Goal: Information Seeking & Learning: Learn about a topic

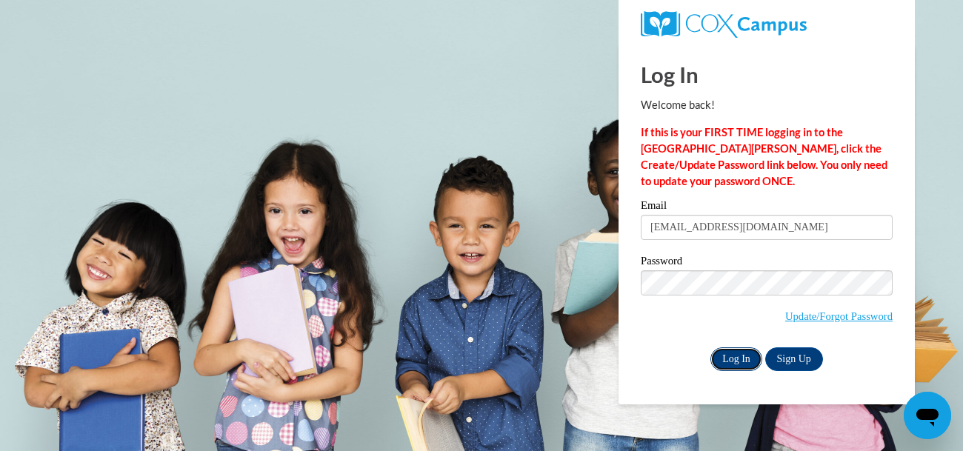
click at [752, 364] on input "Log In" at bounding box center [736, 359] width 52 height 24
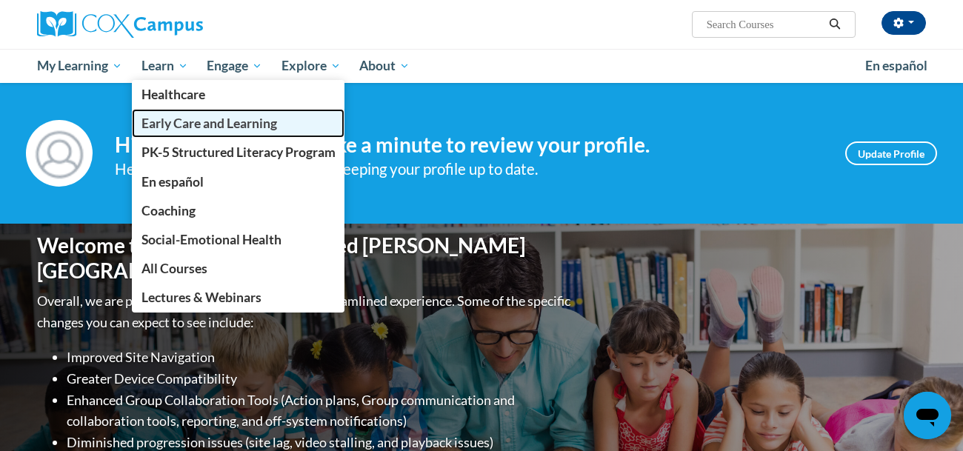
click at [233, 120] on span "Early Care and Learning" at bounding box center [209, 124] width 136 height 16
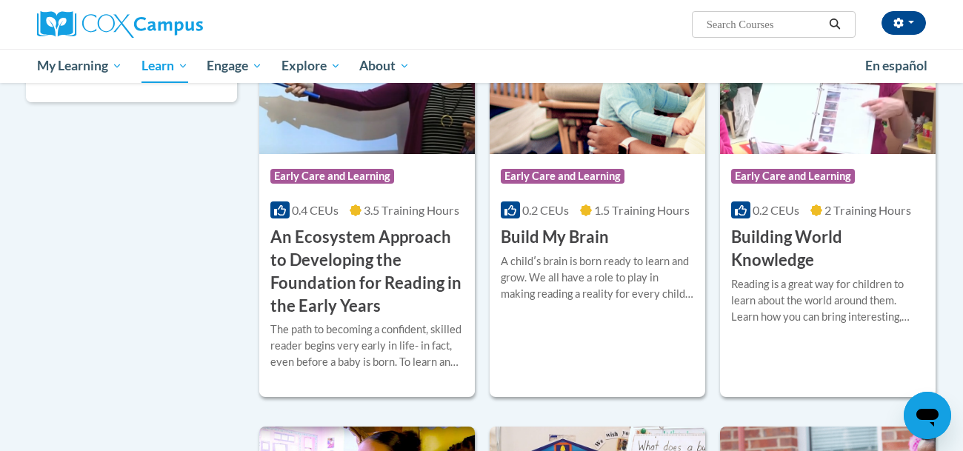
scroll to position [482, 0]
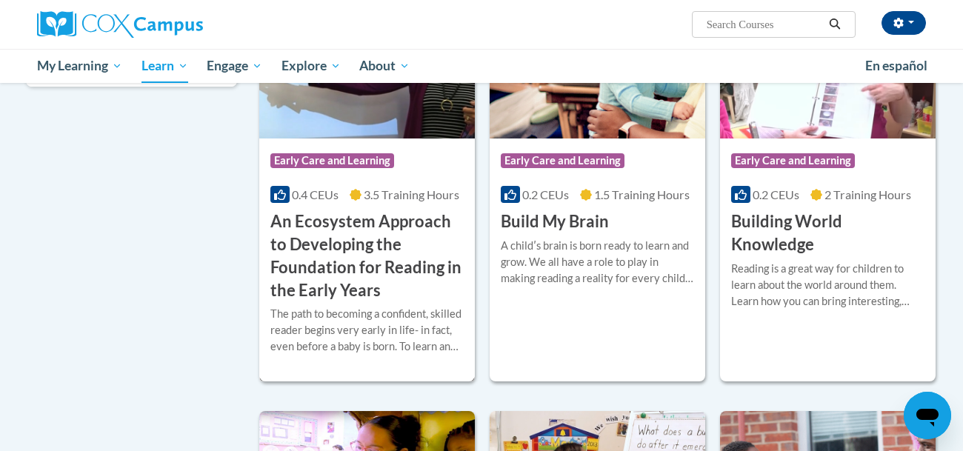
click at [458, 172] on div "Course Category: Early Care and Learning" at bounding box center [366, 162] width 193 height 33
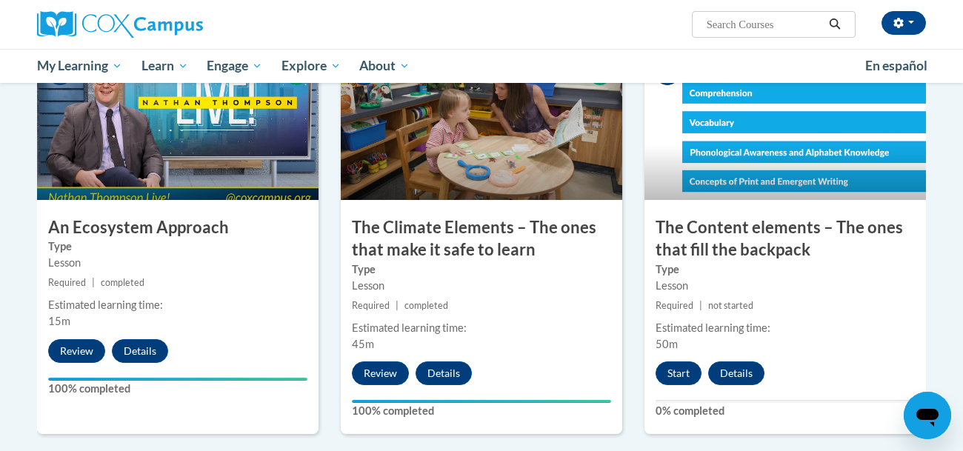
scroll to position [778, 0]
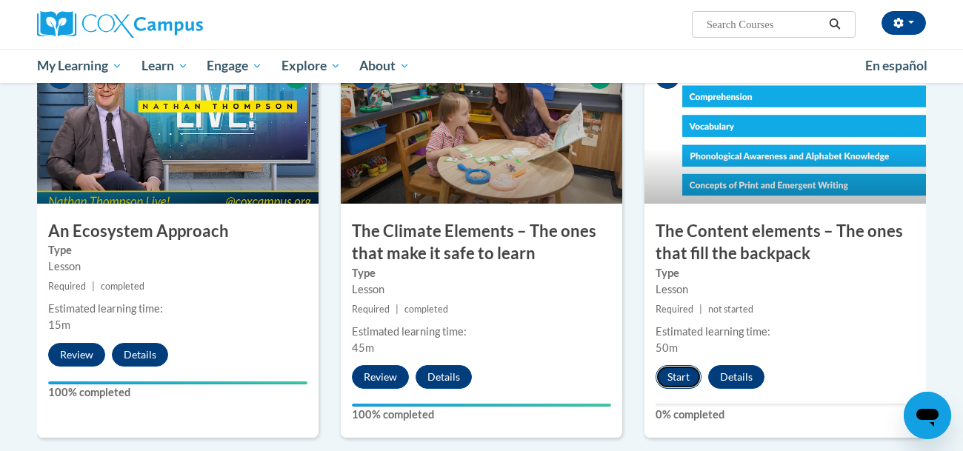
click at [669, 372] on button "Start" at bounding box center [678, 377] width 46 height 24
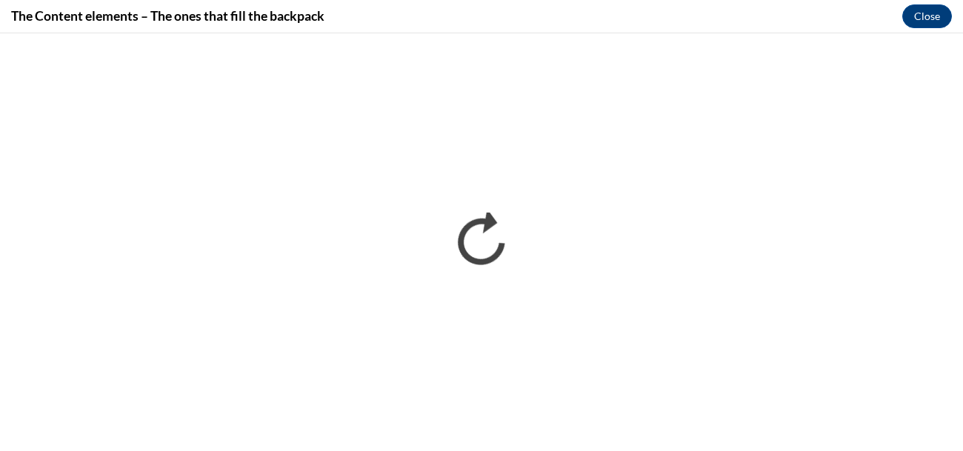
scroll to position [0, 0]
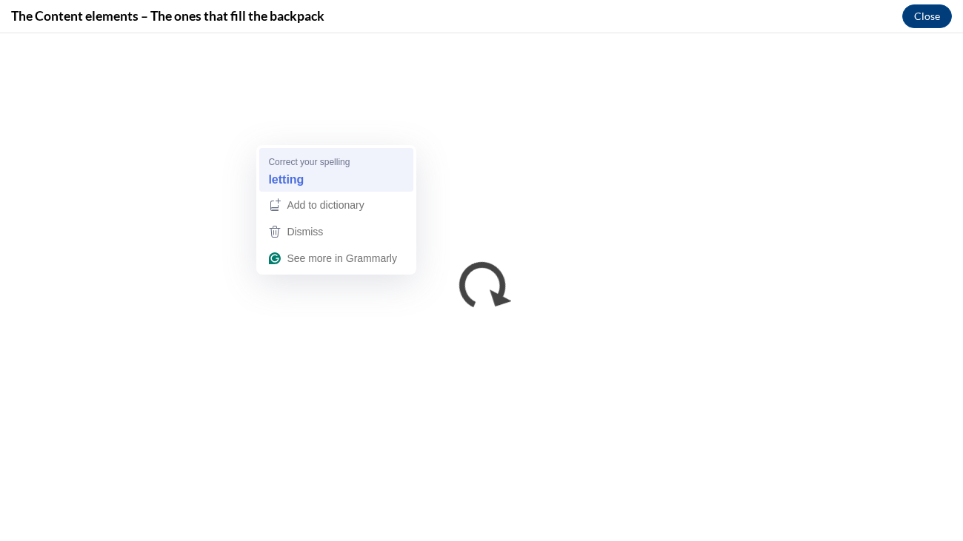
click at [306, 173] on div "letting" at bounding box center [336, 180] width 142 height 24
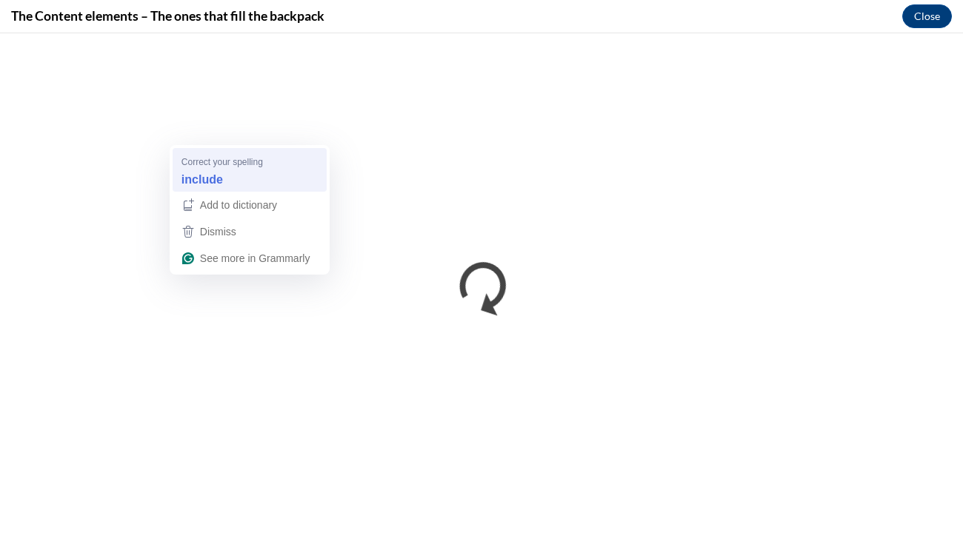
click at [267, 175] on div "include" at bounding box center [249, 180] width 142 height 24
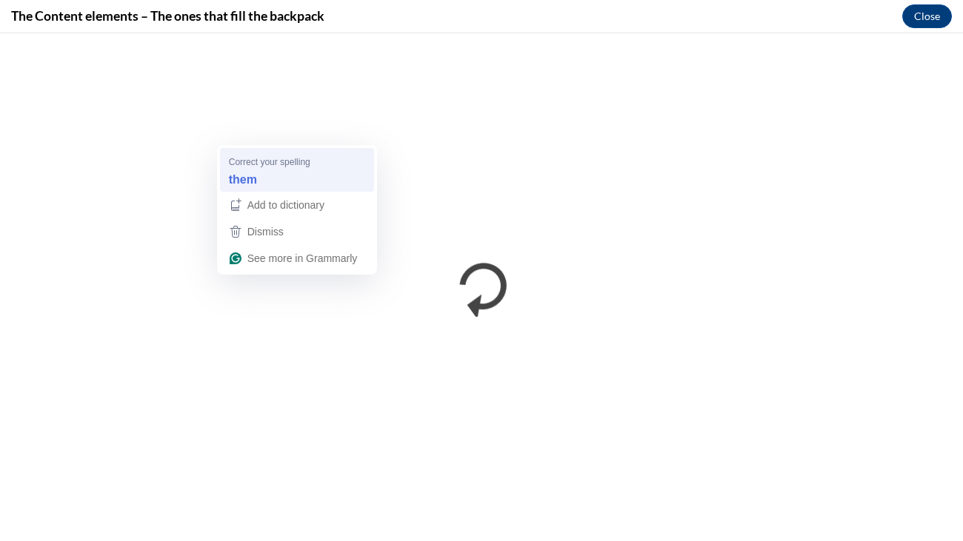
click at [287, 175] on div "them" at bounding box center [297, 180] width 142 height 24
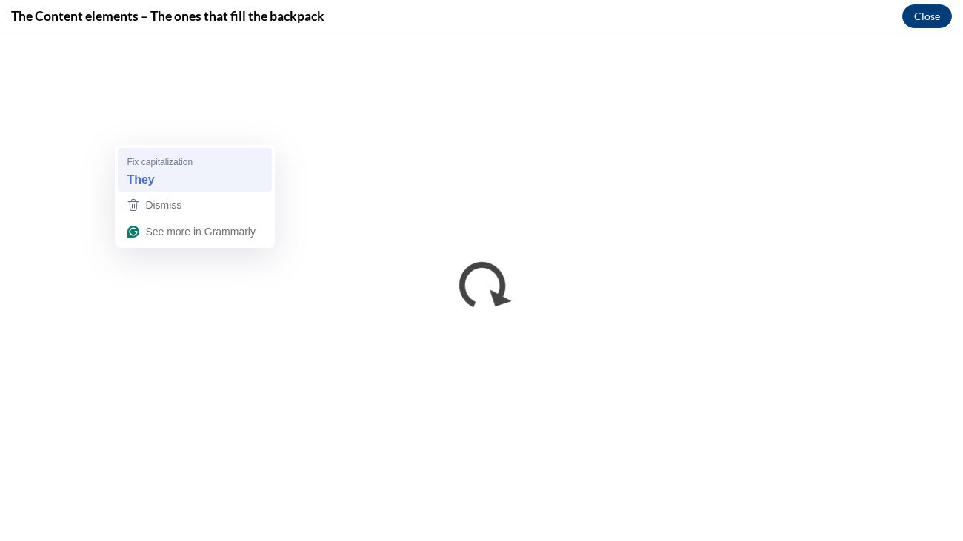
click at [141, 171] on strong "They" at bounding box center [140, 179] width 27 height 16
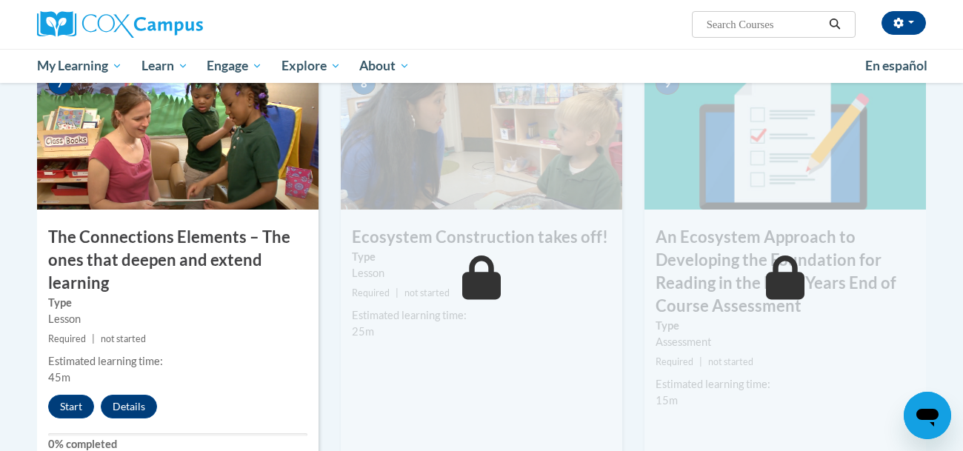
scroll to position [1215, 0]
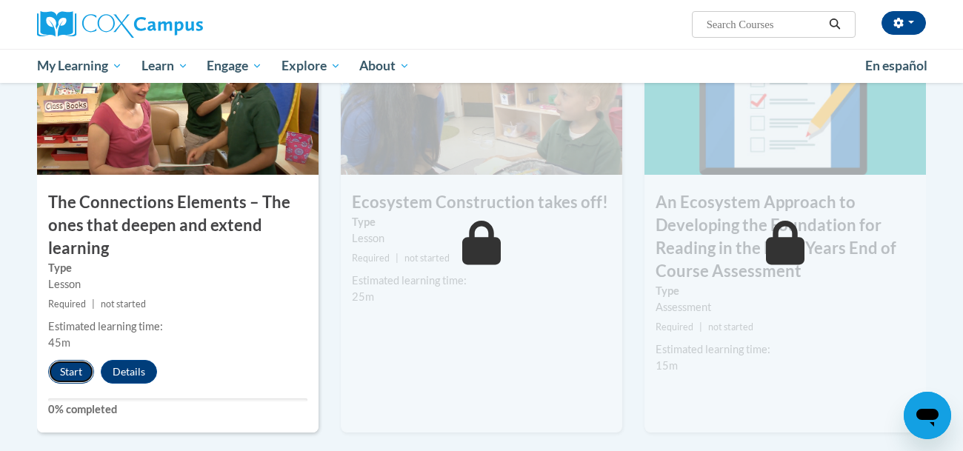
click at [78, 360] on button "Start" at bounding box center [71, 372] width 46 height 24
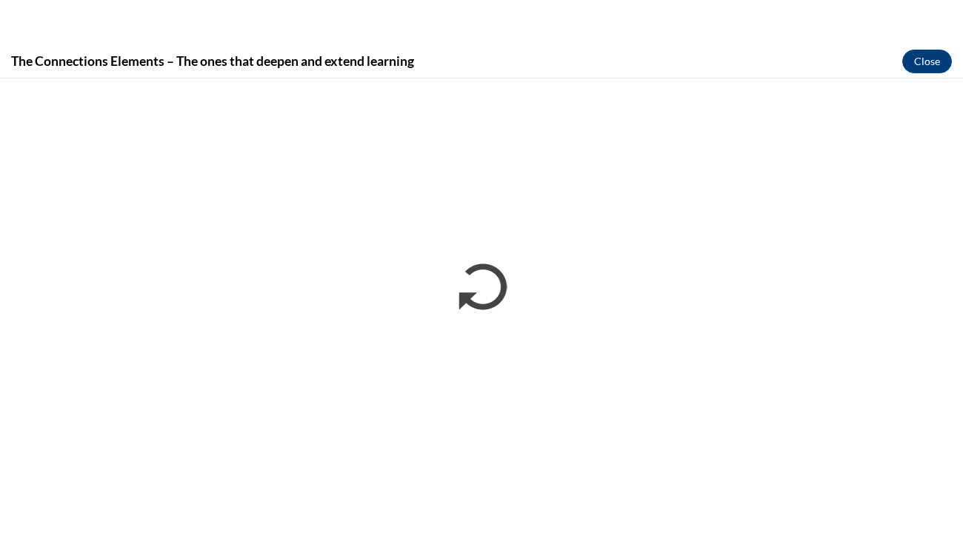
scroll to position [0, 0]
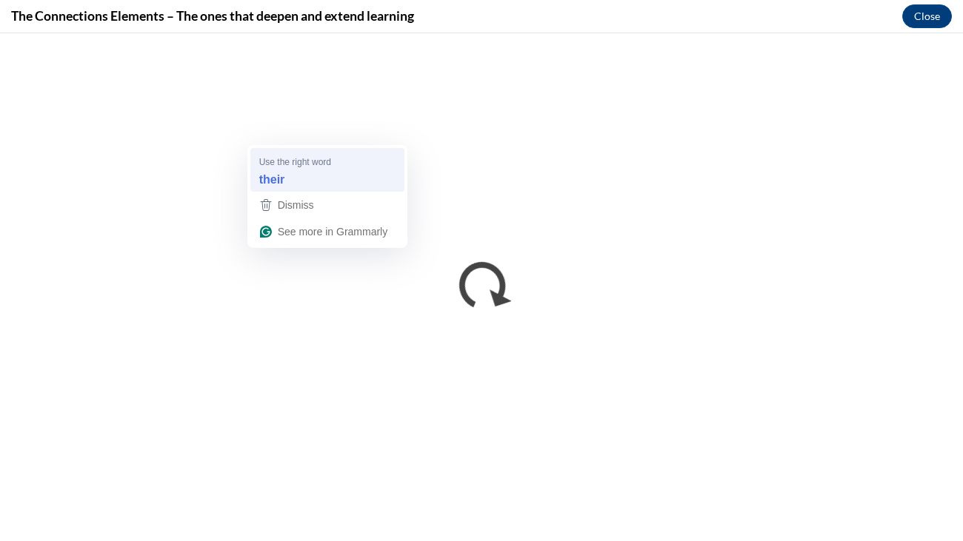
click at [307, 183] on div "their" at bounding box center [327, 180] width 142 height 24
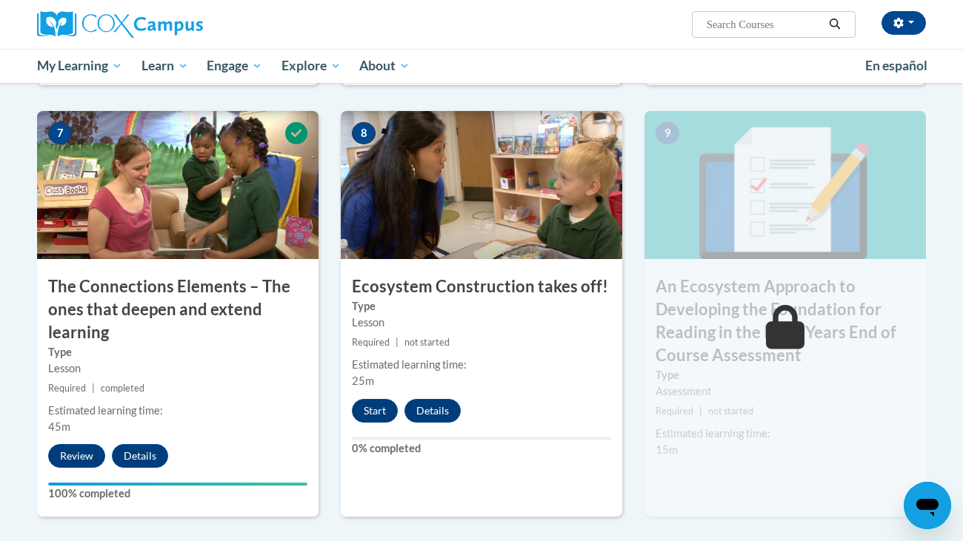
scroll to position [1134, 0]
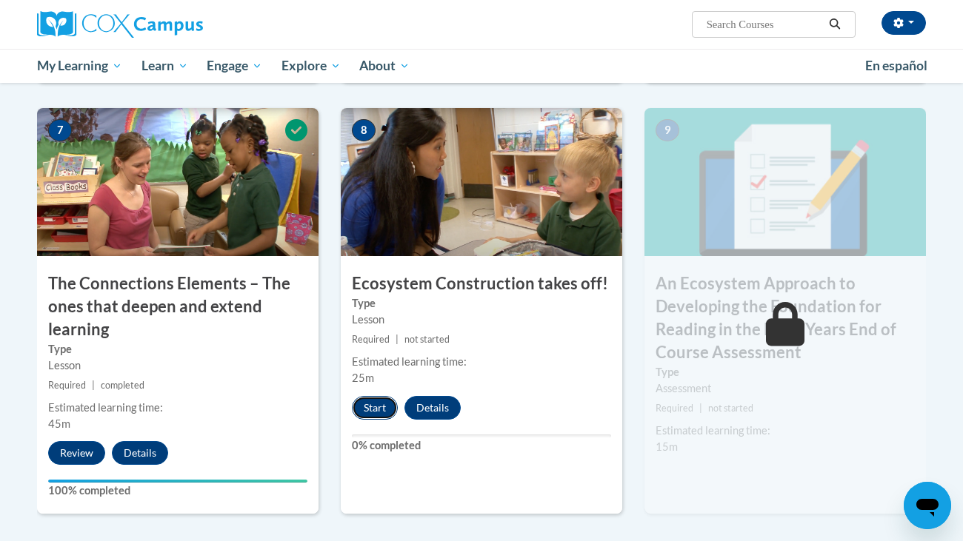
click at [367, 402] on button "Start" at bounding box center [375, 408] width 46 height 24
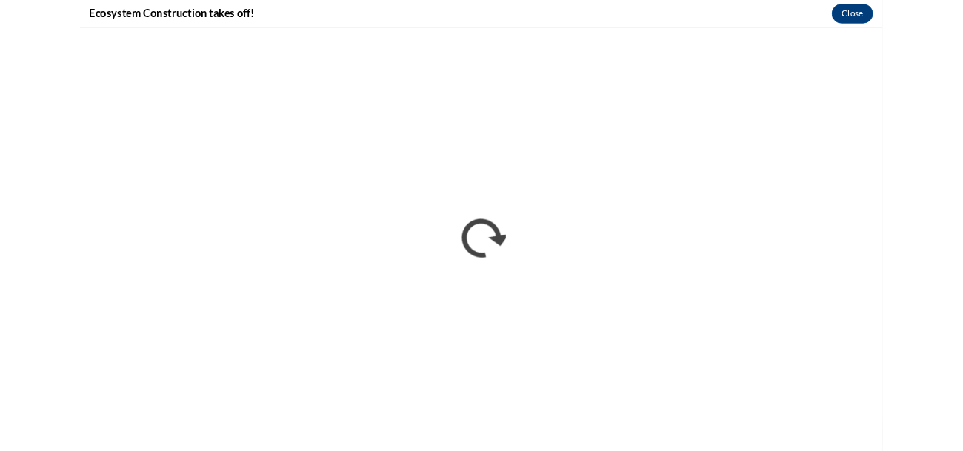
scroll to position [0, 0]
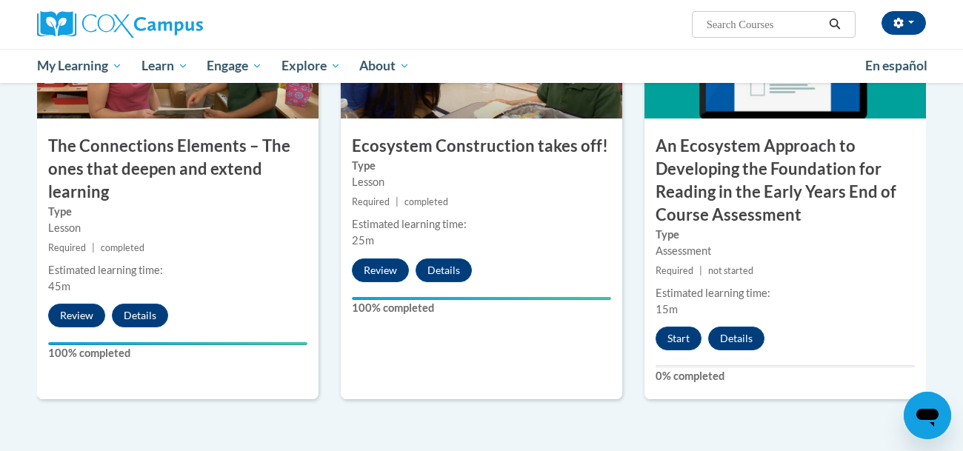
scroll to position [1274, 0]
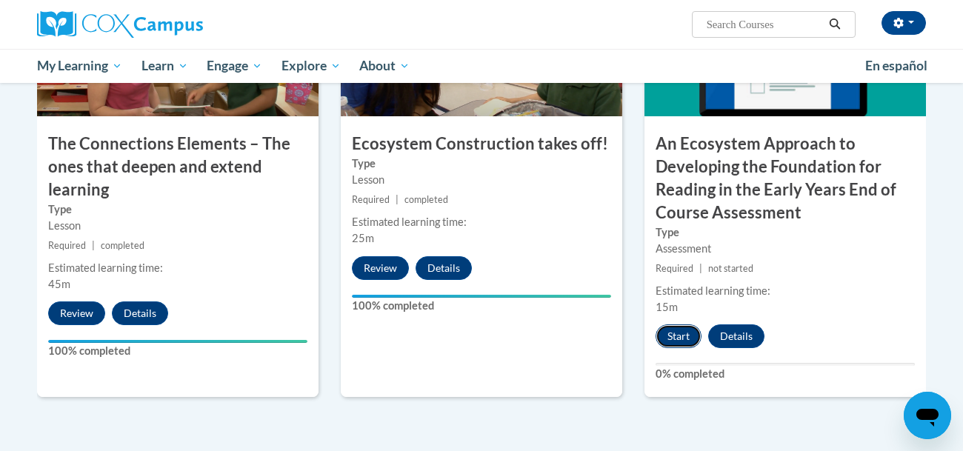
click at [670, 336] on button "Start" at bounding box center [678, 336] width 46 height 24
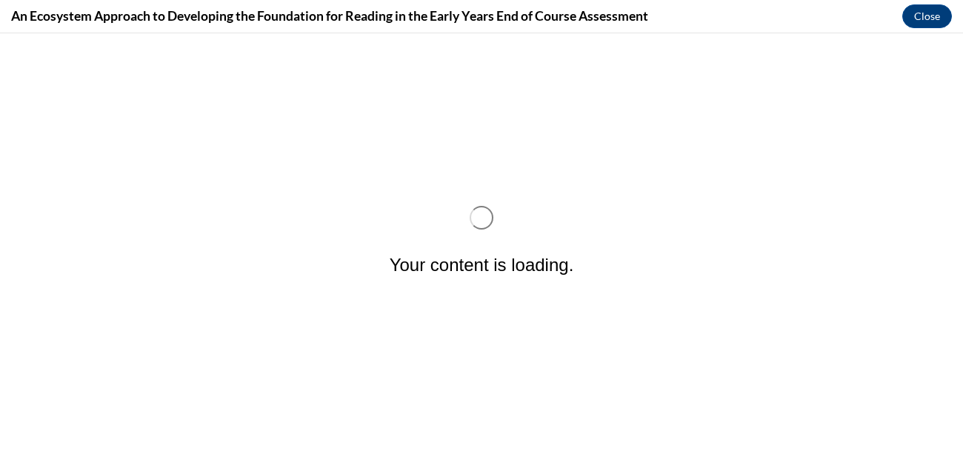
scroll to position [0, 0]
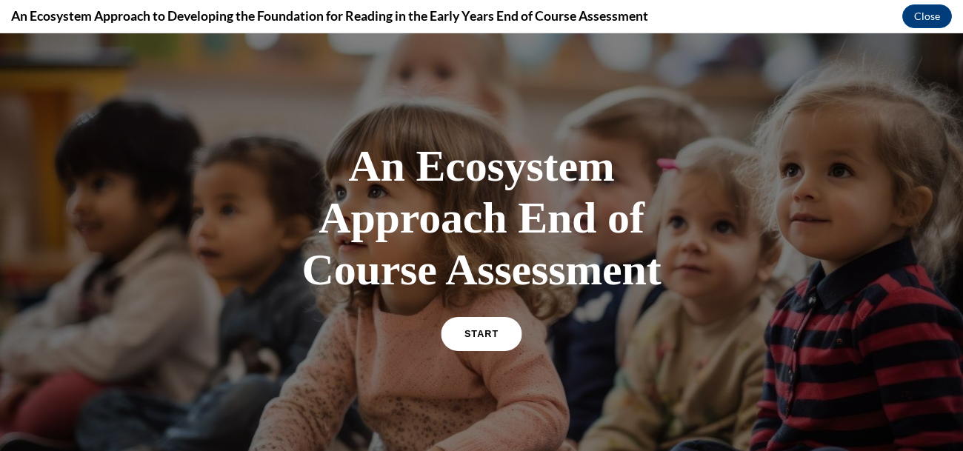
click at [516, 351] on link "START" at bounding box center [481, 334] width 81 height 34
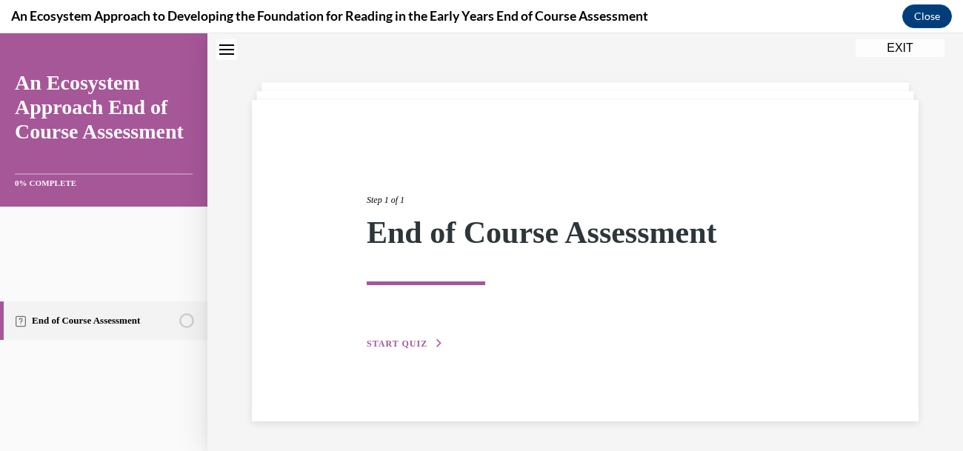
scroll to position [187, 0]
click at [427, 338] on span "START QUIZ" at bounding box center [397, 343] width 61 height 10
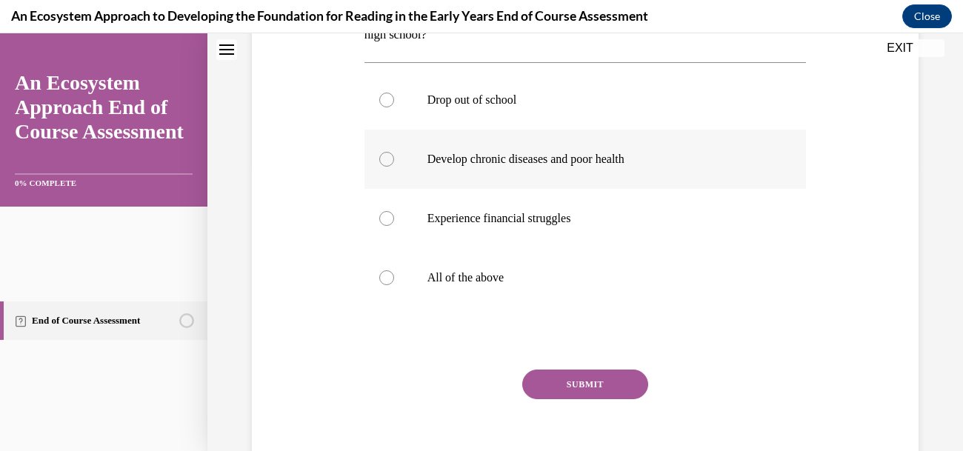
scroll to position [323, 0]
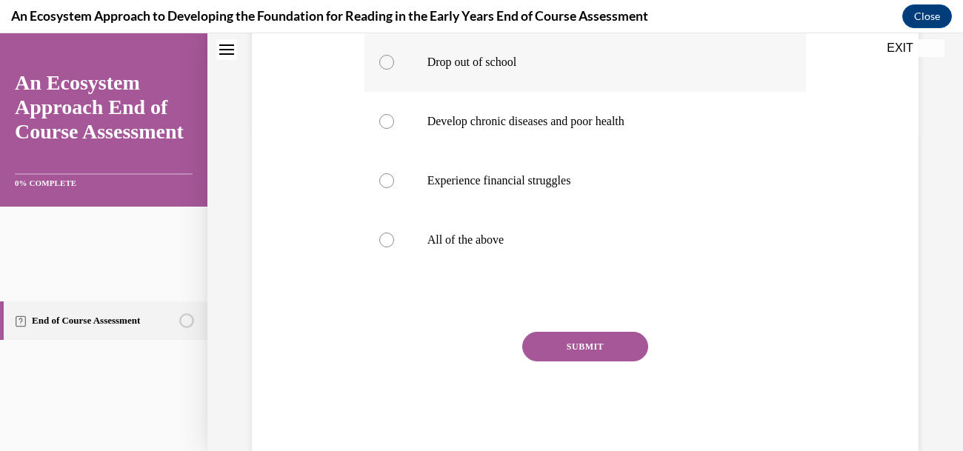
click at [394, 70] on div at bounding box center [386, 62] width 15 height 15
click at [394, 70] on input "Drop out of school" at bounding box center [386, 62] width 15 height 15
radio input "true"
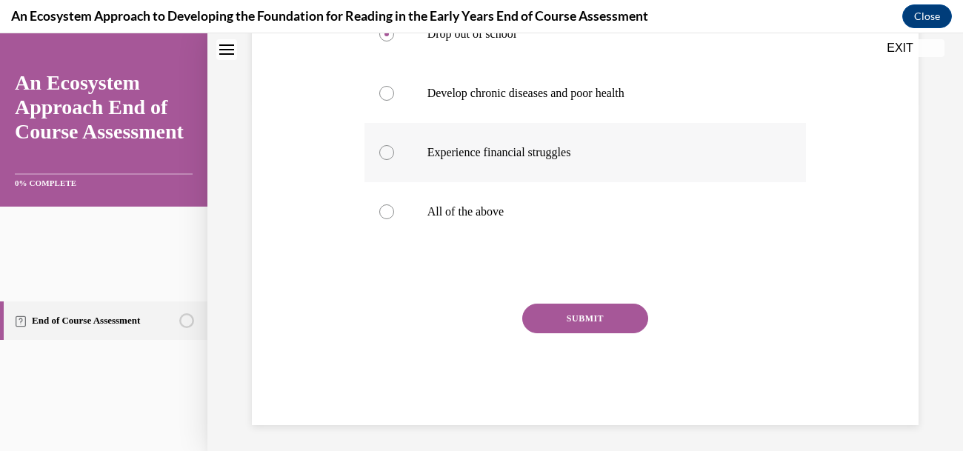
scroll to position [361, 0]
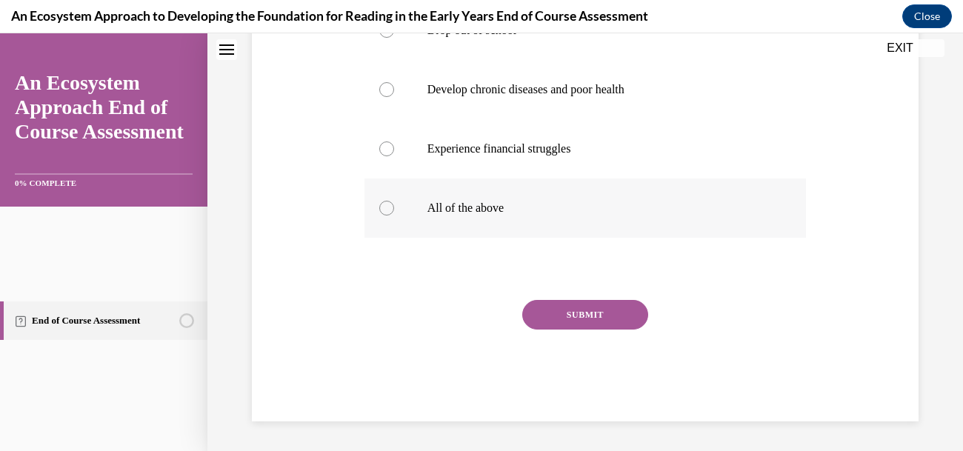
click at [394, 215] on div at bounding box center [386, 208] width 15 height 15
click at [394, 215] on input "All of the above" at bounding box center [386, 208] width 15 height 15
radio input "true"
click at [603, 307] on button "SUBMIT" at bounding box center [585, 315] width 126 height 30
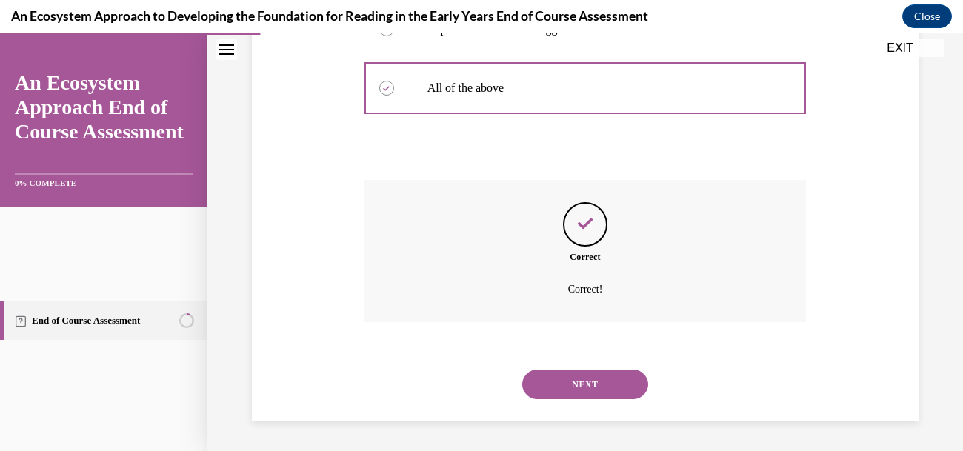
scroll to position [715, 0]
click at [598, 370] on button "NEXT" at bounding box center [585, 385] width 126 height 30
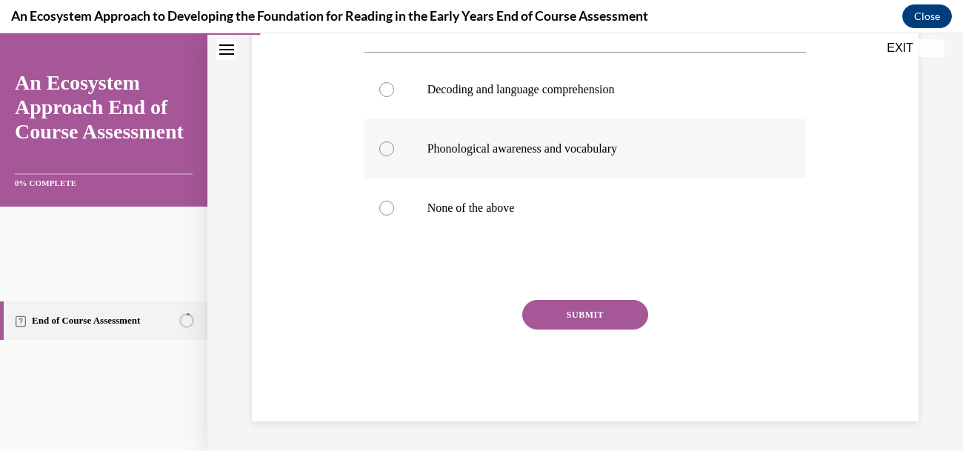
scroll to position [335, 0]
drag, startPoint x: 441, startPoint y: 167, endPoint x: 448, endPoint y: 171, distance: 8.6
click at [394, 97] on div at bounding box center [386, 89] width 15 height 15
click at [394, 97] on input "Decoding and language comprehension" at bounding box center [386, 89] width 15 height 15
radio input "true"
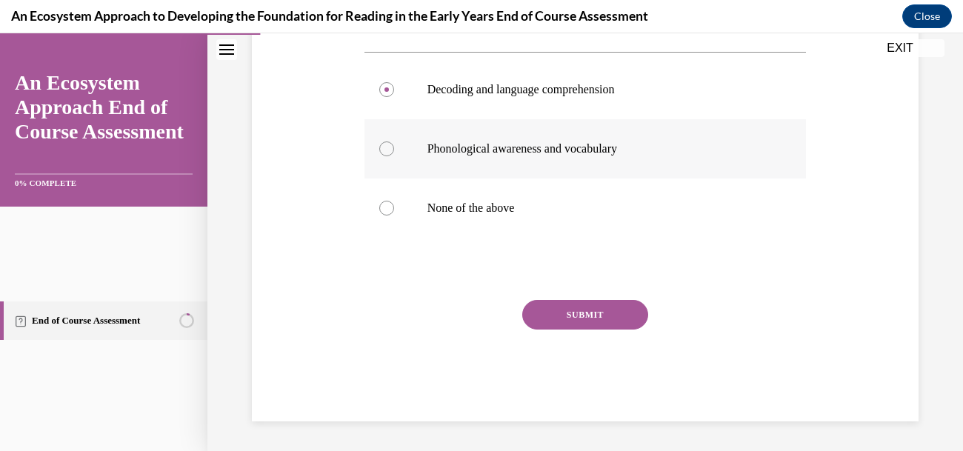
click at [394, 156] on div at bounding box center [386, 148] width 15 height 15
click at [394, 156] on input "Phonological awareness and vocabulary" at bounding box center [386, 148] width 15 height 15
radio input "true"
click at [648, 330] on button "SUBMIT" at bounding box center [585, 315] width 126 height 30
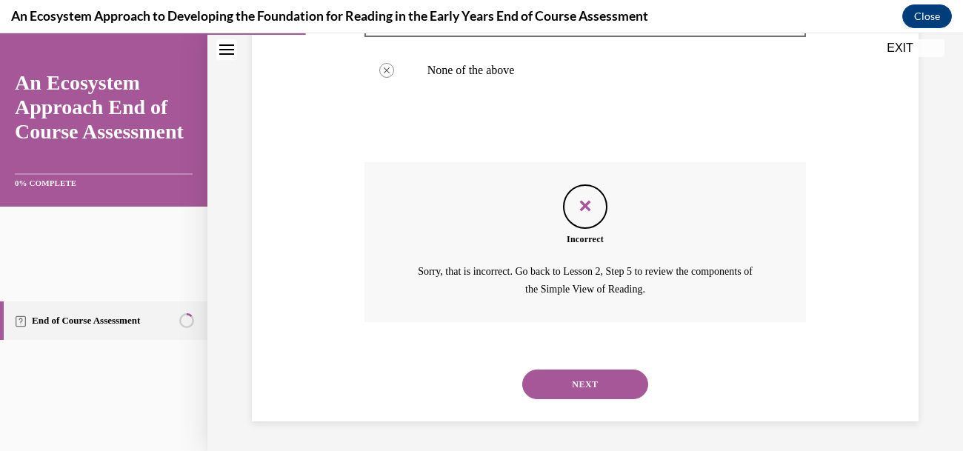
scroll to position [675, 0]
click at [647, 370] on button "NEXT" at bounding box center [585, 385] width 126 height 30
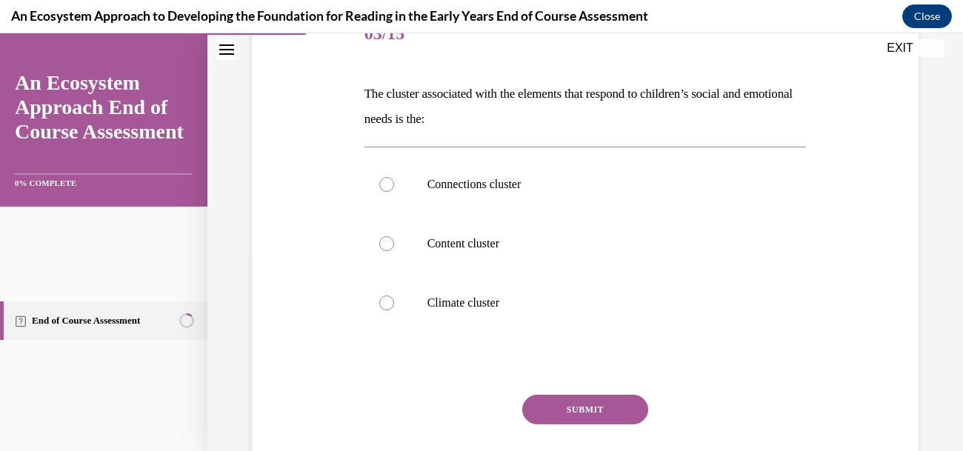
scroll to position [201, 0]
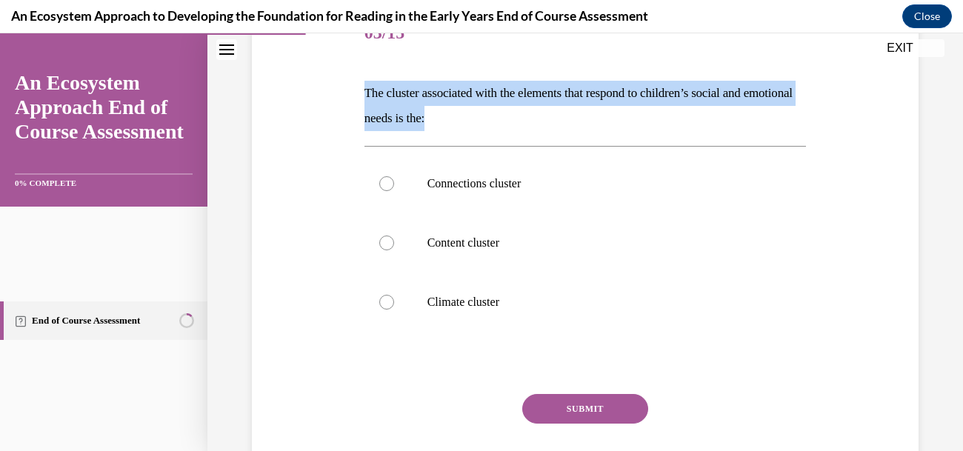
drag, startPoint x: 418, startPoint y: 160, endPoint x: 713, endPoint y: 187, distance: 295.9
click at [713, 131] on p "The cluster associated with the elements that respond to children’s social and …" at bounding box center [585, 106] width 442 height 50
copy p "The cluster associated with the elements that respond to children’s social and …"
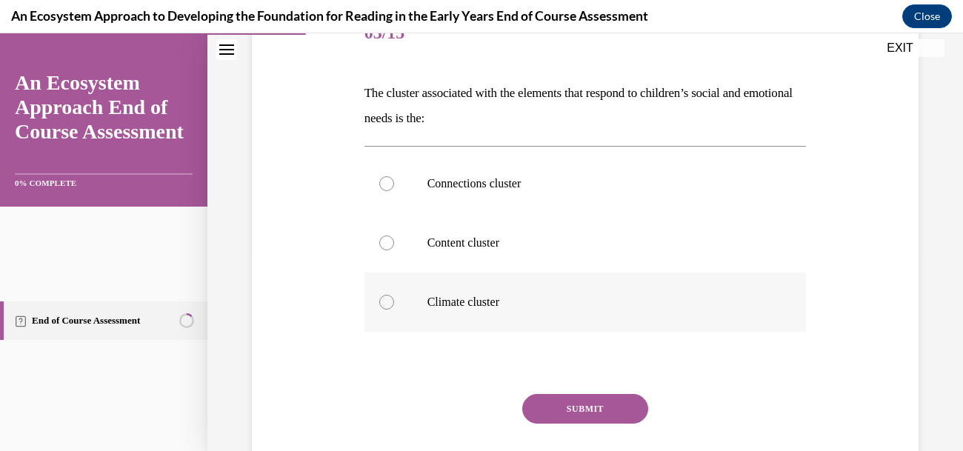
click at [394, 310] on div at bounding box center [386, 302] width 15 height 15
click at [394, 310] on input "Climate cluster" at bounding box center [386, 302] width 15 height 15
radio input "true"
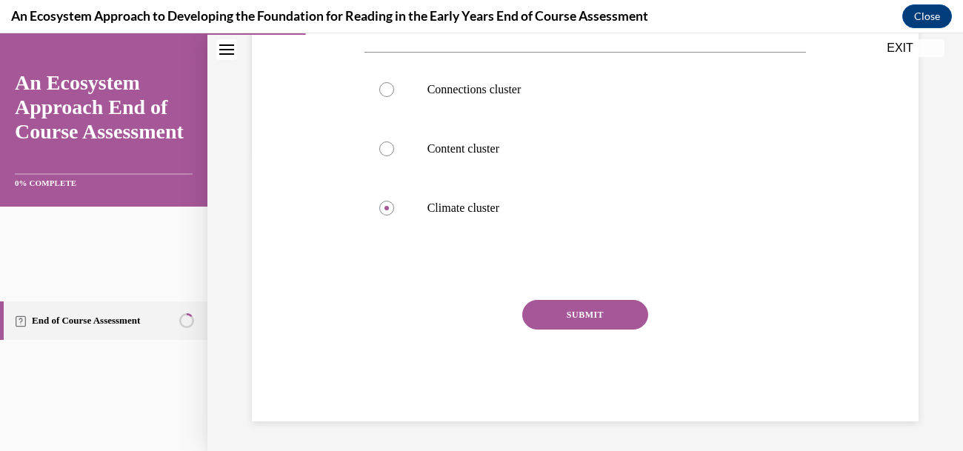
click at [585, 330] on button "SUBMIT" at bounding box center [585, 315] width 126 height 30
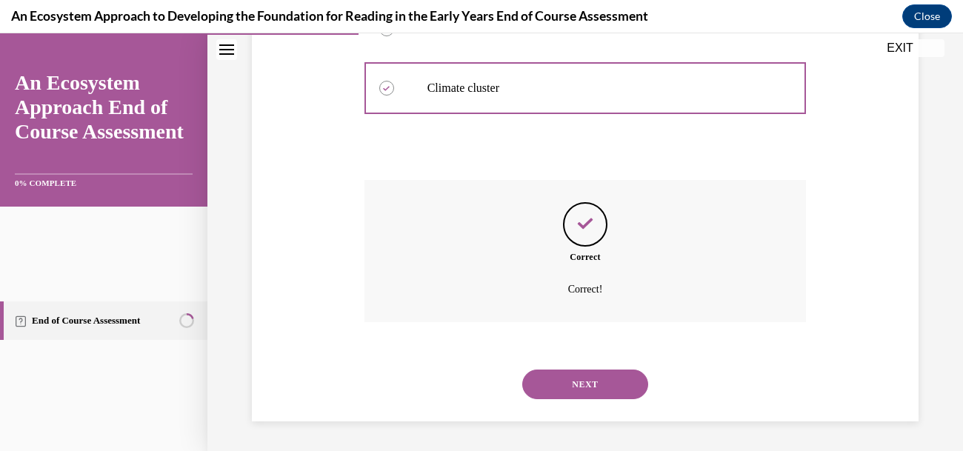
scroll to position [622, 0]
click at [598, 370] on button "NEXT" at bounding box center [585, 385] width 126 height 30
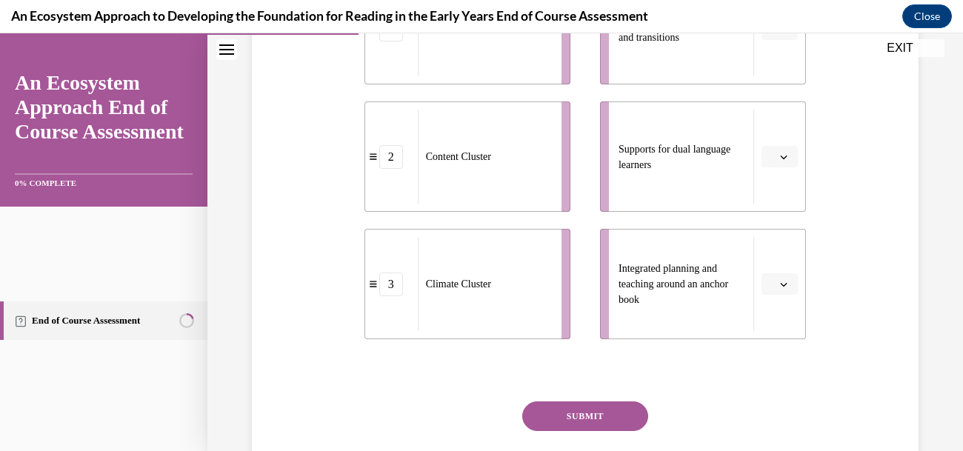
scroll to position [378, 0]
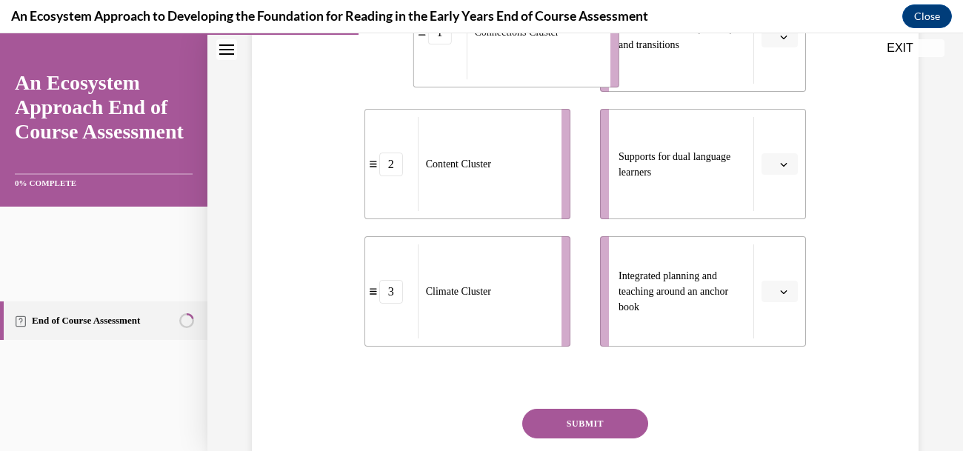
drag, startPoint x: 447, startPoint y: 118, endPoint x: 476, endPoint y: 128, distance: 31.1
click at [451, 44] on div "1" at bounding box center [439, 33] width 24 height 24
click at [780, 41] on icon "button" at bounding box center [783, 36] width 7 height 7
click at [699, 50] on span "Consistent routines, rituals, and transitions" at bounding box center [674, 37] width 113 height 27
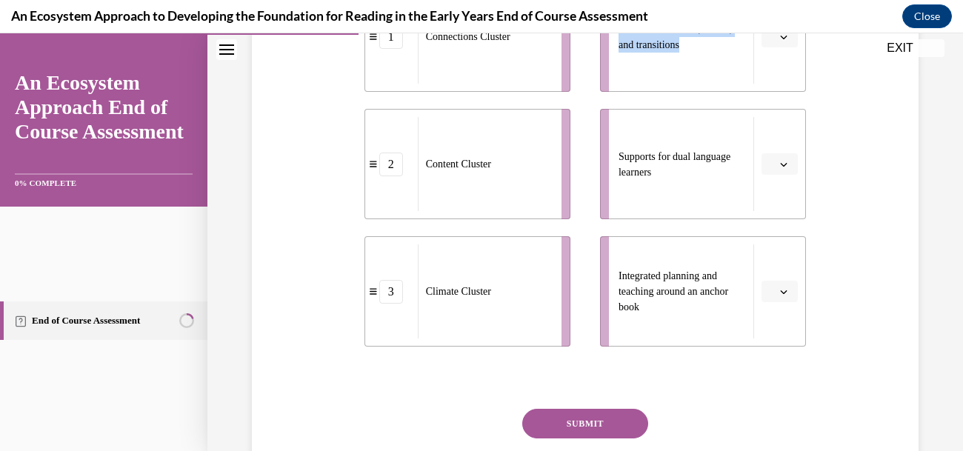
drag, startPoint x: 654, startPoint y: 91, endPoint x: 709, endPoint y: 147, distance: 79.1
click at [716, 53] on span "Consistent routines, rituals, and transitions" at bounding box center [681, 36] width 127 height 31
copy span "Consistent routines, rituals, and transitions"
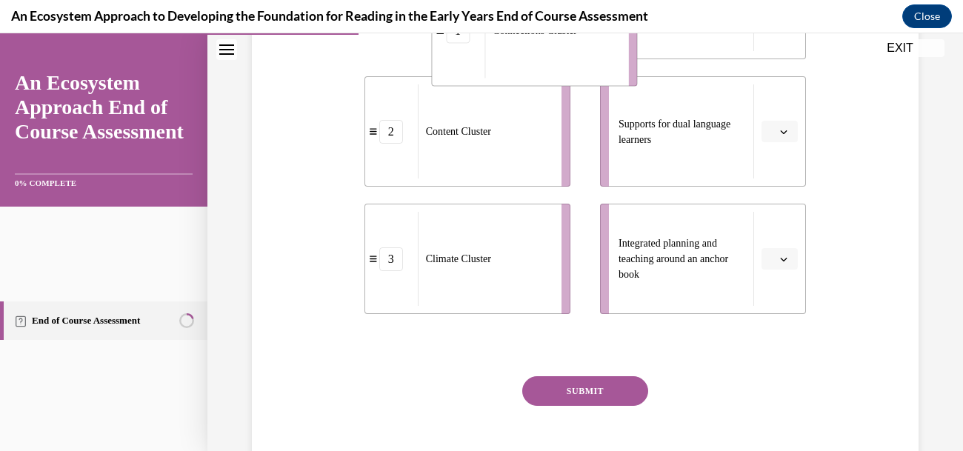
scroll to position [402, 0]
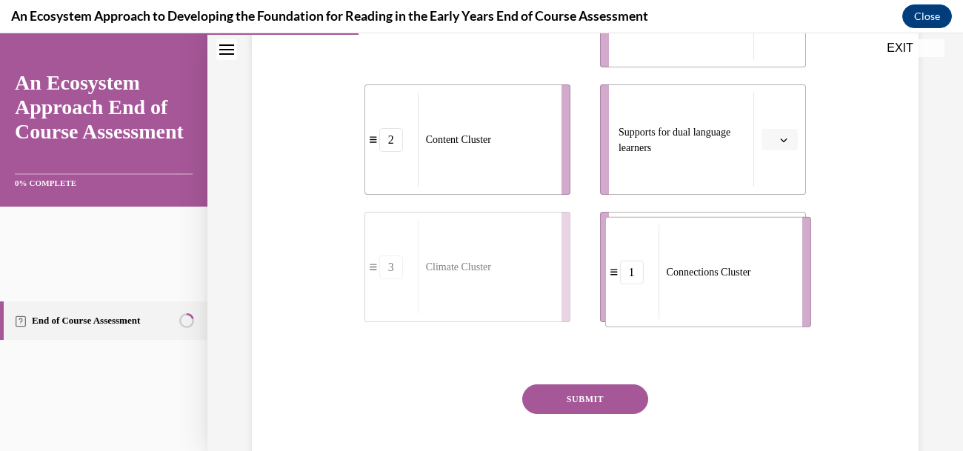
drag, startPoint x: 482, startPoint y: 70, endPoint x: 772, endPoint y: 376, distance: 421.7
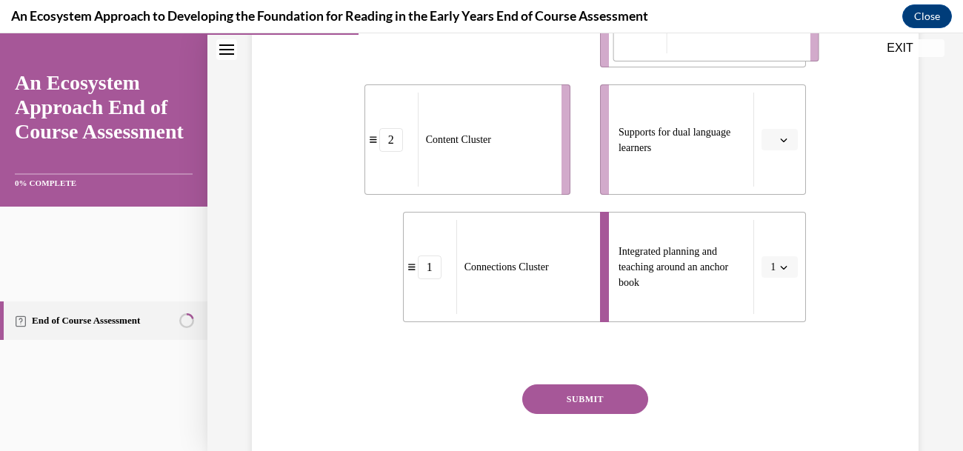
drag, startPoint x: 509, startPoint y: 132, endPoint x: 756, endPoint y: 127, distance: 247.4
click at [756, 53] on div "Climate Cluster" at bounding box center [733, 6] width 134 height 94
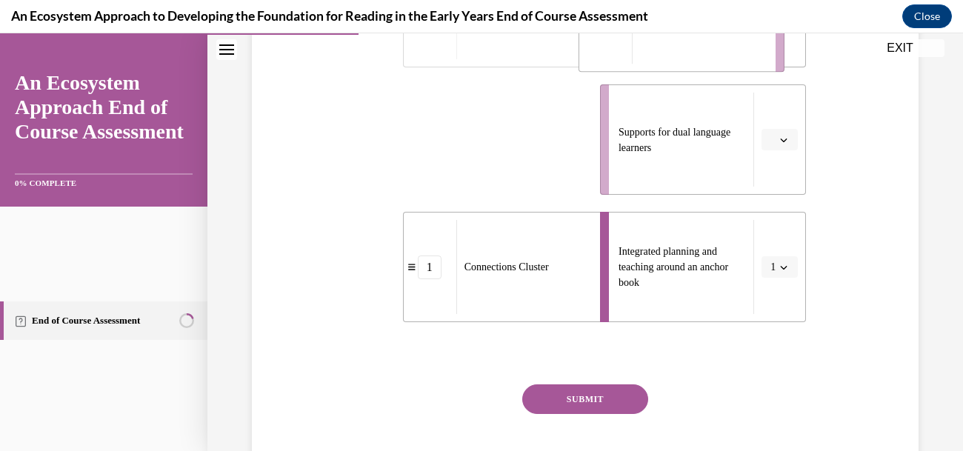
drag, startPoint x: 526, startPoint y: 218, endPoint x: 750, endPoint y: 86, distance: 260.6
click at [705, 22] on span "Content Cluster" at bounding box center [672, 16] width 65 height 11
drag, startPoint x: 555, startPoint y: 96, endPoint x: 557, endPoint y: 105, distance: 9.0
click at [530, 24] on span "Content Cluster" at bounding box center [497, 17] width 65 height 16
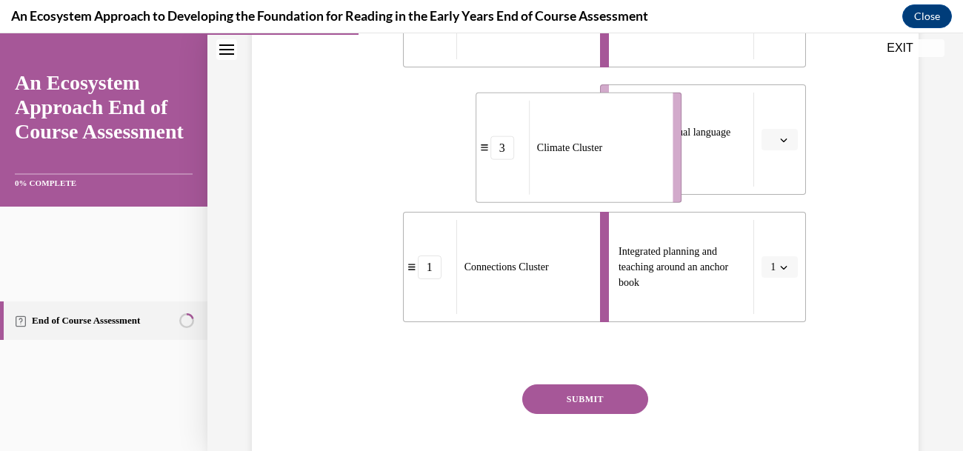
drag, startPoint x: 502, startPoint y: 218, endPoint x: 615, endPoint y: 222, distance: 112.6
click at [602, 153] on span "Climate Cluster" at bounding box center [569, 147] width 65 height 11
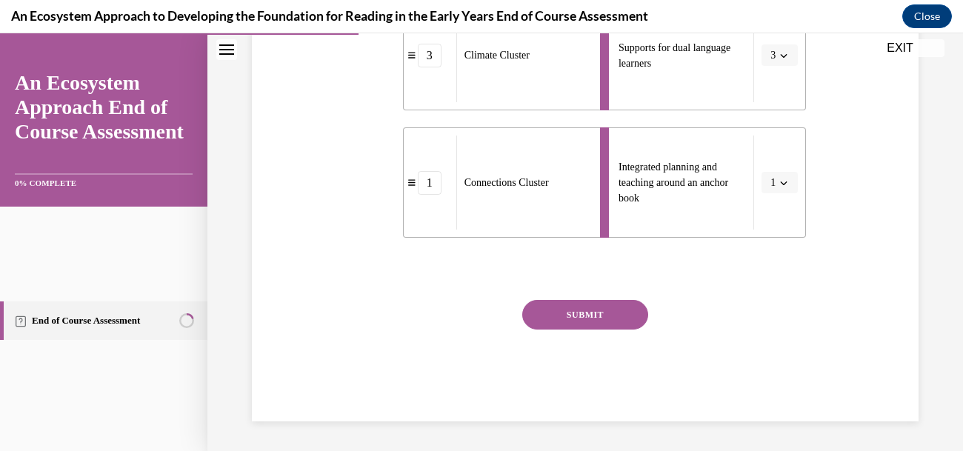
click at [623, 300] on button "SUBMIT" at bounding box center [585, 315] width 126 height 30
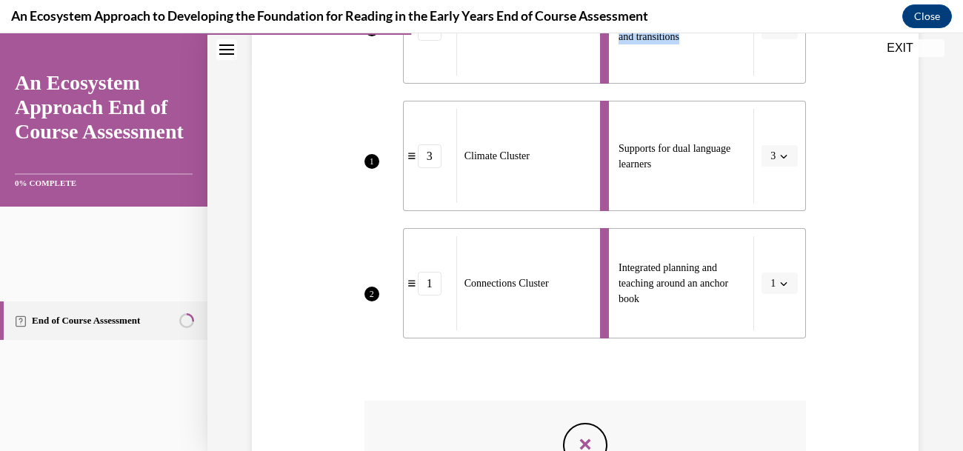
scroll to position [381, 0]
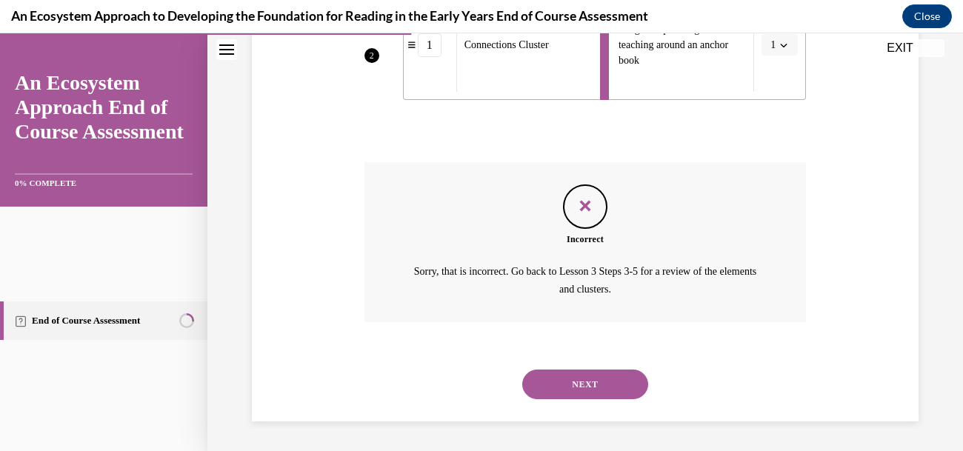
click at [599, 370] on button "NEXT" at bounding box center [585, 385] width 126 height 30
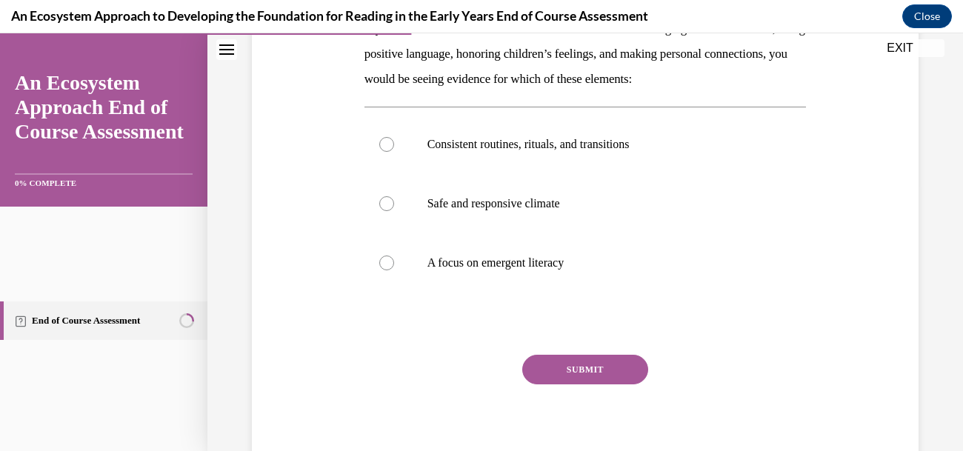
scroll to position [236, 0]
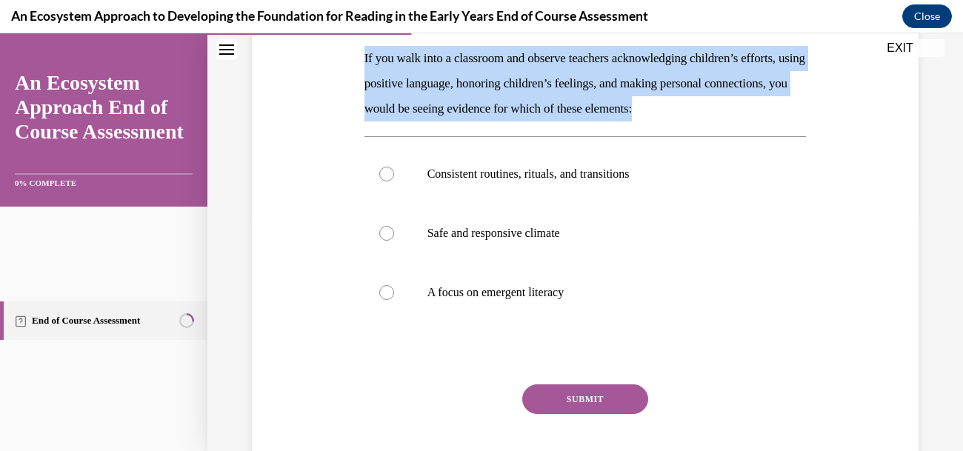
drag, startPoint x: 406, startPoint y: 120, endPoint x: 540, endPoint y: 244, distance: 182.9
click at [540, 244] on div "Question 05/15 If you walk into a classroom and observe teachers acknowledging …" at bounding box center [585, 215] width 674 height 581
copy p "If you walk into a classroom and observe teachers acknowledging children’s effo…"
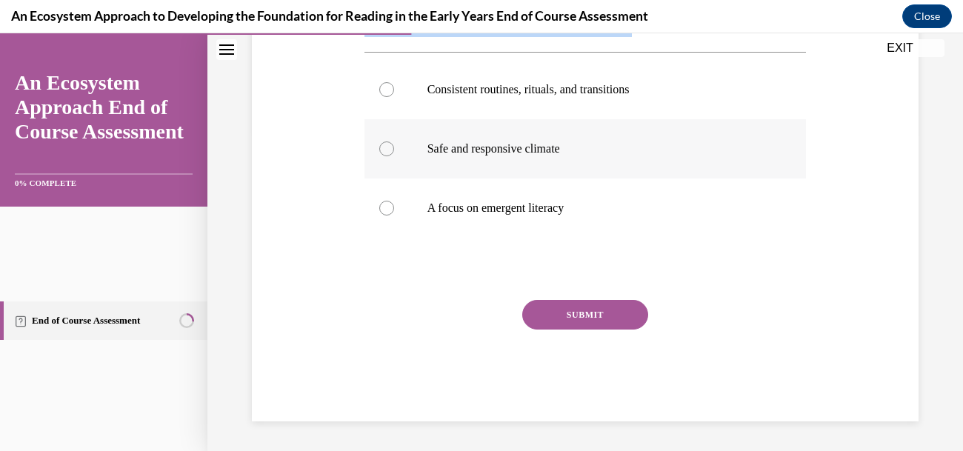
scroll to position [467, 0]
click at [394, 97] on div at bounding box center [386, 89] width 15 height 15
click at [394, 97] on input "Consistent routines, rituals, and transitions" at bounding box center [386, 89] width 15 height 15
radio input "true"
click at [564, 330] on button "SUBMIT" at bounding box center [585, 315] width 126 height 30
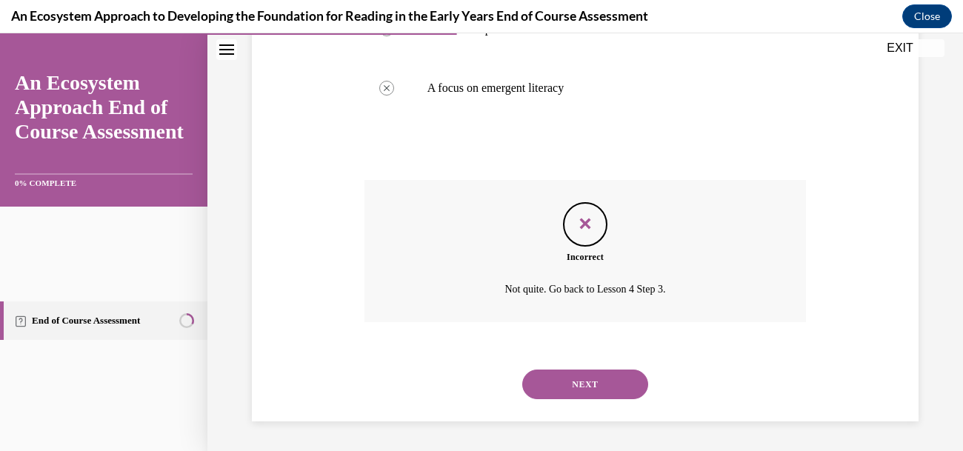
click at [612, 370] on button "NEXT" at bounding box center [585, 385] width 126 height 30
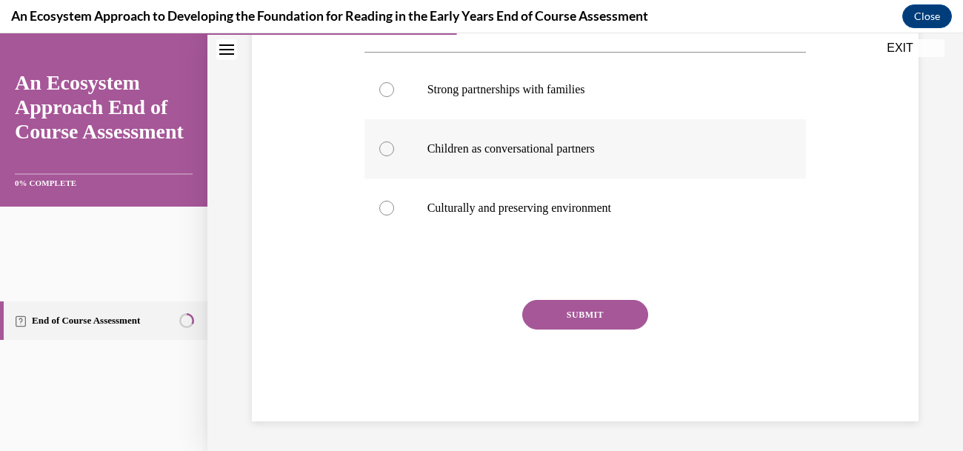
scroll to position [277, 0]
click at [394, 156] on div at bounding box center [386, 148] width 15 height 15
click at [394, 156] on input "Children as conversational partners" at bounding box center [386, 148] width 15 height 15
radio input "true"
click at [394, 215] on div at bounding box center [386, 208] width 15 height 15
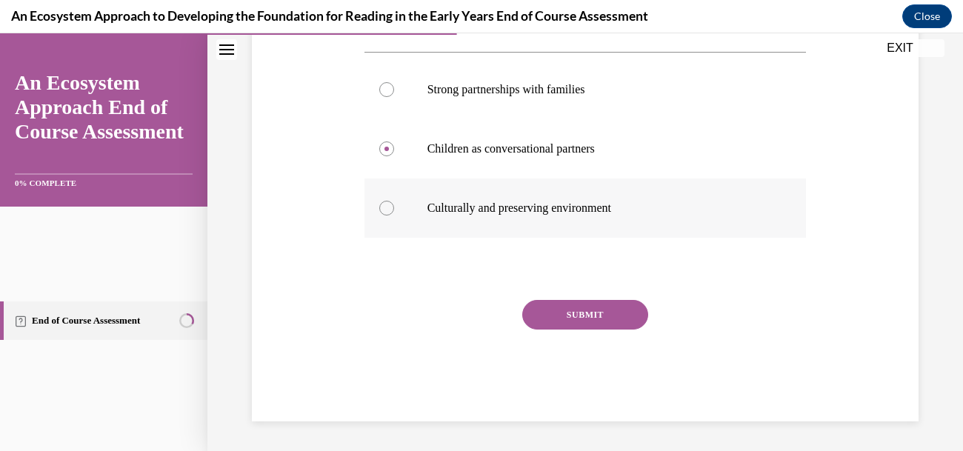
click at [394, 215] on input "Culturally and preserving environment" at bounding box center [386, 208] width 15 height 15
radio input "true"
click at [637, 317] on button "SUBMIT" at bounding box center [585, 315] width 126 height 30
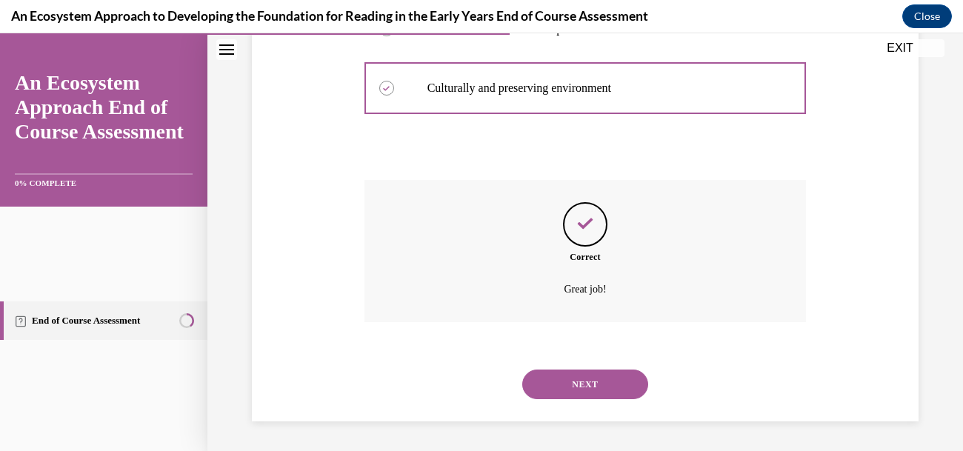
scroll to position [622, 0]
click at [607, 370] on button "NEXT" at bounding box center [585, 385] width 126 height 30
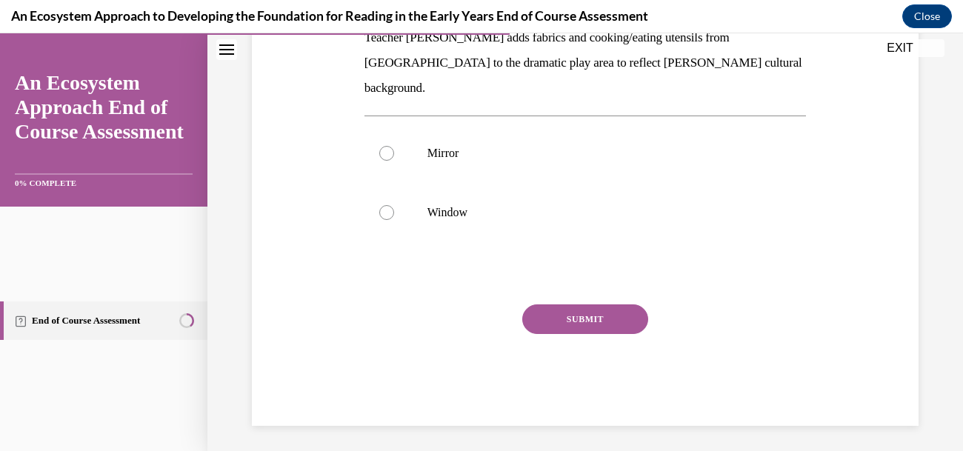
scroll to position [341, 0]
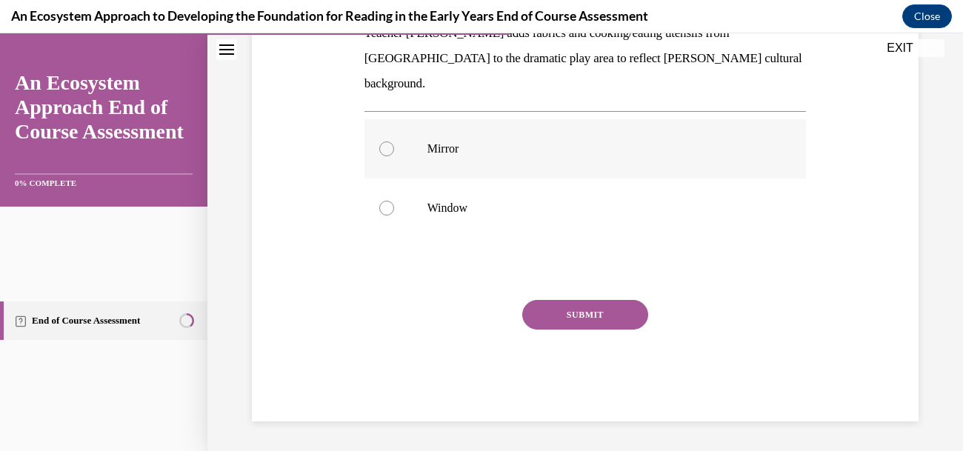
click at [447, 178] on label "Mirror" at bounding box center [585, 148] width 442 height 59
click at [394, 156] on input "Mirror" at bounding box center [386, 148] width 15 height 15
radio input "true"
click at [642, 330] on button "SUBMIT" at bounding box center [585, 315] width 126 height 30
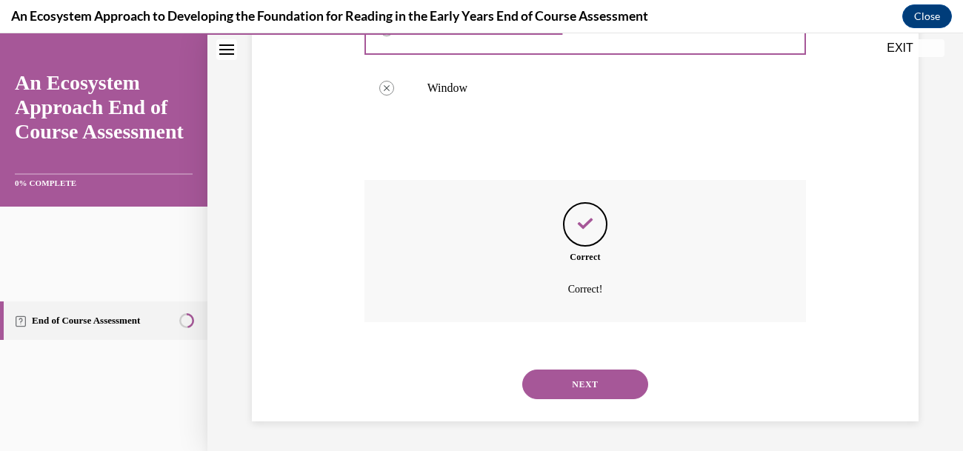
scroll to position [674, 0]
click at [648, 370] on button "NEXT" at bounding box center [585, 385] width 126 height 30
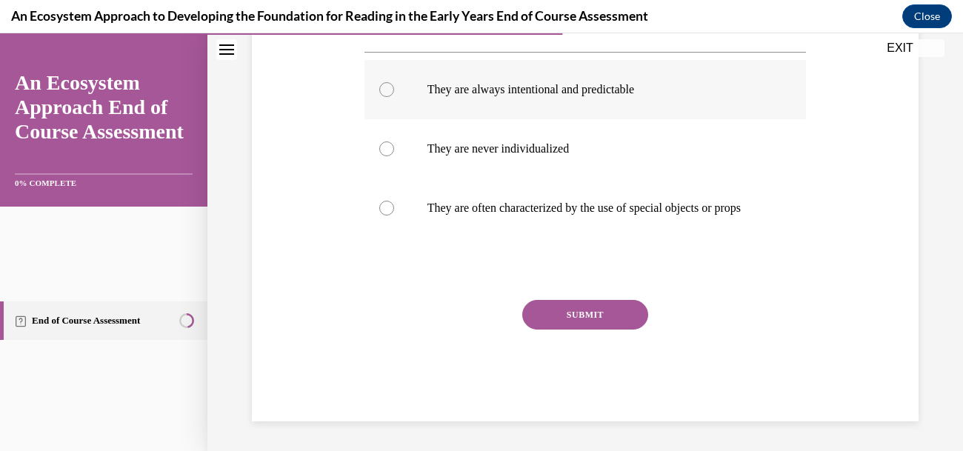
scroll to position [285, 0]
click at [617, 97] on p "They are always intentional and predictable" at bounding box center [598, 89] width 342 height 15
click at [394, 97] on input "They are always intentional and predictable" at bounding box center [386, 89] width 15 height 15
radio input "true"
click at [625, 330] on button "SUBMIT" at bounding box center [585, 315] width 126 height 30
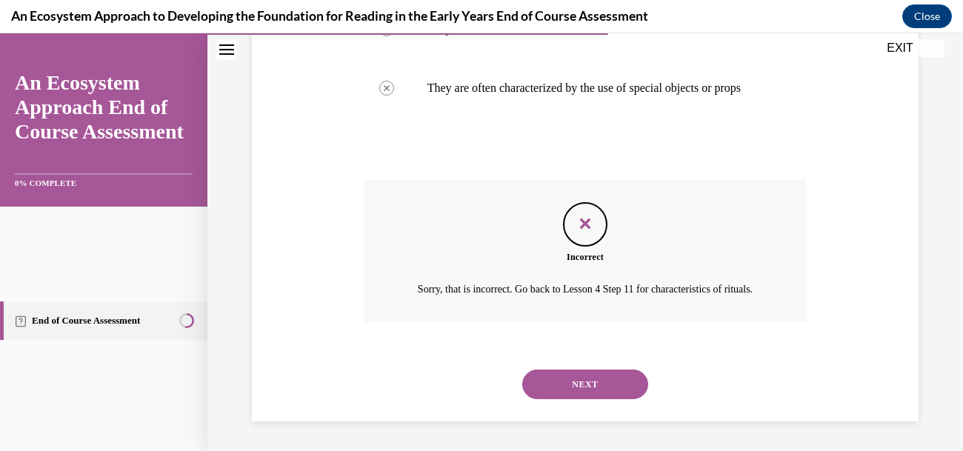
click at [621, 370] on button "NEXT" at bounding box center [585, 385] width 126 height 30
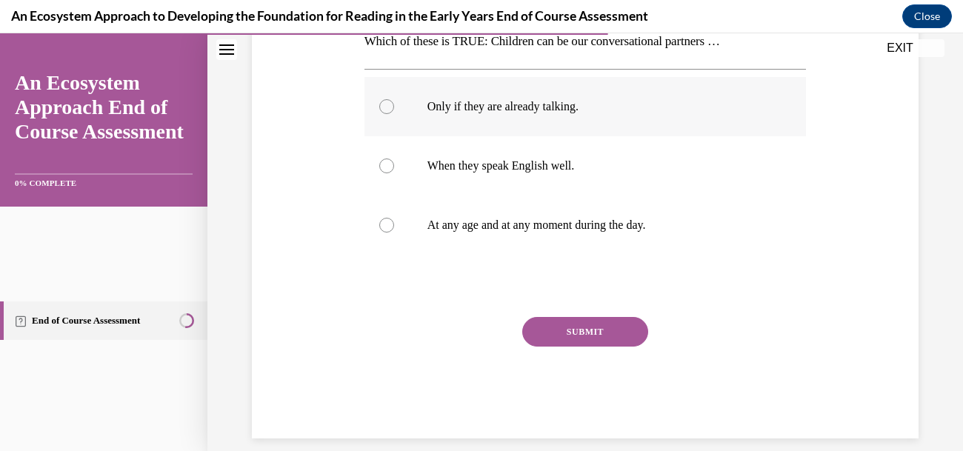
scroll to position [286, 0]
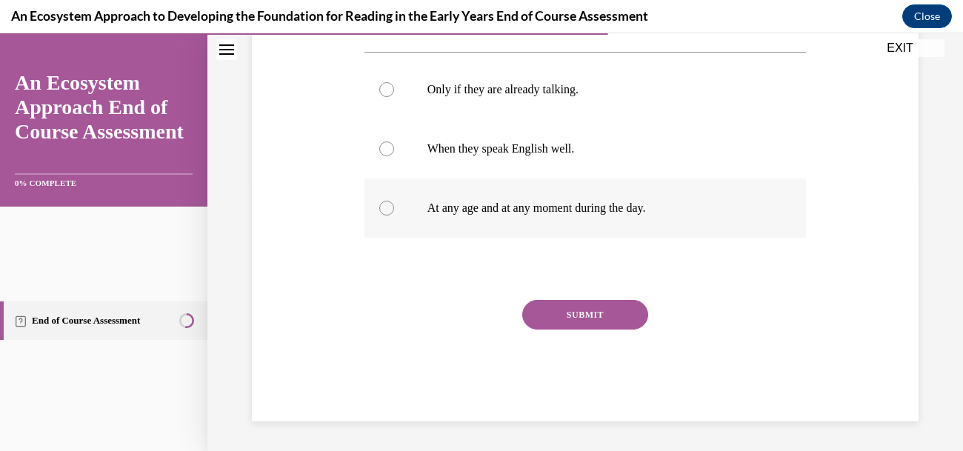
click at [514, 215] on p "At any age and at any moment during the day." at bounding box center [598, 208] width 342 height 15
click at [394, 215] on input "At any age and at any moment during the day." at bounding box center [386, 208] width 15 height 15
radio input "true"
click at [648, 330] on button "SUBMIT" at bounding box center [585, 315] width 126 height 30
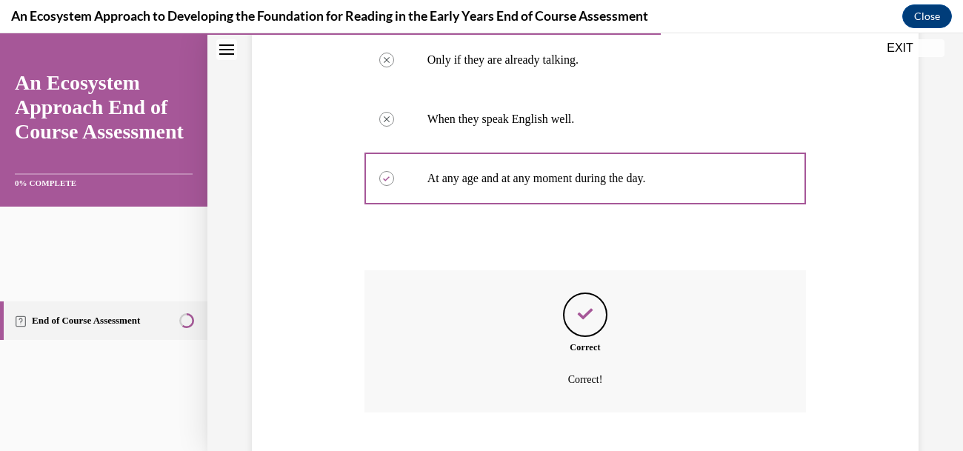
scroll to position [641, 0]
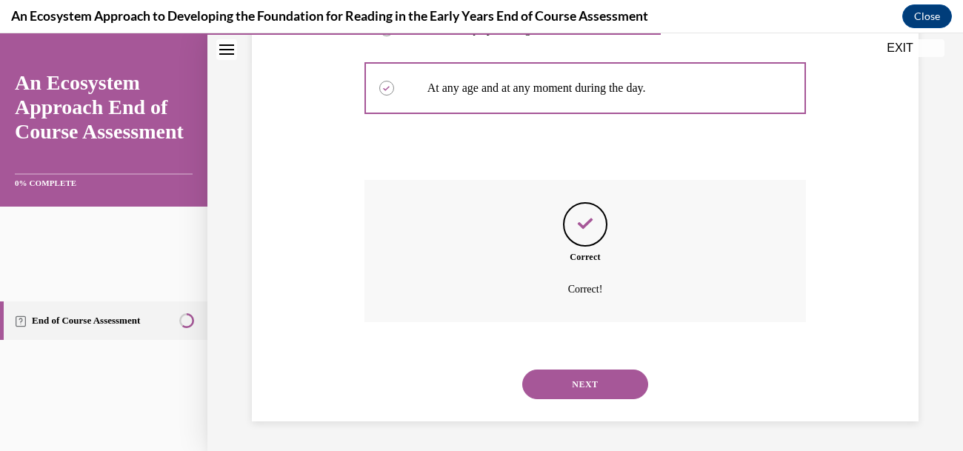
click at [648, 370] on button "NEXT" at bounding box center [585, 385] width 126 height 30
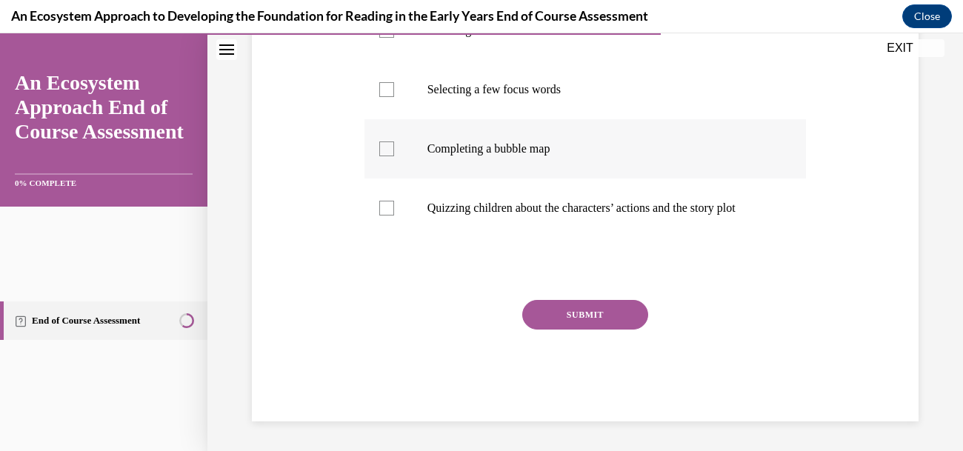
scroll to position [412, 0]
click at [394, 38] on div at bounding box center [386, 30] width 15 height 15
click at [394, 38] on input "Selecting an anchor book" at bounding box center [386, 30] width 15 height 15
checkbox input "true"
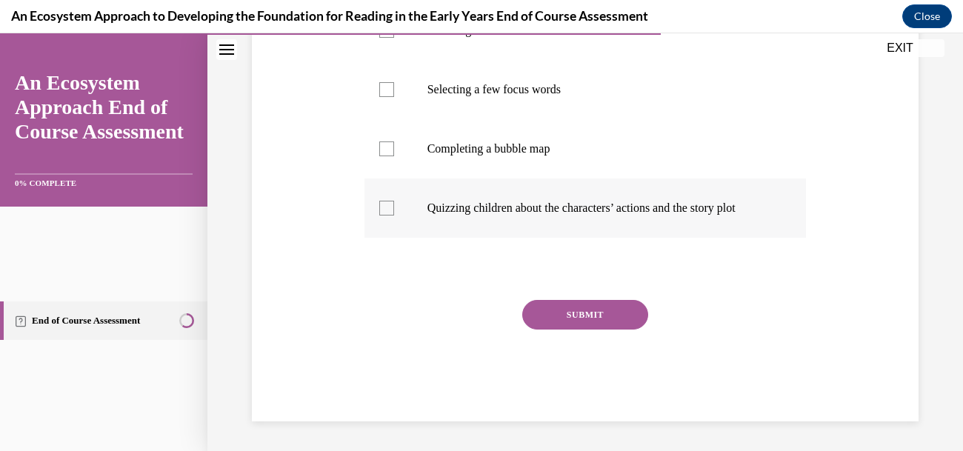
click at [394, 215] on div at bounding box center [386, 208] width 15 height 15
click at [394, 215] on input "Quizzing children about the characters’ actions and the story plot" at bounding box center [386, 208] width 15 height 15
checkbox input "true"
drag, startPoint x: 442, startPoint y: 198, endPoint x: 438, endPoint y: 217, distance: 19.8
click at [394, 97] on div at bounding box center [386, 89] width 15 height 15
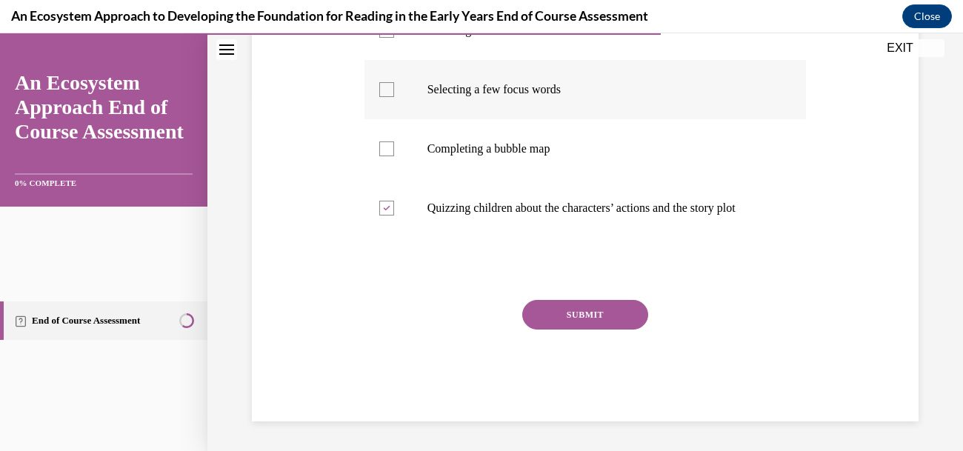
click at [394, 97] on input "Selecting a few focus words" at bounding box center [386, 89] width 15 height 15
checkbox input "true"
click at [394, 156] on div at bounding box center [386, 148] width 15 height 15
click at [394, 156] on input "Completing a bubble map" at bounding box center [386, 148] width 15 height 15
checkbox input "true"
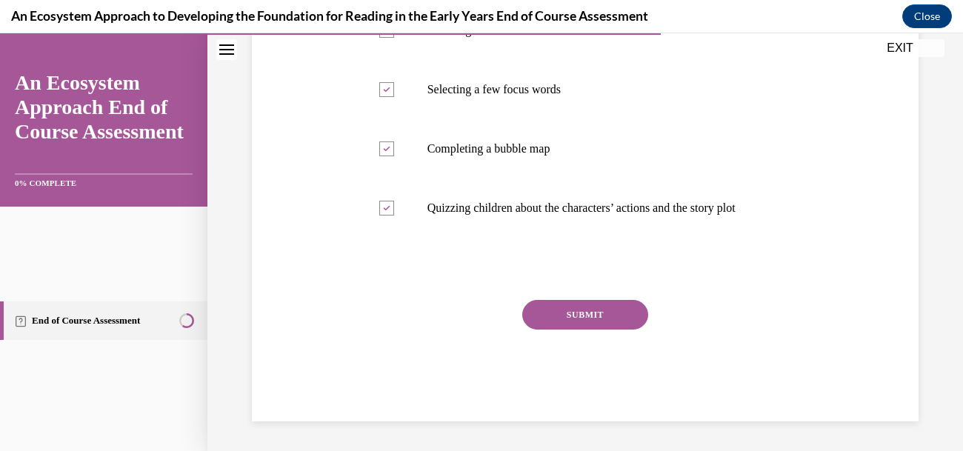
click at [610, 330] on button "SUBMIT" at bounding box center [585, 315] width 126 height 30
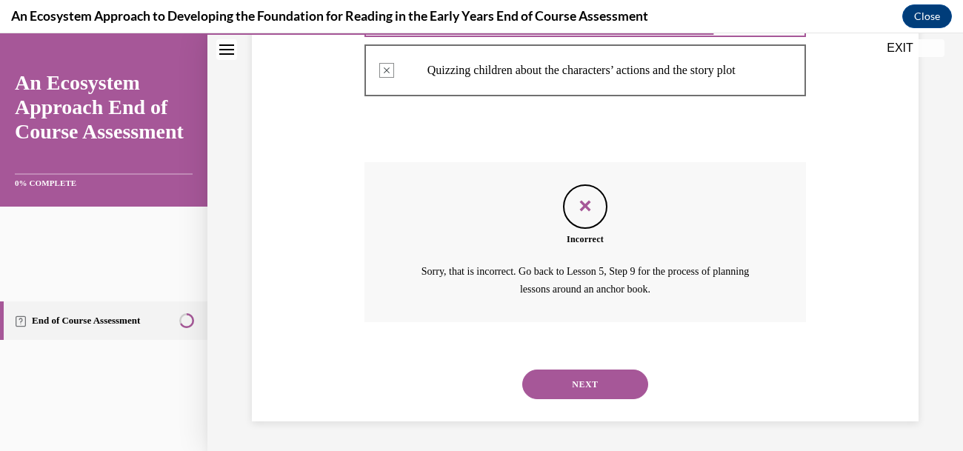
scroll to position [790, 0]
click at [615, 370] on button "NEXT" at bounding box center [585, 385] width 126 height 30
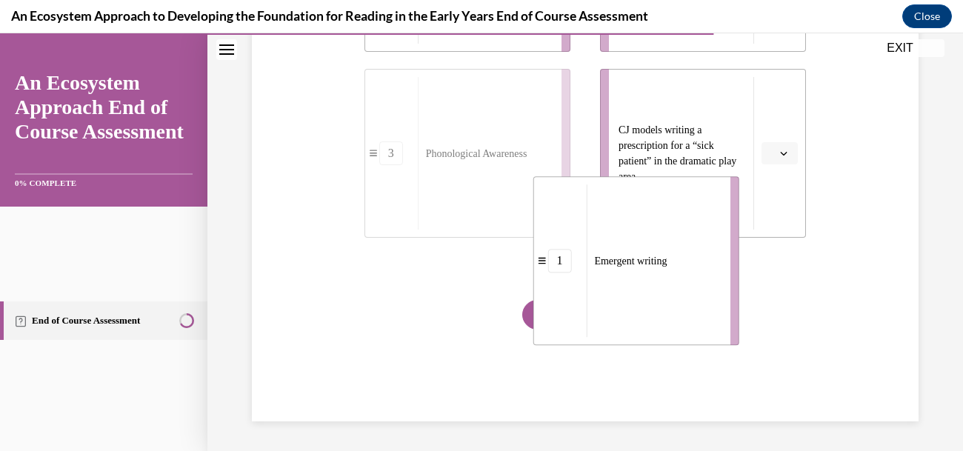
scroll to position [713, 0]
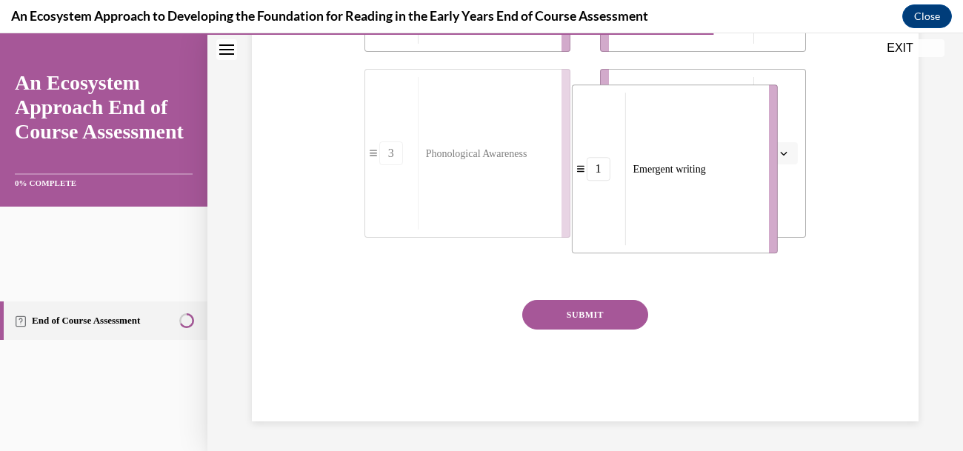
drag, startPoint x: 548, startPoint y: 102, endPoint x: 755, endPoint y: 282, distance: 274.5
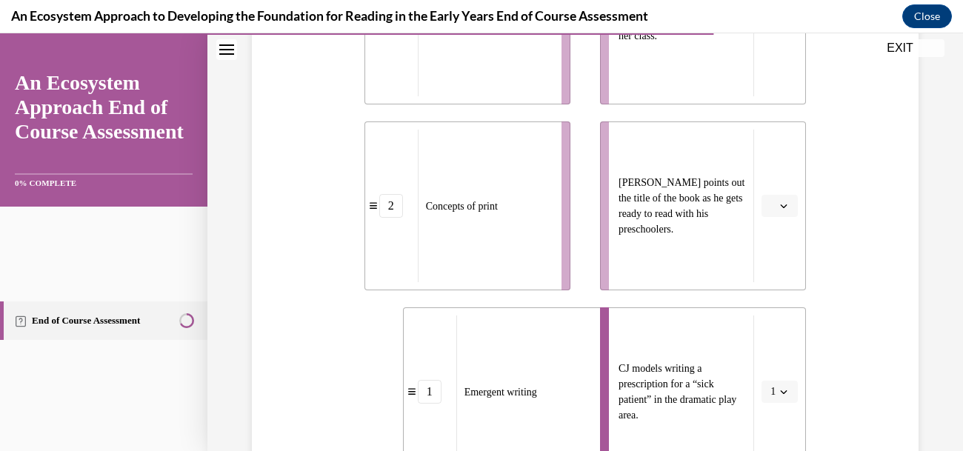
scroll to position [423, 0]
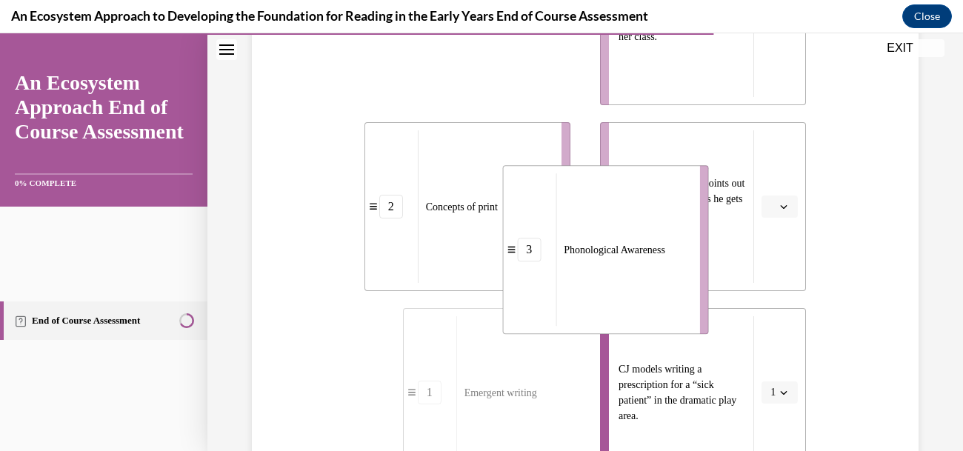
drag, startPoint x: 491, startPoint y: 168, endPoint x: 637, endPoint y: 381, distance: 258.4
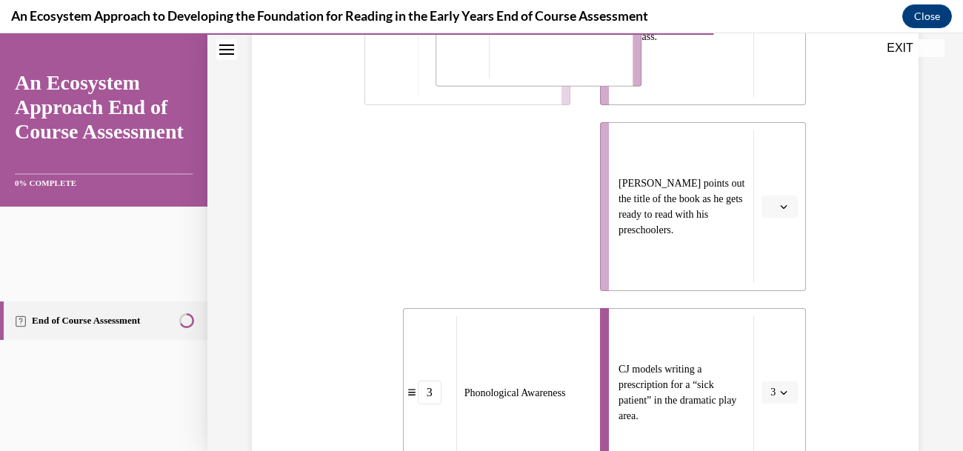
drag, startPoint x: 553, startPoint y: 340, endPoint x: 624, endPoint y: 138, distance: 214.3
click at [623, 78] on div "Concepts of print" at bounding box center [556, 2] width 134 height 153
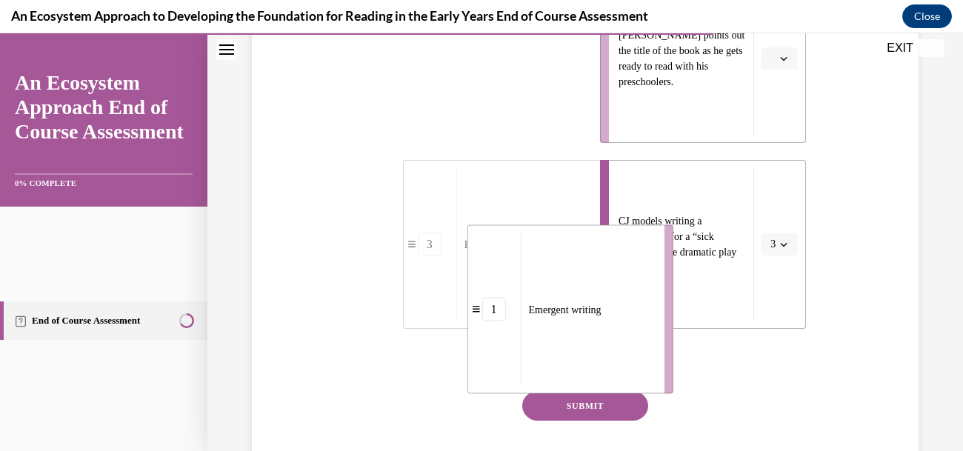
scroll to position [607, 0]
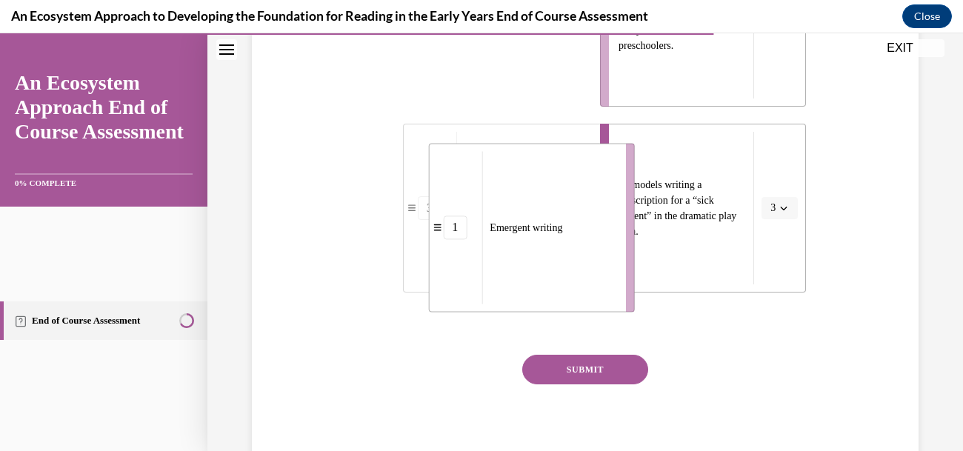
drag, startPoint x: 496, startPoint y: 335, endPoint x: 556, endPoint y: 343, distance: 60.5
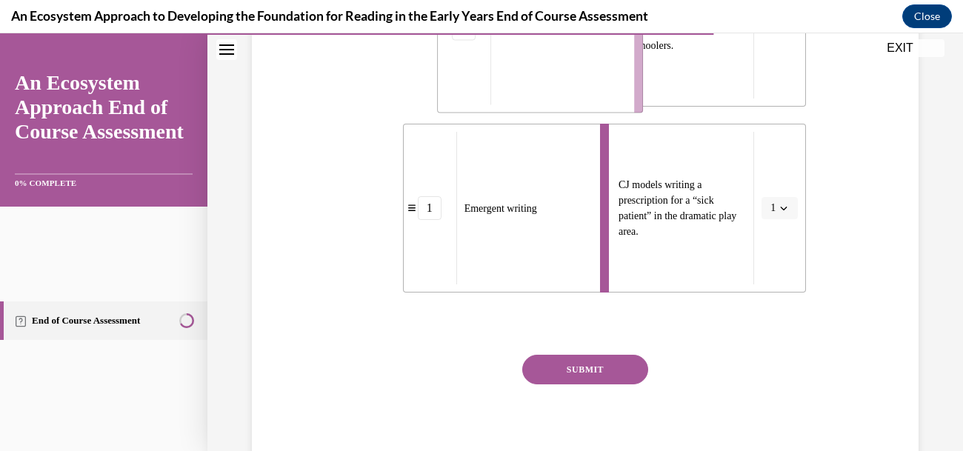
drag, startPoint x: 528, startPoint y: 151, endPoint x: 583, endPoint y: 153, distance: 54.8
click at [583, 34] on span "Phonological Awareness" at bounding box center [548, 28] width 101 height 11
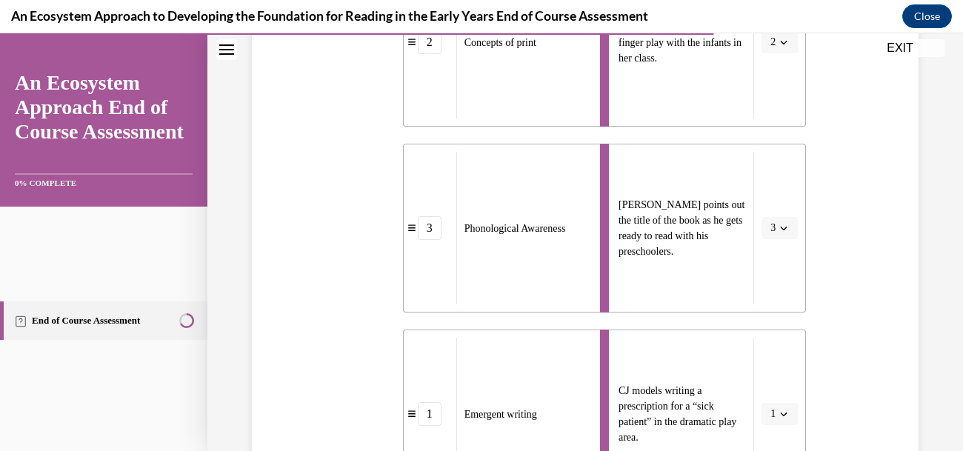
scroll to position [403, 0]
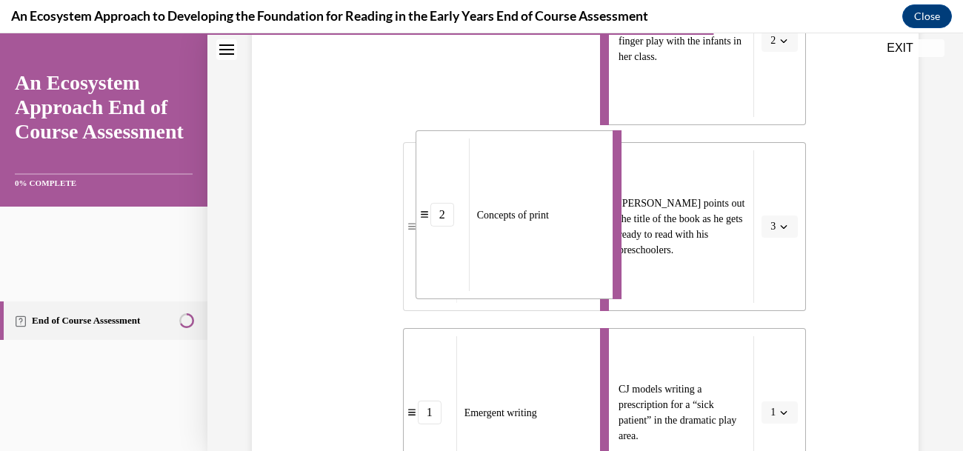
drag, startPoint x: 566, startPoint y: 181, endPoint x: 582, endPoint y: 344, distance: 164.4
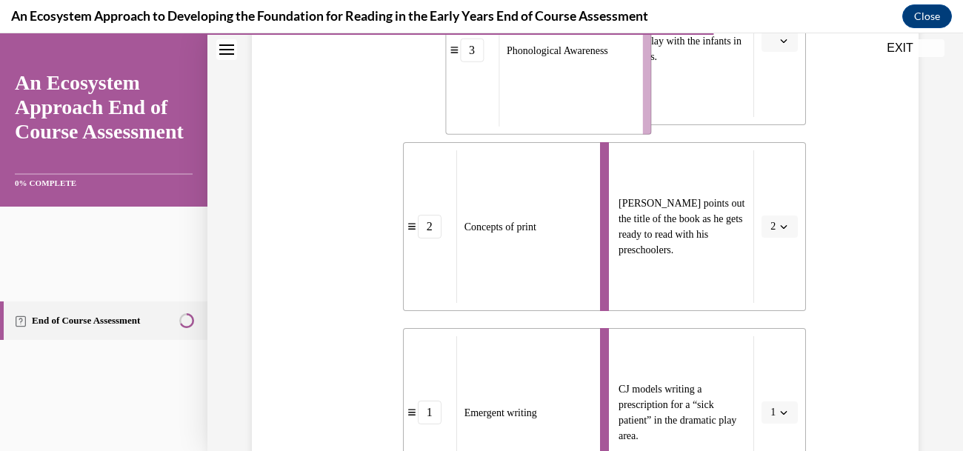
drag, startPoint x: 507, startPoint y: 172, endPoint x: 595, endPoint y: 181, distance: 88.6
click at [595, 127] on div "Phonological Awareness" at bounding box center [565, 50] width 134 height 153
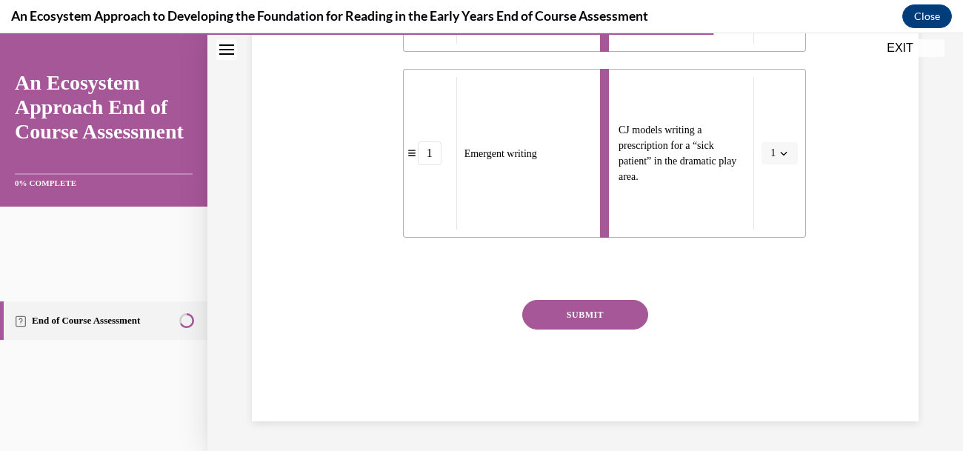
click at [630, 330] on button "SUBMIT" at bounding box center [585, 315] width 126 height 30
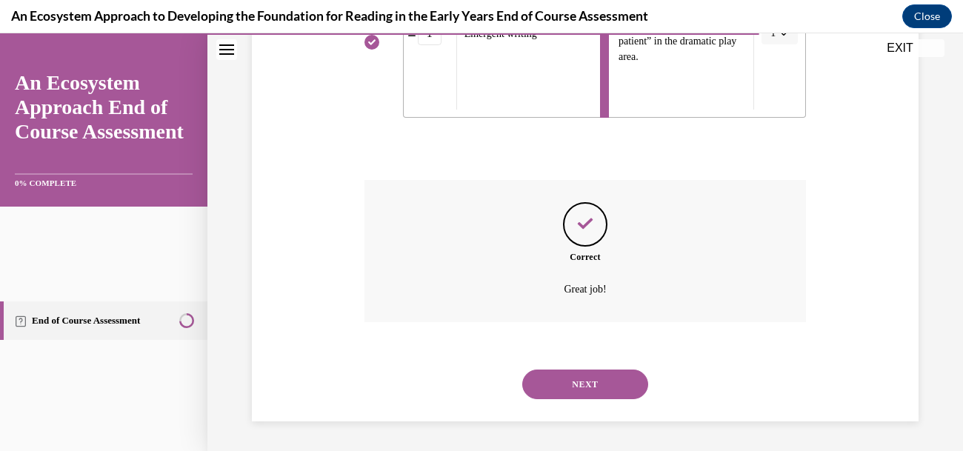
click at [648, 370] on button "NEXT" at bounding box center [585, 385] width 126 height 30
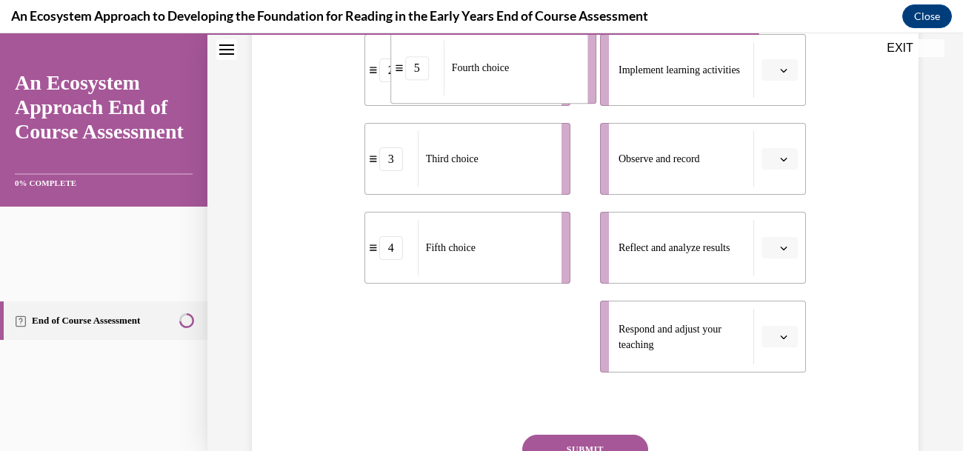
scroll to position [412, 0]
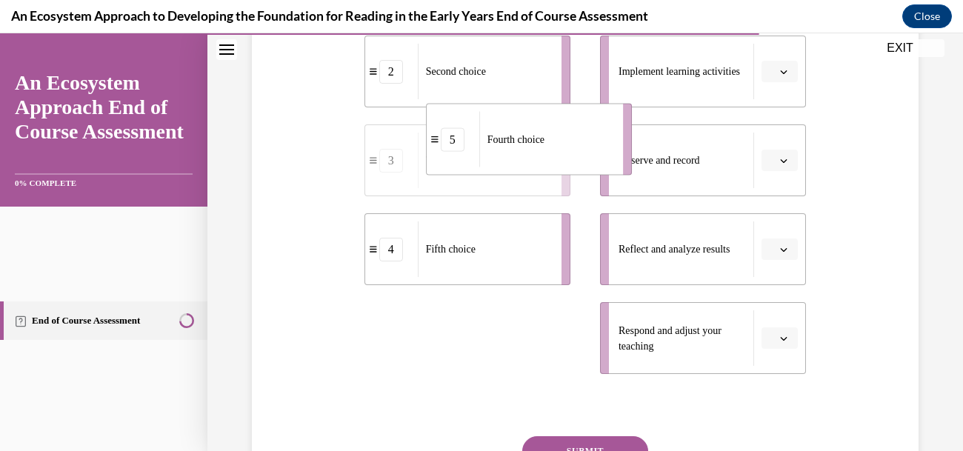
drag, startPoint x: 540, startPoint y: 371, endPoint x: 601, endPoint y: 258, distance: 128.2
click at [601, 167] on div "Fourth choice" at bounding box center [546, 140] width 134 height 56
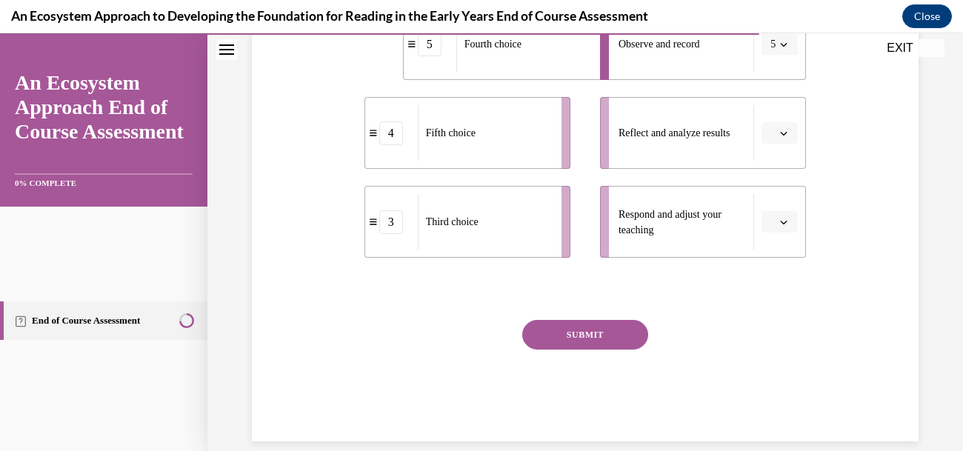
scroll to position [531, 0]
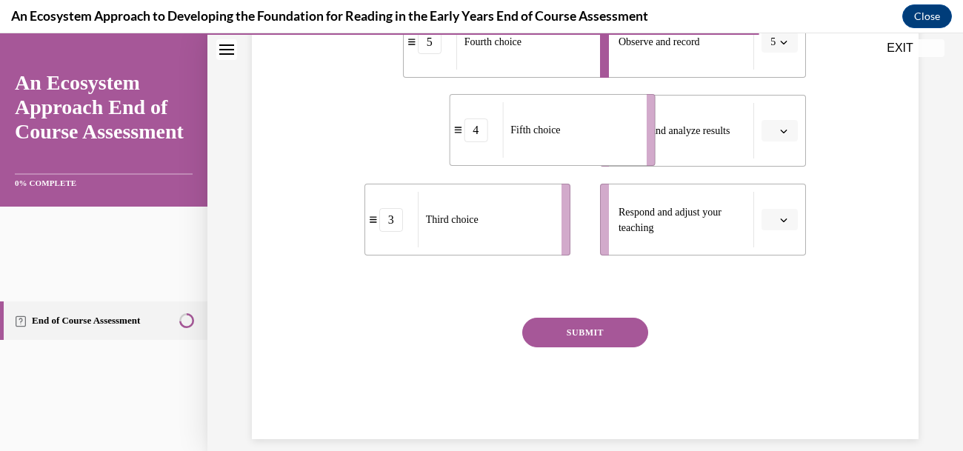
drag, startPoint x: 532, startPoint y: 270, endPoint x: 618, endPoint y: 272, distance: 85.2
click at [560, 138] on span "Fifth choice" at bounding box center [535, 130] width 50 height 16
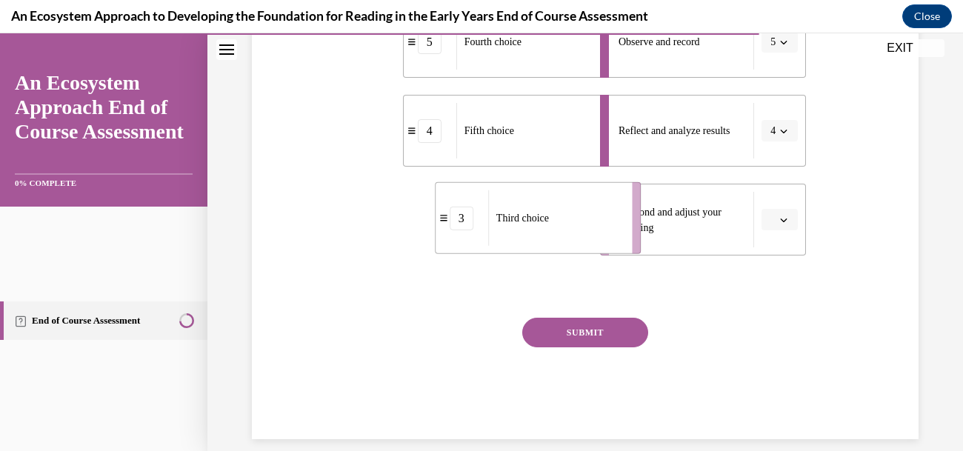
drag, startPoint x: 506, startPoint y: 368, endPoint x: 588, endPoint y: 370, distance: 81.5
click at [549, 226] on span "Third choice" at bounding box center [522, 218] width 53 height 16
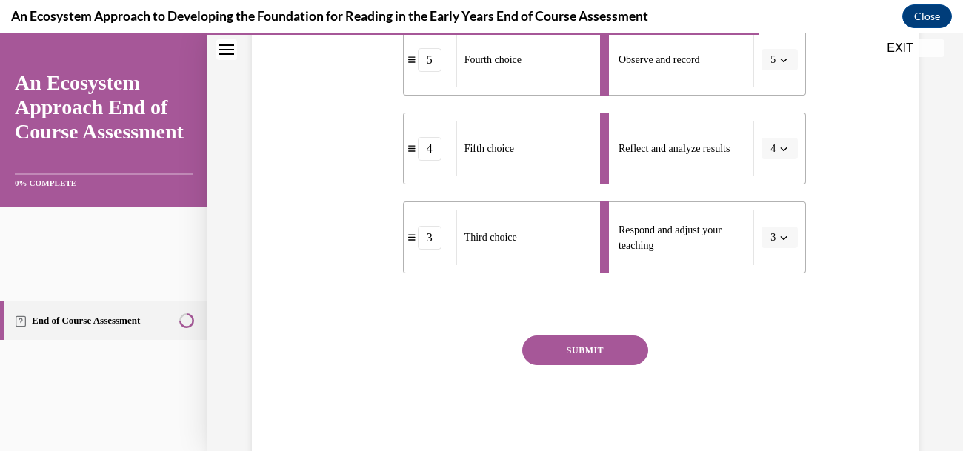
scroll to position [404, 0]
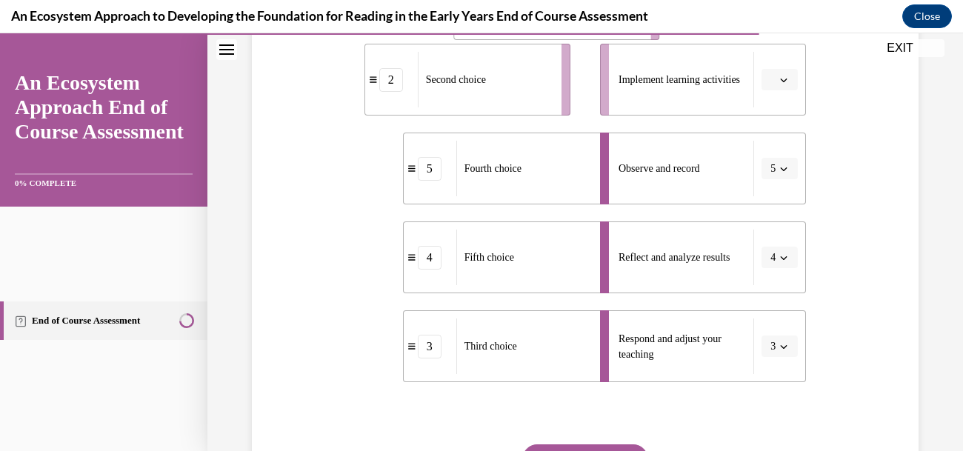
drag, startPoint x: 535, startPoint y: 113, endPoint x: 626, endPoint y: 121, distance: 90.6
click at [564, 12] on span "First choice" at bounding box center [539, 4] width 49 height 16
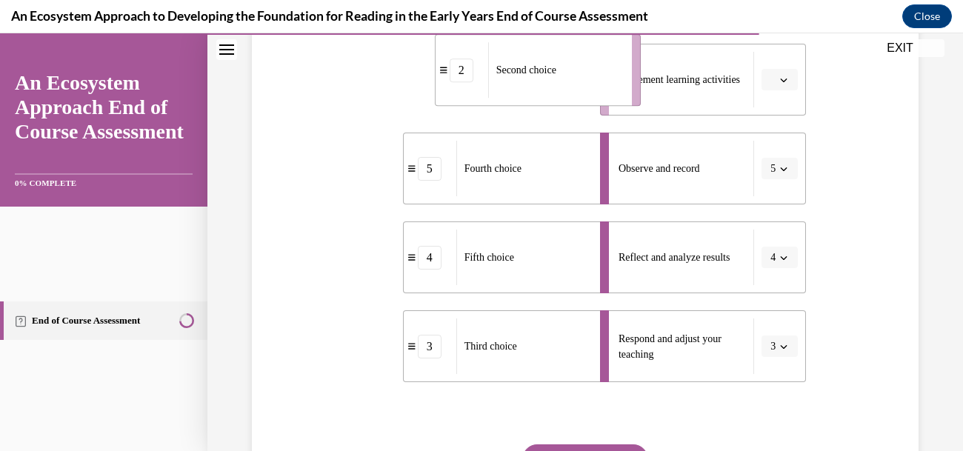
drag, startPoint x: 564, startPoint y: 213, endPoint x: 639, endPoint y: 203, distance: 76.1
click at [556, 78] on span "Second choice" at bounding box center [526, 70] width 60 height 16
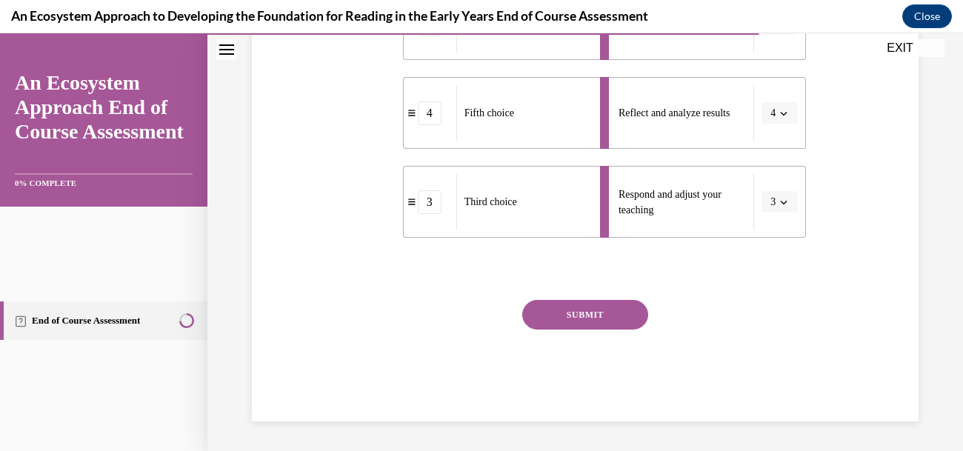
click at [648, 300] on button "SUBMIT" at bounding box center [585, 315] width 126 height 30
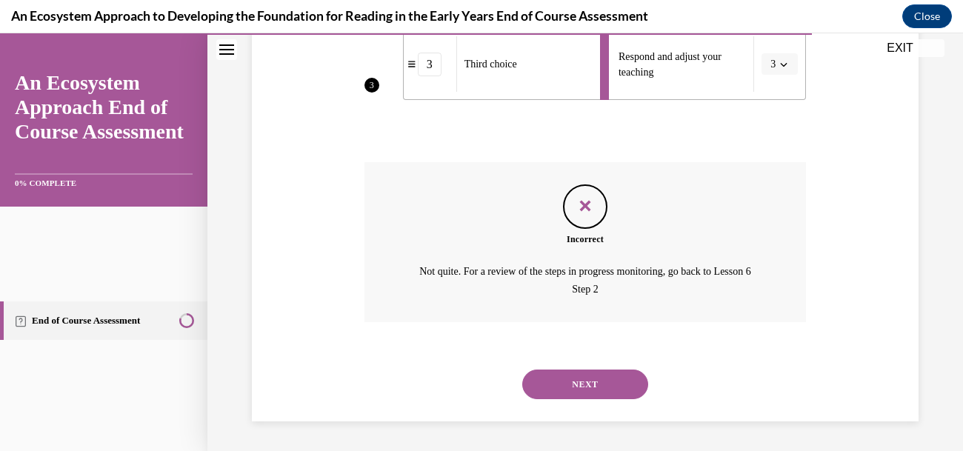
scroll to position [914, 0]
click at [598, 370] on button "NEXT" at bounding box center [585, 385] width 126 height 30
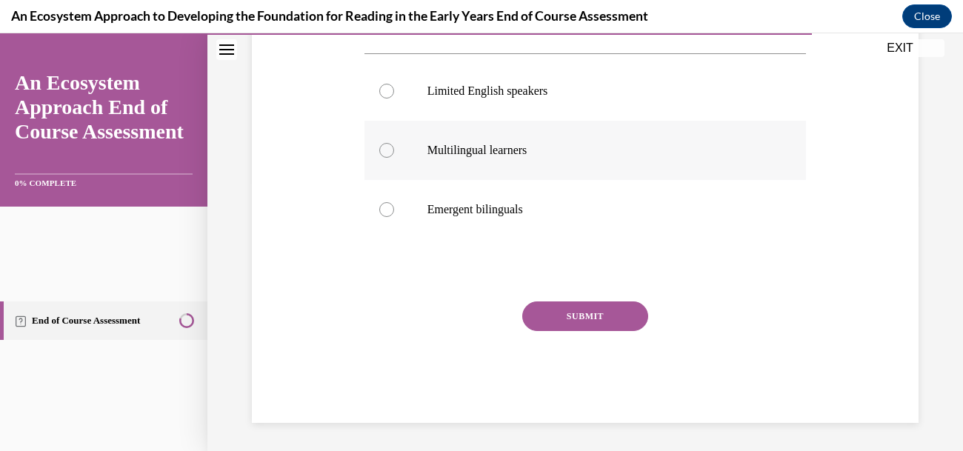
scroll to position [259, 0]
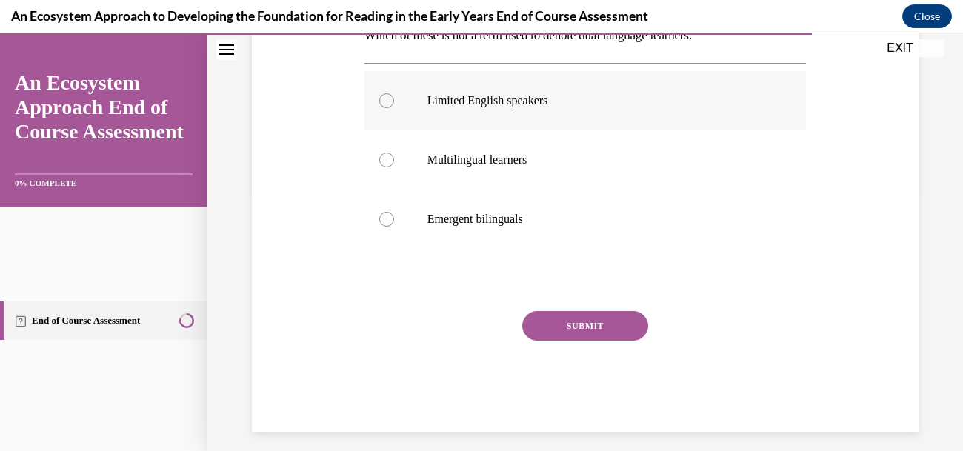
click at [455, 130] on label "Limited English speakers" at bounding box center [585, 100] width 442 height 59
click at [394, 108] on input "Limited English speakers" at bounding box center [386, 100] width 15 height 15
radio input "true"
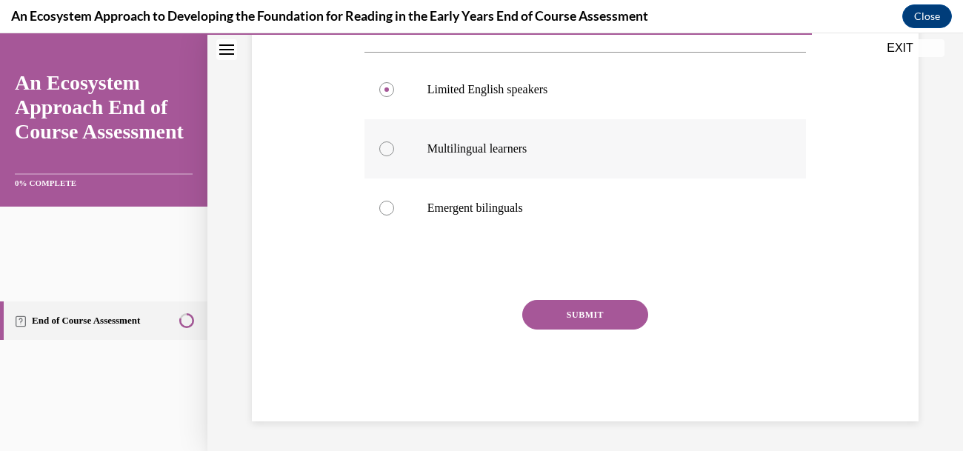
scroll to position [361, 0]
click at [617, 330] on button "SUBMIT" at bounding box center [585, 315] width 126 height 30
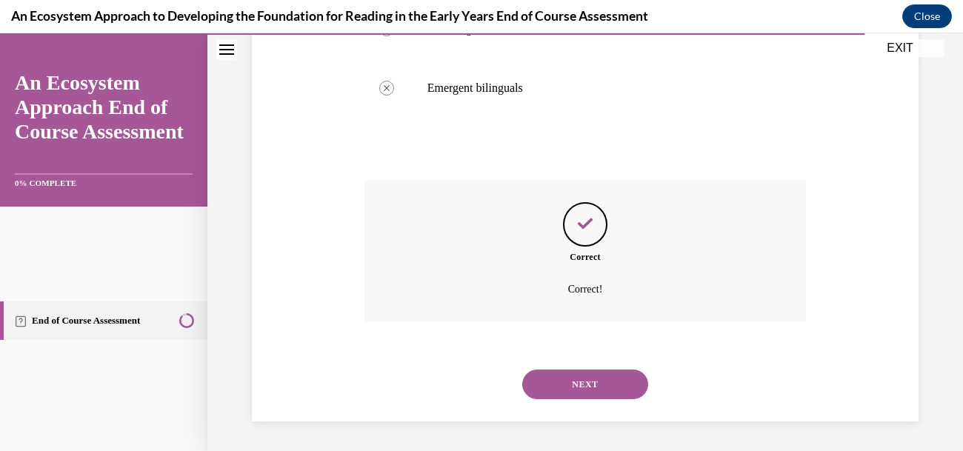
scroll to position [622, 0]
click at [646, 370] on button "NEXT" at bounding box center [585, 385] width 126 height 30
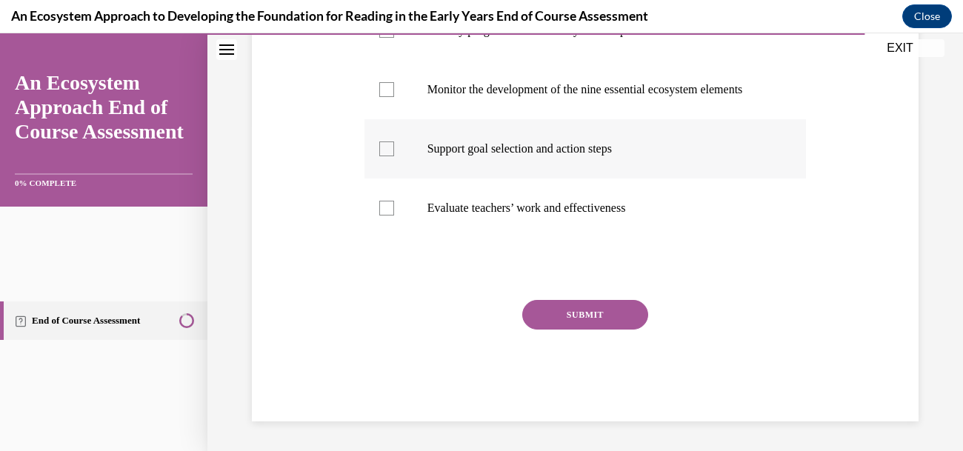
scroll to position [390, 0]
click at [394, 156] on div at bounding box center [386, 148] width 15 height 15
click at [394, 156] on input "Support goal selection and action steps" at bounding box center [386, 148] width 15 height 15
checkbox input "true"
click at [394, 38] on div at bounding box center [386, 30] width 15 height 15
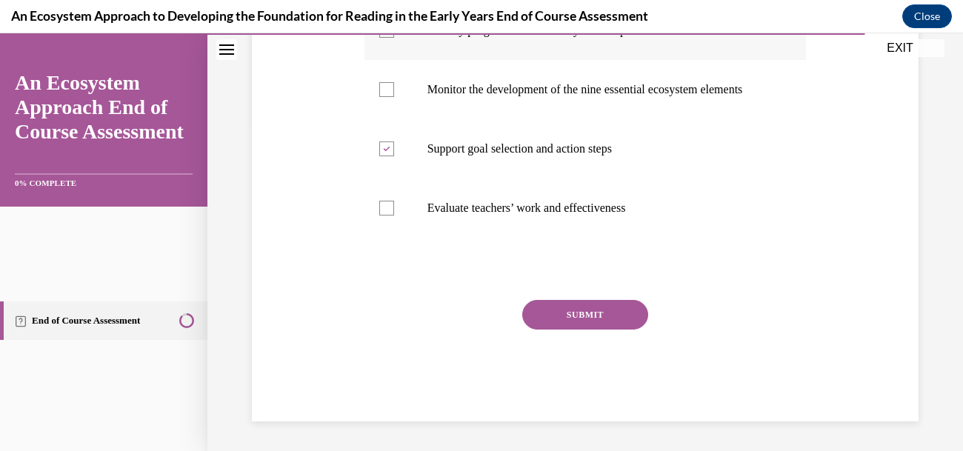
click at [394, 38] on input "Identify program areas that may need improvement or attention" at bounding box center [386, 30] width 15 height 15
checkbox input "true"
click at [630, 330] on button "SUBMIT" at bounding box center [585, 315] width 126 height 30
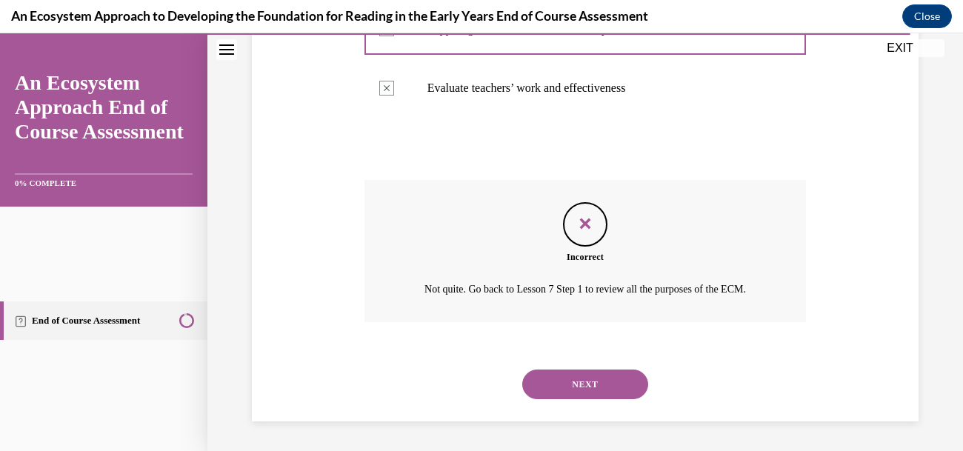
scroll to position [773, 0]
click at [647, 370] on button "NEXT" at bounding box center [585, 385] width 126 height 30
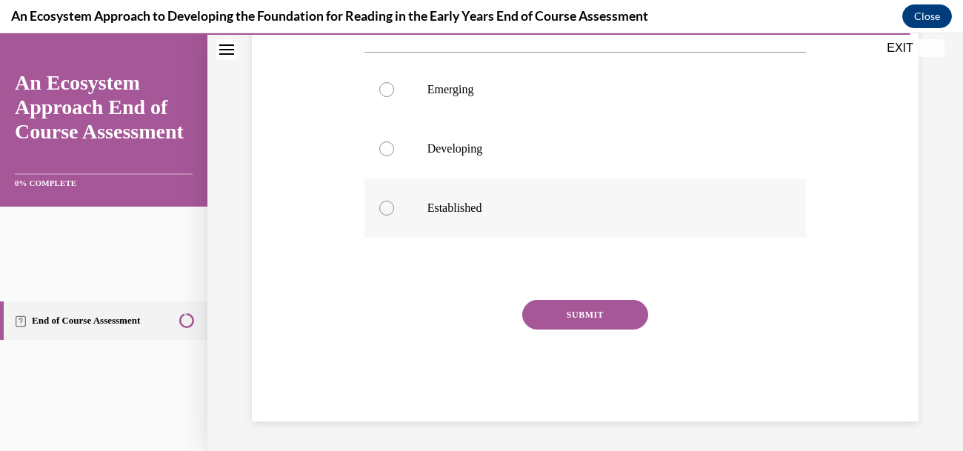
scroll to position [427, 0]
click at [394, 156] on div at bounding box center [386, 148] width 15 height 15
click at [394, 156] on input "Developing" at bounding box center [386, 148] width 15 height 15
radio input "true"
click at [648, 300] on button "SUBMIT" at bounding box center [585, 315] width 126 height 30
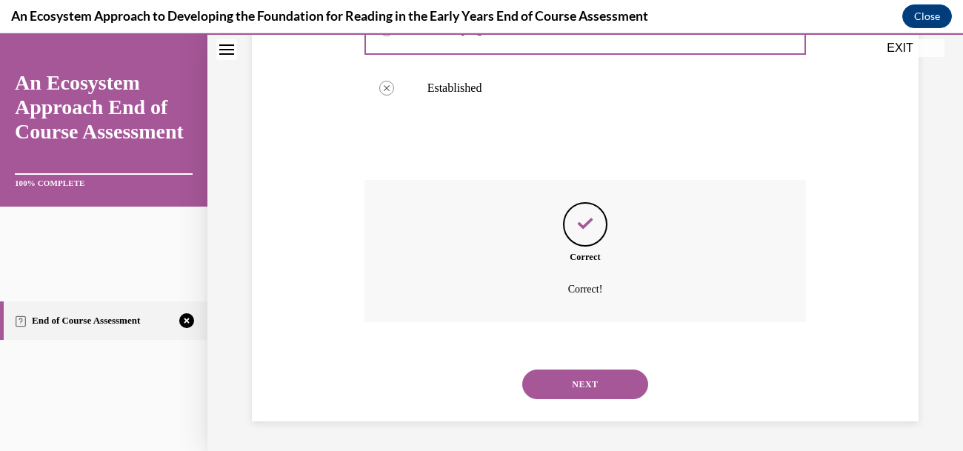
scroll to position [779, 0]
click at [610, 370] on button "NEXT" at bounding box center [585, 385] width 126 height 30
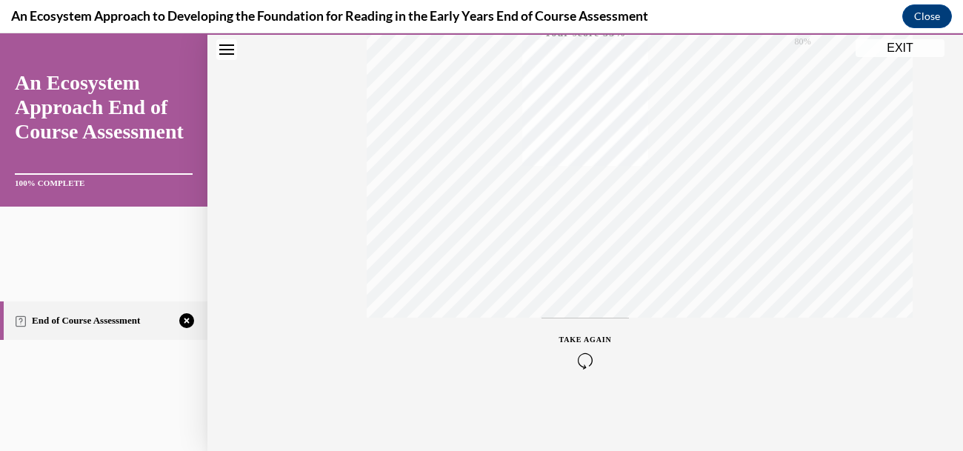
scroll to position [529, 0]
click at [612, 335] on span "TAKE AGAIN" at bounding box center [585, 339] width 53 height 8
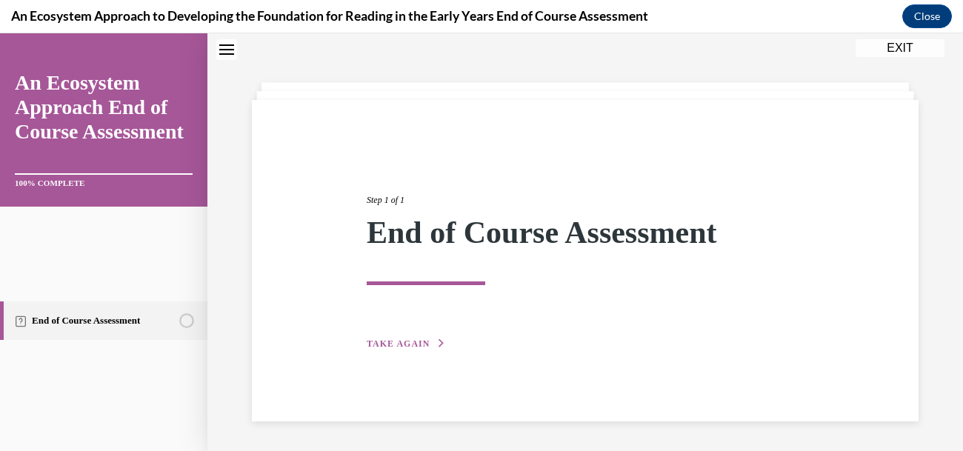
scroll to position [187, 0]
click at [429, 338] on span "TAKE AGAIN" at bounding box center [398, 343] width 63 height 10
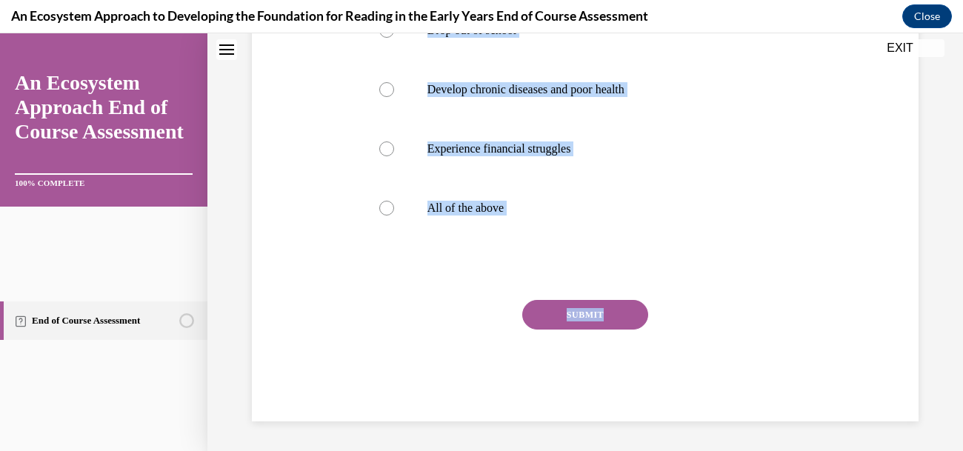
scroll to position [472, 0]
drag, startPoint x: 414, startPoint y: 166, endPoint x: 707, endPoint y: 267, distance: 310.3
click at [707, 267] on div "Question 01/15 Which of the following are potential outcomes for you if you are…" at bounding box center [585, 125] width 449 height 592
copy div "Which of the following are potential outcomes for you if you are not a skilled …"
click at [394, 215] on div at bounding box center [386, 208] width 15 height 15
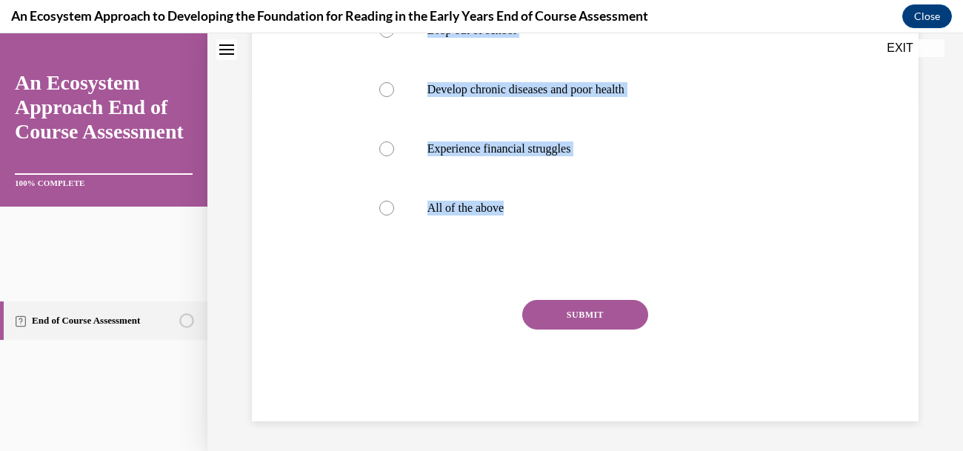
click at [394, 215] on input "All of the above" at bounding box center [386, 208] width 15 height 15
radio input "true"
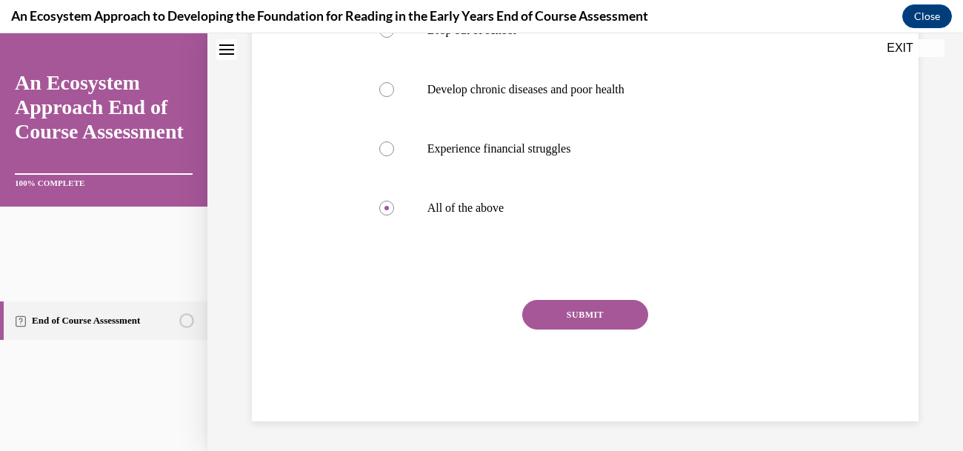
click at [640, 330] on button "SUBMIT" at bounding box center [585, 315] width 126 height 30
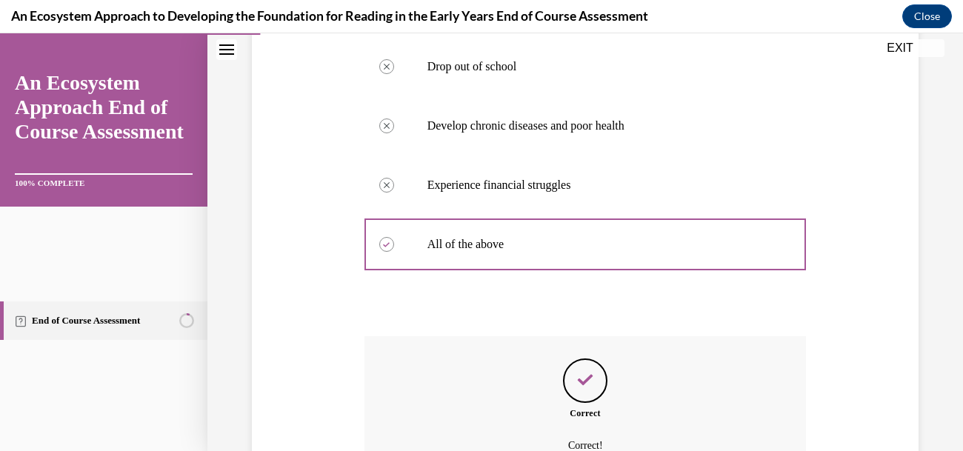
scroll to position [715, 0]
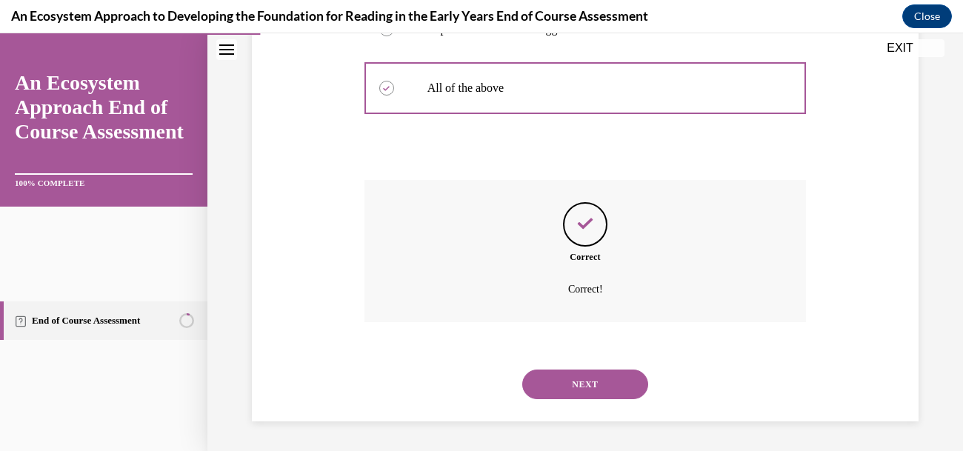
click at [603, 375] on button "NEXT" at bounding box center [585, 385] width 126 height 30
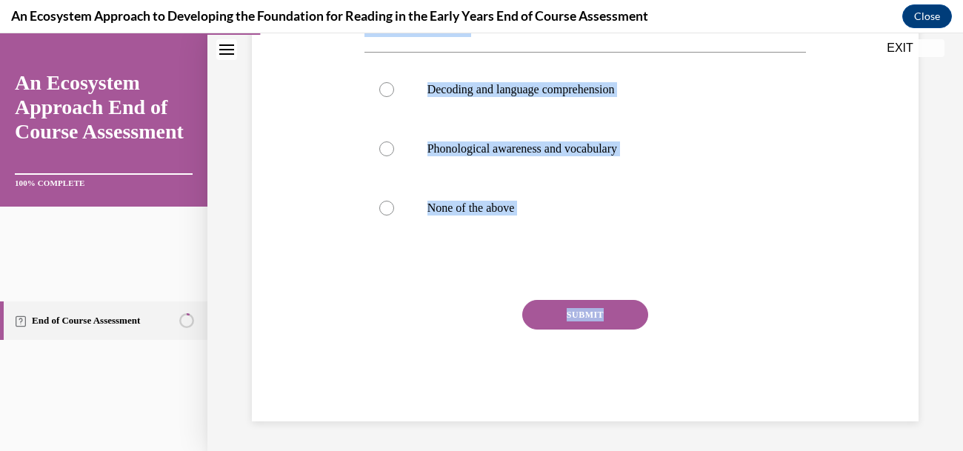
scroll to position [371, 0]
drag, startPoint x: 398, startPoint y: 325, endPoint x: 709, endPoint y: 281, distance: 314.2
click at [709, 281] on div "Question 02/15 According to the Simple View of Reading, reading comprehension i…" at bounding box center [585, 143] width 674 height 555
copy div "According to the Simple View of Reading, reading comprehension is a product of …"
click at [449, 118] on label "Decoding and language comprehension" at bounding box center [585, 89] width 442 height 59
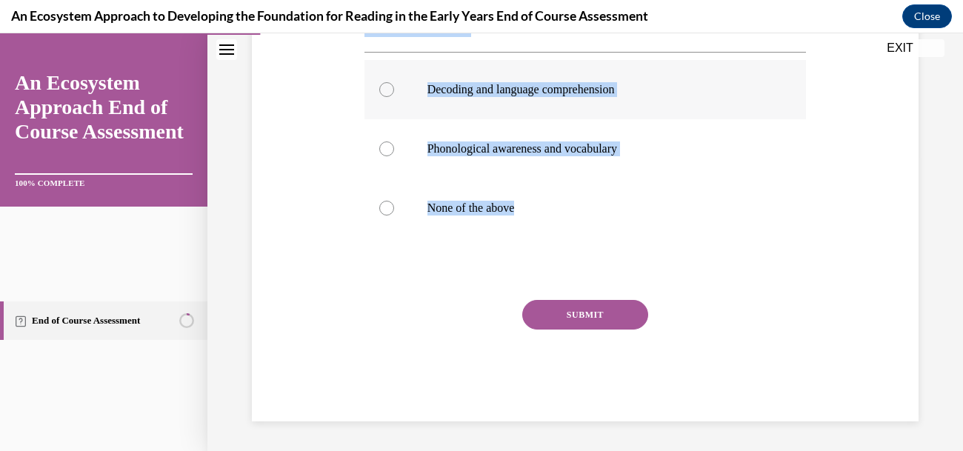
click at [394, 97] on input "Decoding and language comprehension" at bounding box center [386, 89] width 15 height 15
radio input "true"
click at [632, 330] on button "SUBMIT" at bounding box center [585, 315] width 126 height 30
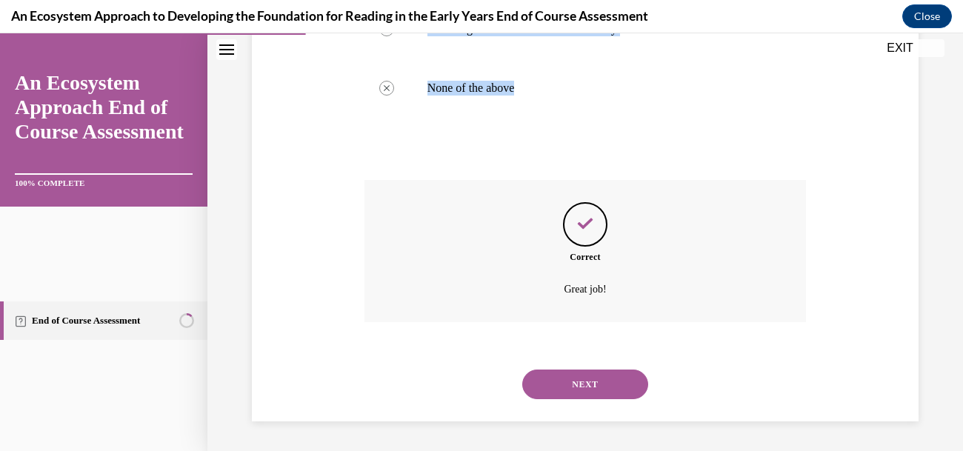
scroll to position [654, 0]
click at [640, 378] on button "NEXT" at bounding box center [585, 385] width 126 height 30
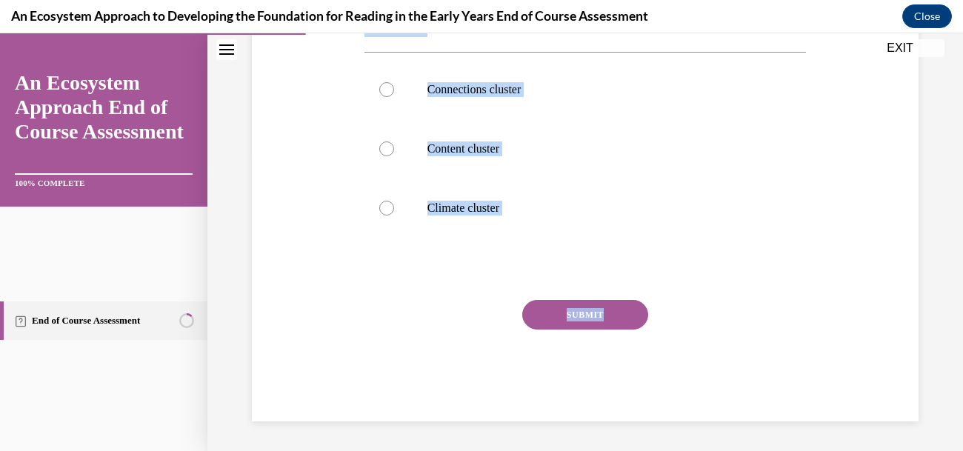
scroll to position [341, 0]
drag, startPoint x: 411, startPoint y: 330, endPoint x: 638, endPoint y: 273, distance: 234.4
click at [638, 273] on div "Question 03/15 The cluster associated with the elements that respond to childre…" at bounding box center [585, 154] width 449 height 533
copy div "The cluster associated with the elements that respond to children’s social and …"
click at [301, 187] on div "Question 03/15 The cluster associated with the elements that respond to childre…" at bounding box center [584, 118] width 755 height 666
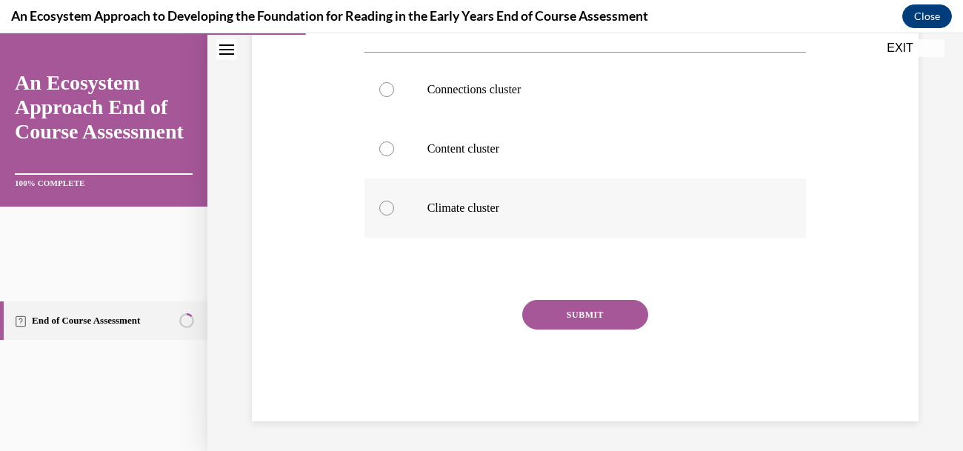
click at [394, 215] on div at bounding box center [386, 208] width 15 height 15
click at [394, 215] on input "Climate cluster" at bounding box center [386, 208] width 15 height 15
radio input "true"
click at [614, 330] on button "SUBMIT" at bounding box center [585, 315] width 126 height 30
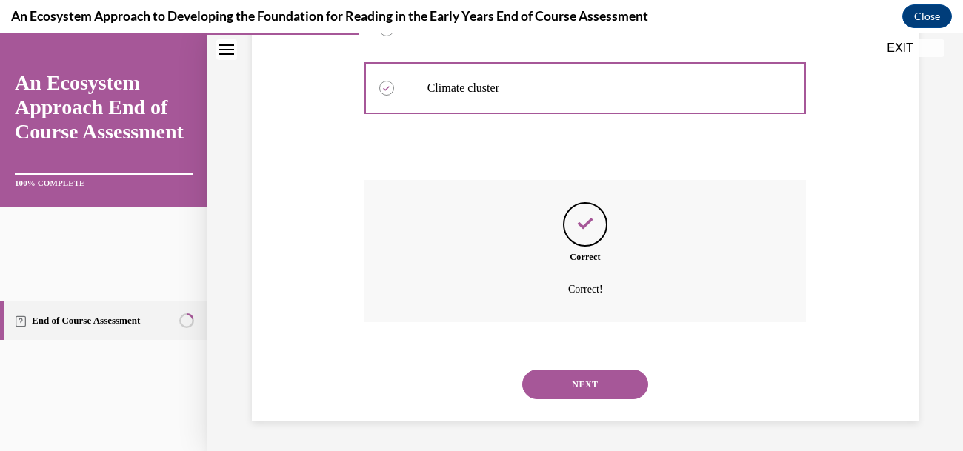
click at [600, 370] on button "NEXT" at bounding box center [585, 385] width 126 height 30
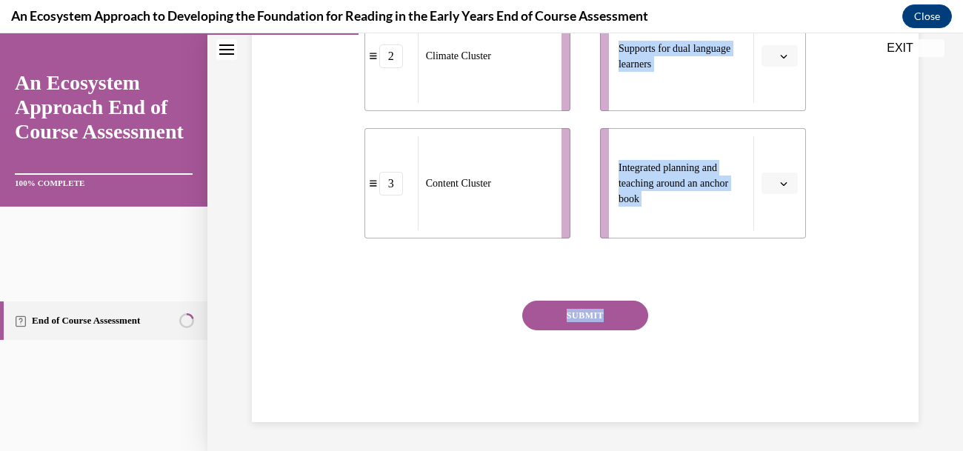
scroll to position [568, 0]
drag, startPoint x: 376, startPoint y: 190, endPoint x: 800, endPoint y: 246, distance: 428.0
click at [800, 246] on div "Question 04/15 Match these elements to the cluster they belong to … 1 Connectio…" at bounding box center [585, 48] width 674 height 746
copy div "Match these elements to the cluster they belong to … 1 Connections Cluster 2 Cl…"
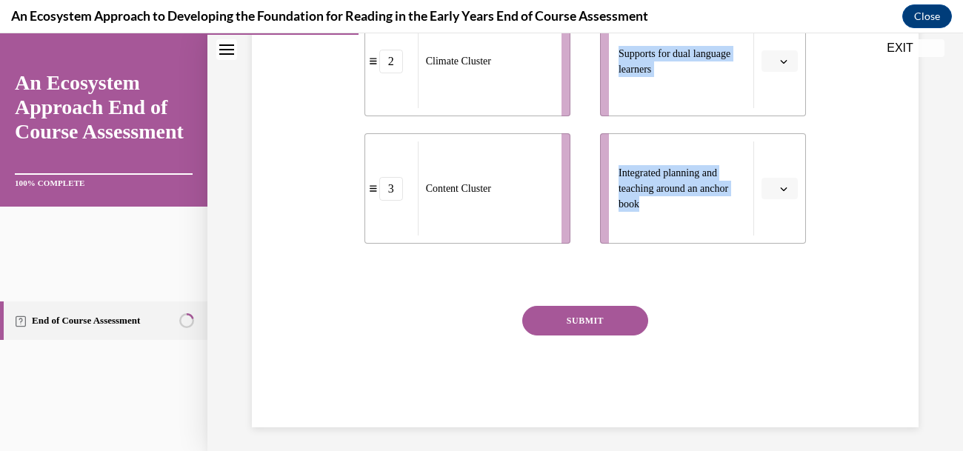
scroll to position [404, 0]
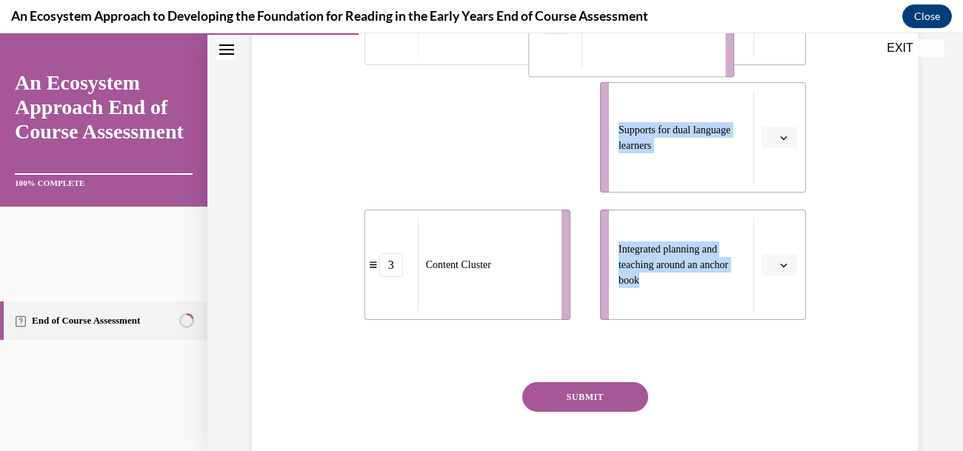
drag, startPoint x: 520, startPoint y: 205, endPoint x: 691, endPoint y: 90, distance: 206.0
click at [655, 27] on span "Climate Cluster" at bounding box center [621, 21] width 65 height 11
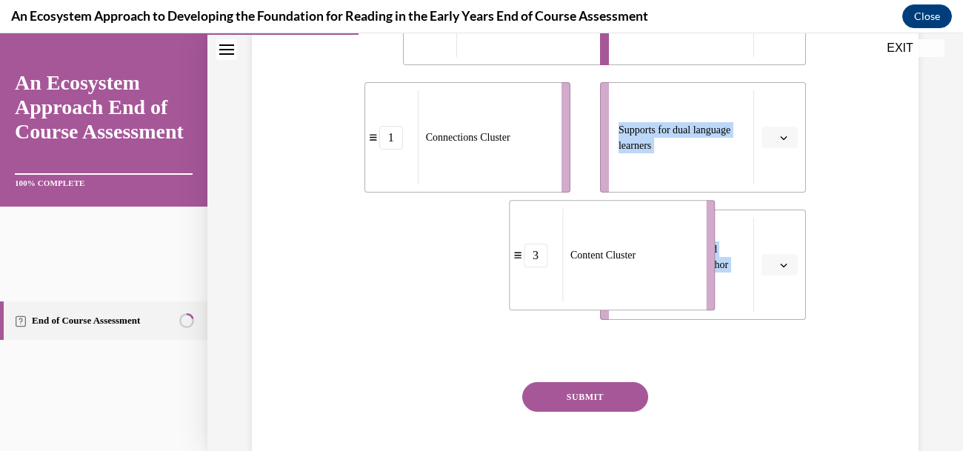
drag, startPoint x: 520, startPoint y: 367, endPoint x: 589, endPoint y: 275, distance: 115.8
click at [635, 261] on span "Content Cluster" at bounding box center [602, 255] width 65 height 11
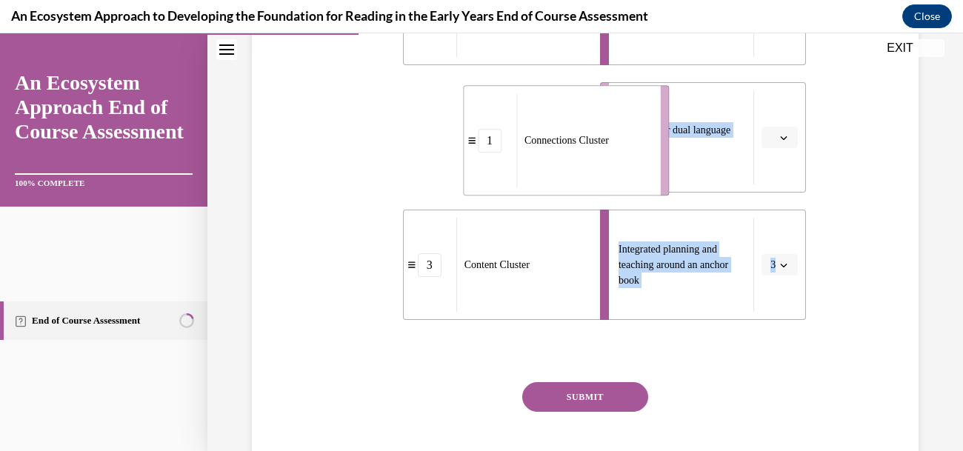
drag, startPoint x: 520, startPoint y: 193, endPoint x: 627, endPoint y: 195, distance: 107.4
click at [627, 187] on div "Connections Cluster" at bounding box center [583, 140] width 134 height 94
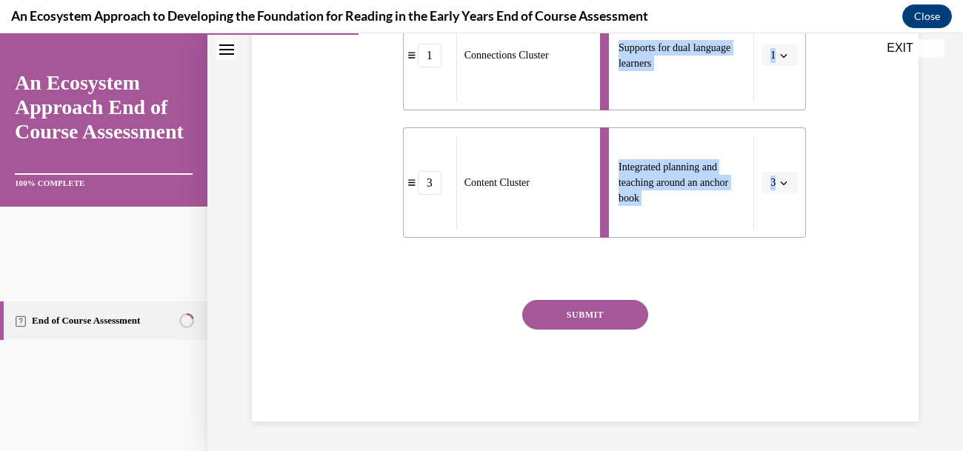
click at [615, 330] on button "SUBMIT" at bounding box center [585, 315] width 126 height 30
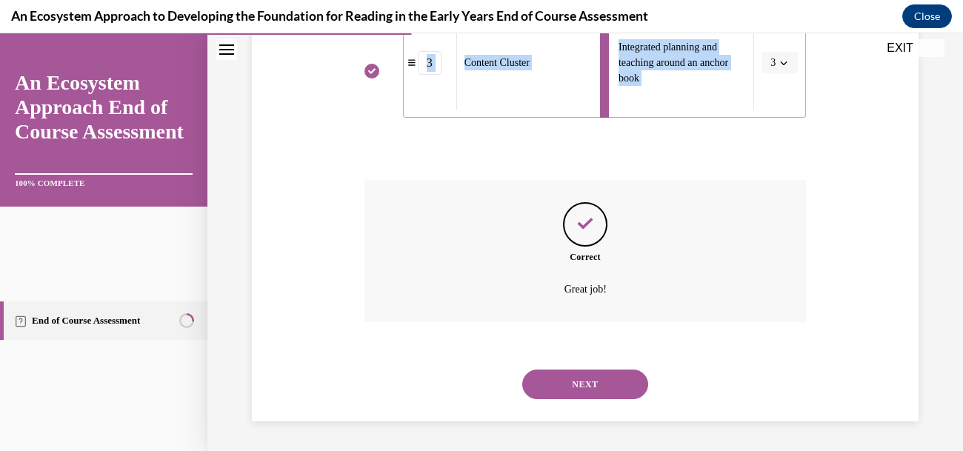
scroll to position [778, 0]
click at [603, 370] on button "NEXT" at bounding box center [585, 385] width 126 height 30
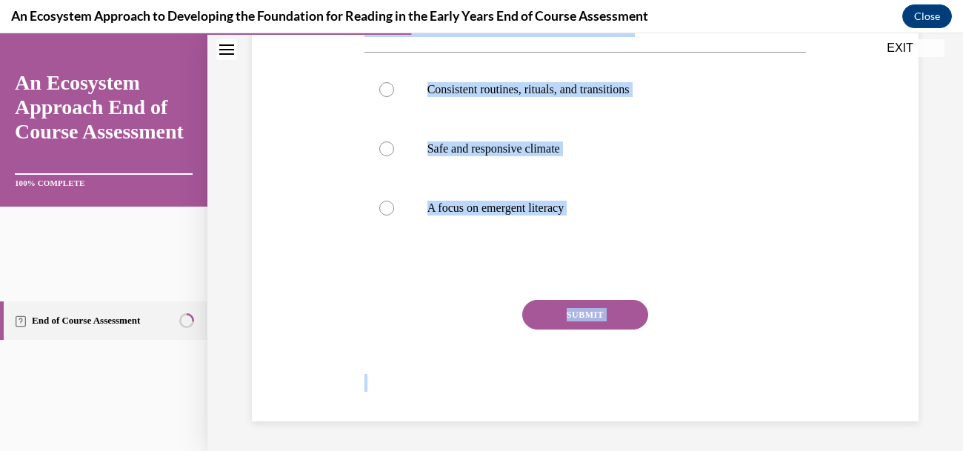
scroll to position [564, 0]
drag, startPoint x: 394, startPoint y: 322, endPoint x: 728, endPoint y: 192, distance: 358.5
click at [728, 192] on div "Question 05/15 If you walk into a classroom and observe teachers acknowledging …" at bounding box center [585, 131] width 674 height 581
copy div "If you walk into a classroom and observe teachers acknowledging children’s effo…"
drag, startPoint x: 292, startPoint y: 198, endPoint x: 433, endPoint y: 39, distance: 212.5
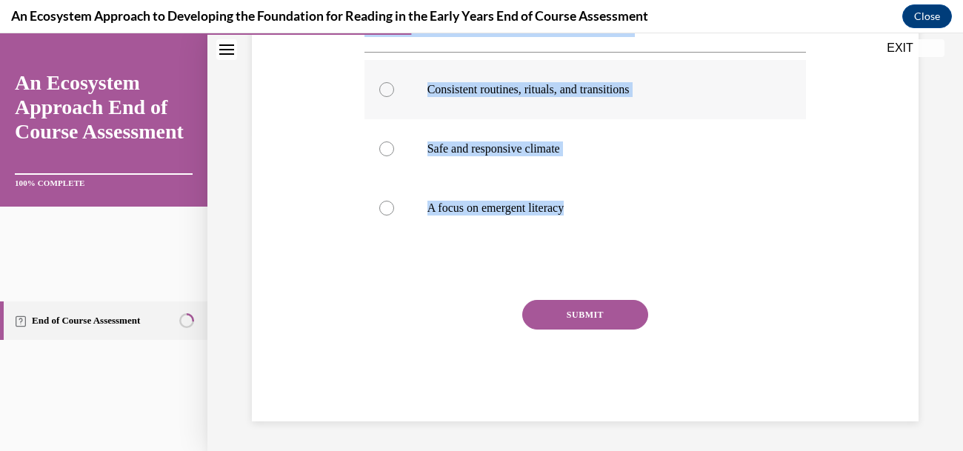
click at [294, 198] on div "Question 05/15 If you walk into a classroom and observe teachers acknowledging …" at bounding box center [584, 105] width 755 height 692
click at [394, 141] on div at bounding box center [386, 148] width 15 height 15
click at [394, 141] on input "Safe and responsive climate" at bounding box center [386, 148] width 15 height 15
radio input "true"
click at [577, 304] on button "SUBMIT" at bounding box center [585, 315] width 126 height 30
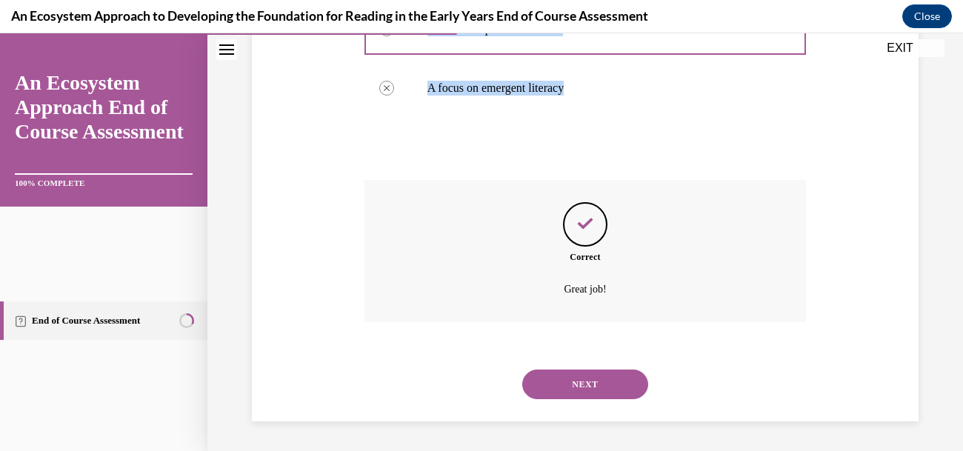
scroll to position [735, 0]
click at [582, 372] on button "NEXT" at bounding box center [585, 385] width 126 height 30
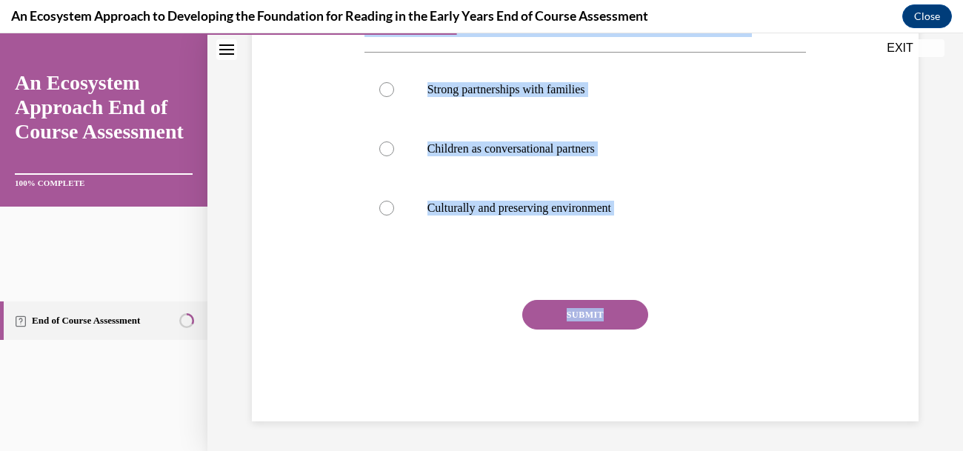
scroll to position [344, 0]
drag, startPoint x: 373, startPoint y: 316, endPoint x: 786, endPoint y: 271, distance: 414.9
click at [786, 271] on div "Question 06/15 “Mirrors and windows” is a term most closely associated with whi…" at bounding box center [585, 156] width 674 height 530
copy div "“Mirrors and windows” is a term most closely associated with which element? Str…"
click at [962, 234] on div "Question 06/15 “Mirrors and windows” is a term most closely associated with whi…" at bounding box center [584, 130] width 755 height 641
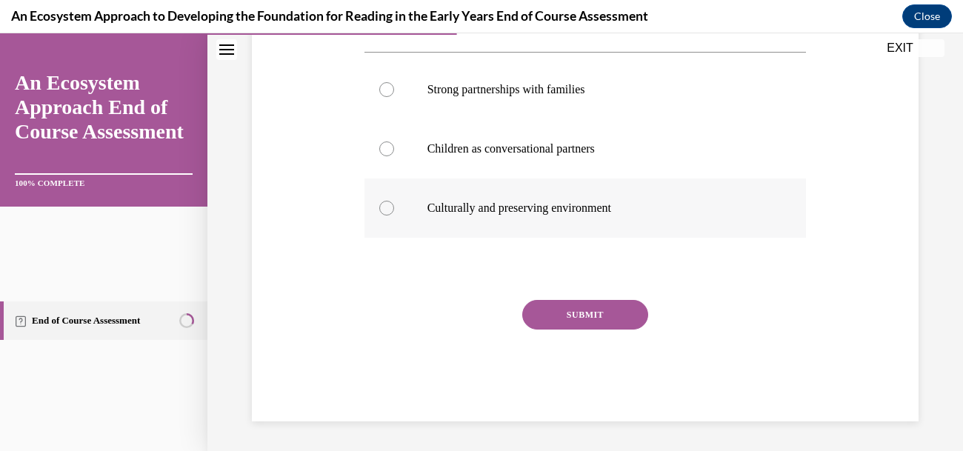
click at [394, 215] on div at bounding box center [386, 208] width 15 height 15
click at [394, 215] on input "Culturally and preserving environment" at bounding box center [386, 208] width 15 height 15
radio input "true"
click at [625, 330] on button "SUBMIT" at bounding box center [585, 315] width 126 height 30
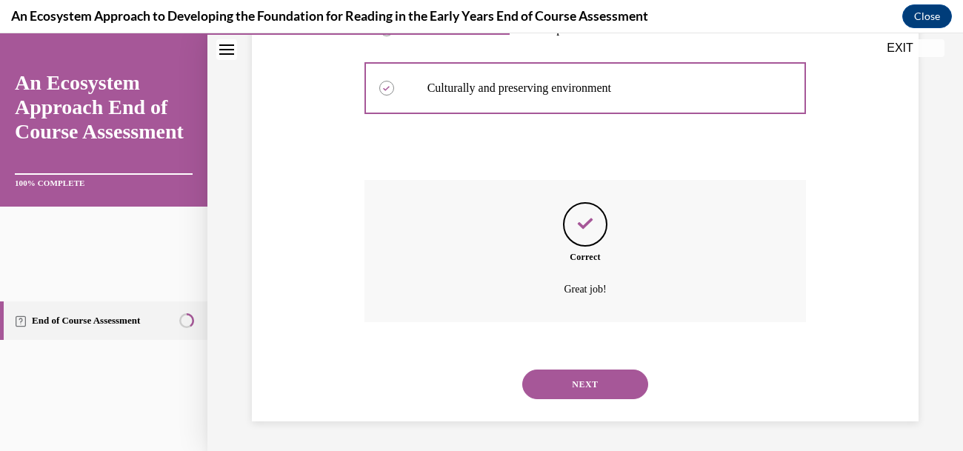
scroll to position [622, 0]
click at [630, 370] on button "NEXT" at bounding box center [585, 385] width 126 height 30
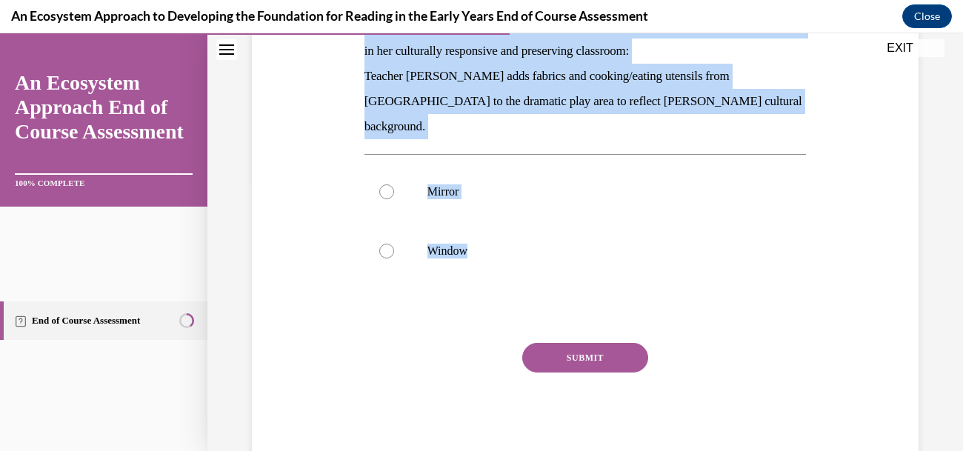
scroll to position [391, 0]
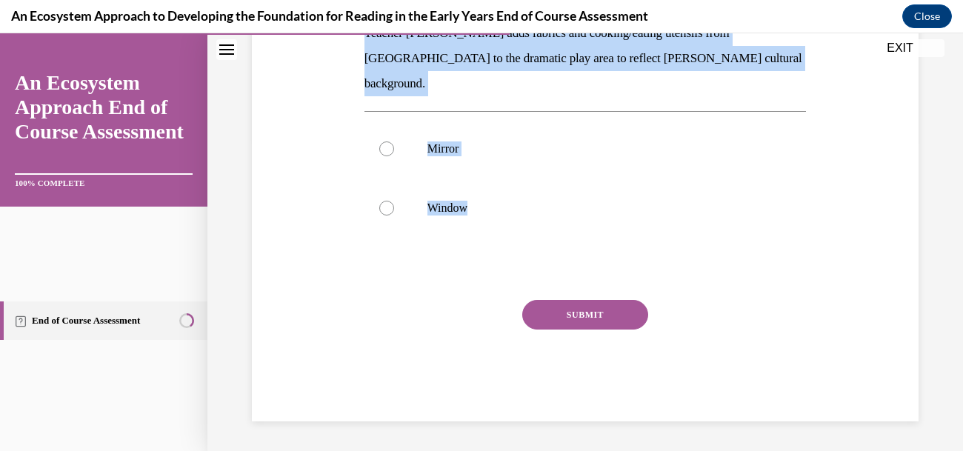
drag, startPoint x: 370, startPoint y: 266, endPoint x: 698, endPoint y: 342, distance: 336.8
click at [698, 342] on div "Question 07/15 Decide whether this practice would serve as a mirror or a window…" at bounding box center [585, 136] width 674 height 572
copy div "07/15 Decide whether this practice would serve as a mirror or a window for Mei …"
click at [394, 156] on div at bounding box center [386, 148] width 15 height 15
click at [394, 156] on input "Mirror" at bounding box center [386, 148] width 15 height 15
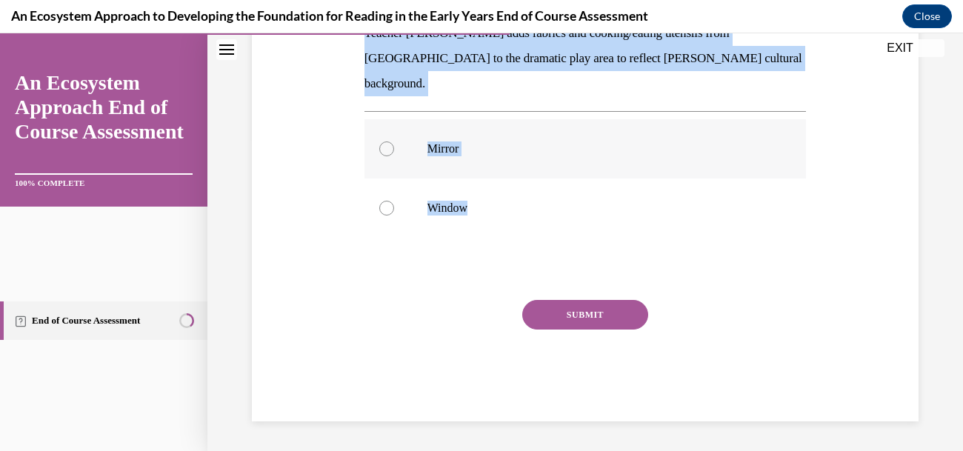
radio input "true"
click at [274, 269] on div "Question 07/15 Decide whether this practice would serve as a mirror or a window…" at bounding box center [584, 109] width 755 height 683
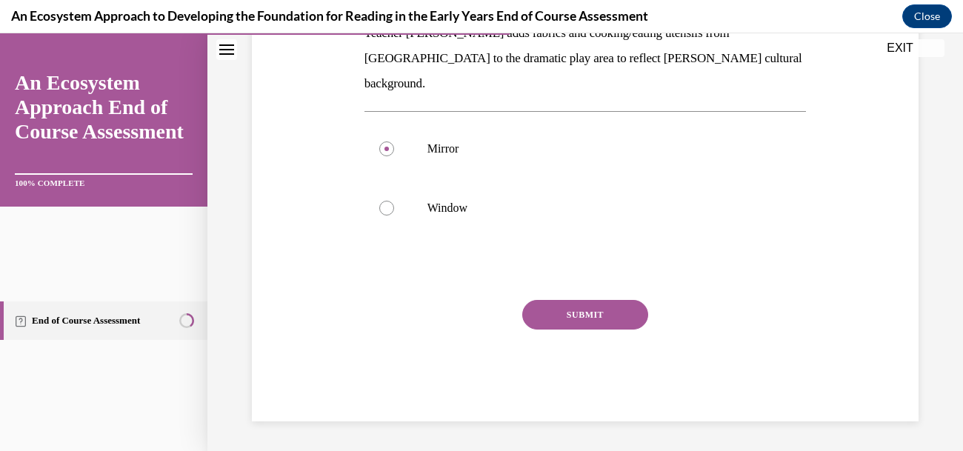
click at [661, 392] on div "Question 07/15 Decide whether this practice would serve as a mirror or a window…" at bounding box center [585, 157] width 442 height 527
click at [647, 330] on button "SUBMIT" at bounding box center [585, 315] width 126 height 30
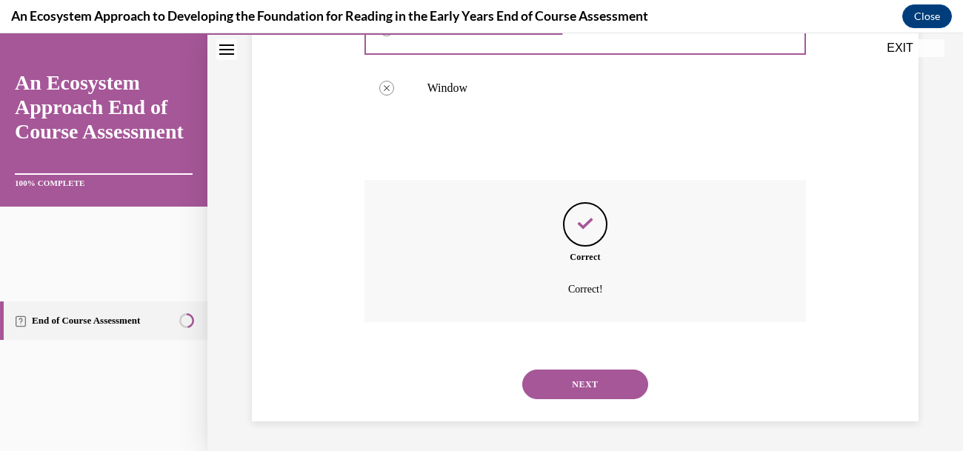
scroll to position [674, 0]
click at [566, 377] on button "NEXT" at bounding box center [585, 385] width 126 height 30
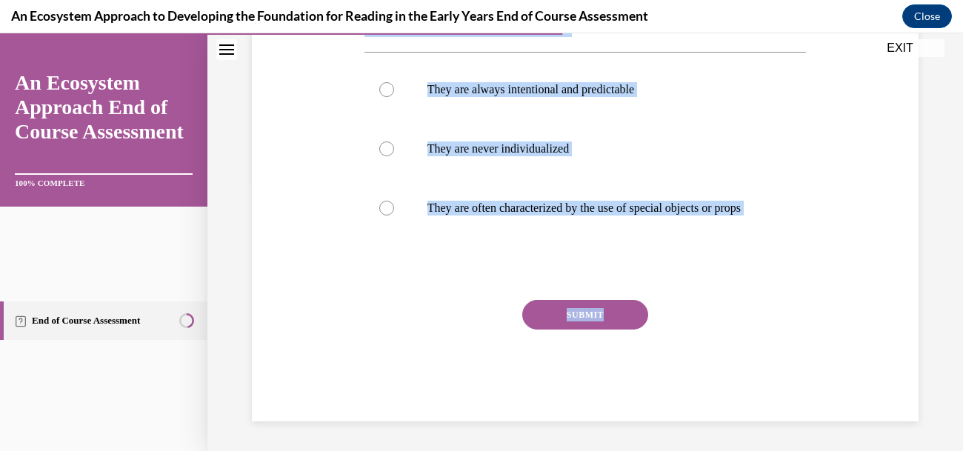
scroll to position [282, 0]
drag, startPoint x: 398, startPoint y: 298, endPoint x: 751, endPoint y: 358, distance: 358.3
click at [751, 358] on div "Question 08/15 Which of these is NOT true about rituals? They are always intent…" at bounding box center [585, 156] width 674 height 530
click at [452, 178] on label "They are never individualized" at bounding box center [585, 148] width 442 height 59
click at [394, 156] on input "They are never individualized" at bounding box center [386, 148] width 15 height 15
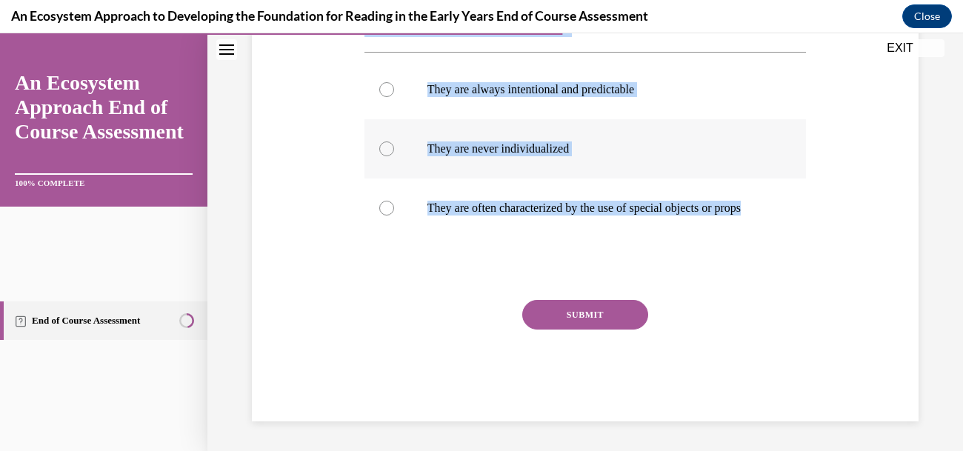
radio input "true"
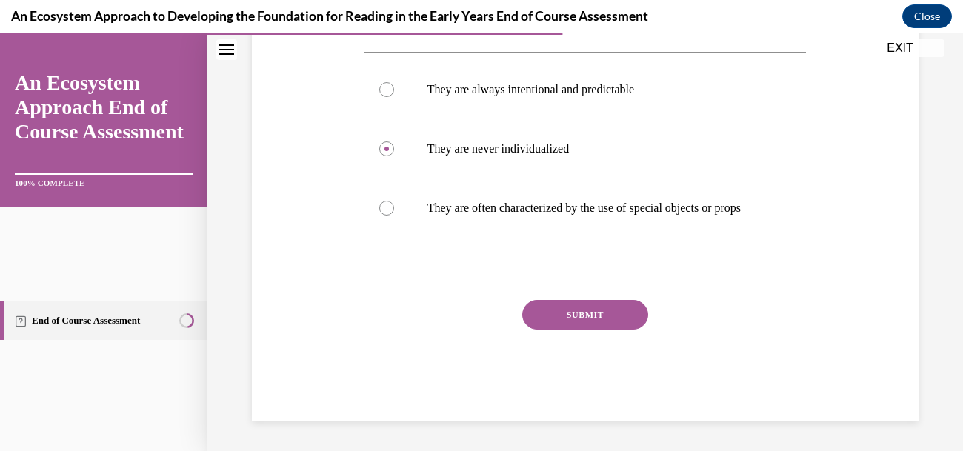
click at [641, 327] on button "SUBMIT" at bounding box center [585, 315] width 126 height 30
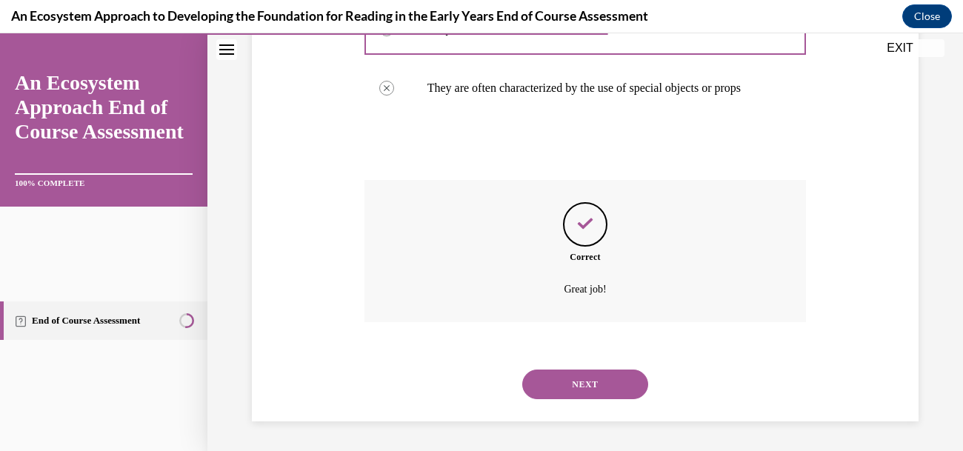
scroll to position [627, 0]
click at [618, 371] on button "NEXT" at bounding box center [585, 385] width 126 height 30
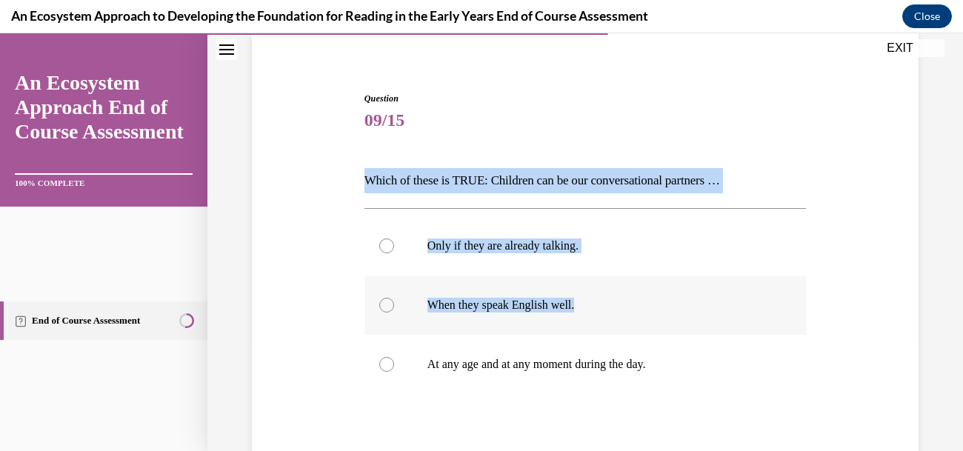
scroll to position [275, 0]
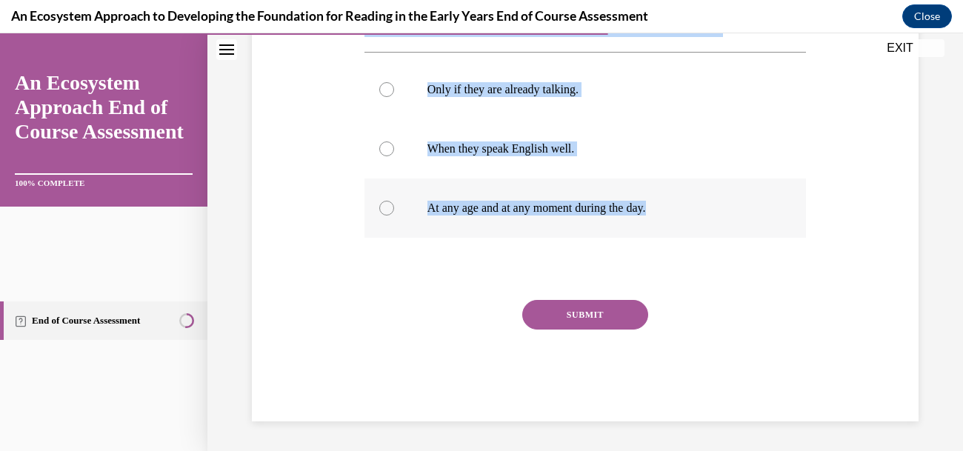
drag, startPoint x: 382, startPoint y: 309, endPoint x: 737, endPoint y: 378, distance: 361.3
click at [737, 378] on div "Question 09/15 Which of these is TRUE: Children can be our conversational partn…" at bounding box center [585, 156] width 674 height 530
click at [394, 215] on div at bounding box center [386, 208] width 15 height 15
click at [394, 215] on input "At any age and at any moment during the day." at bounding box center [386, 208] width 15 height 15
radio input "true"
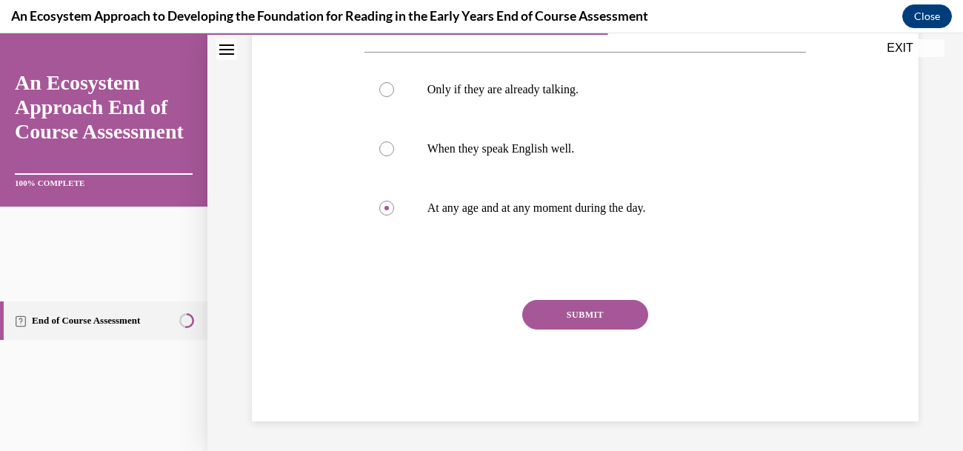
click at [635, 330] on button "SUBMIT" at bounding box center [585, 315] width 126 height 30
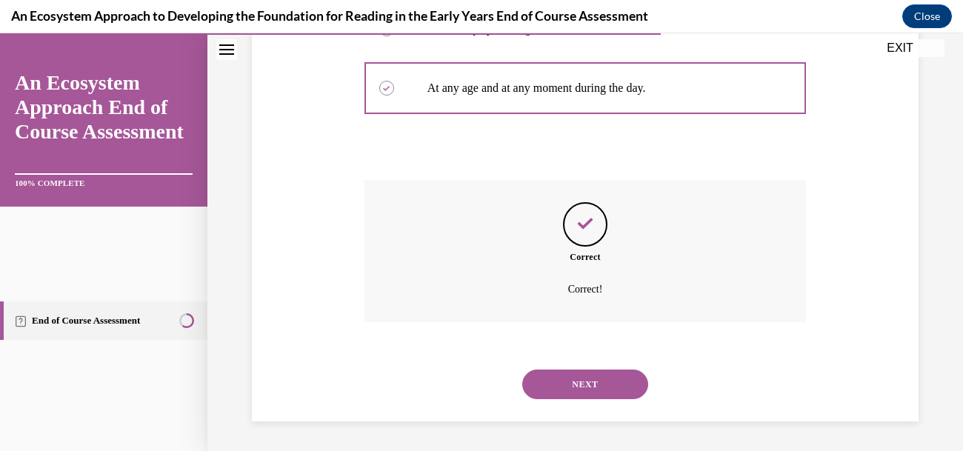
scroll to position [641, 0]
click at [620, 370] on button "NEXT" at bounding box center [585, 385] width 126 height 30
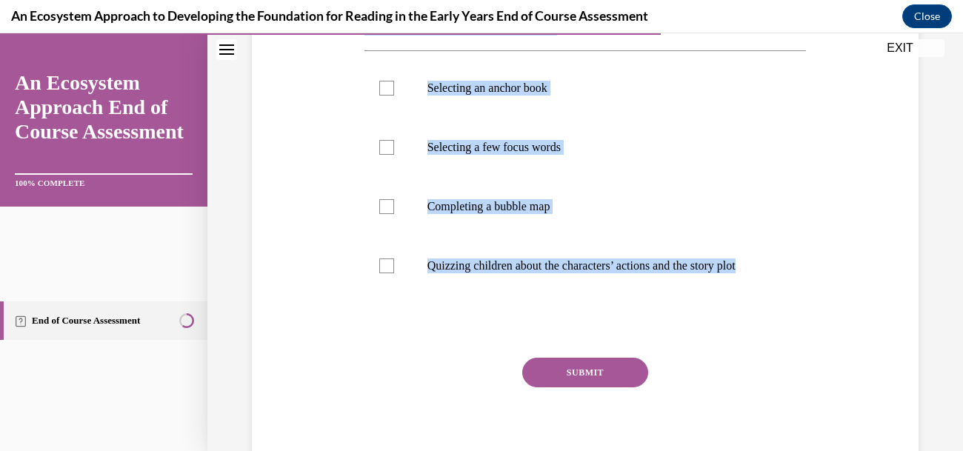
scroll to position [357, 0]
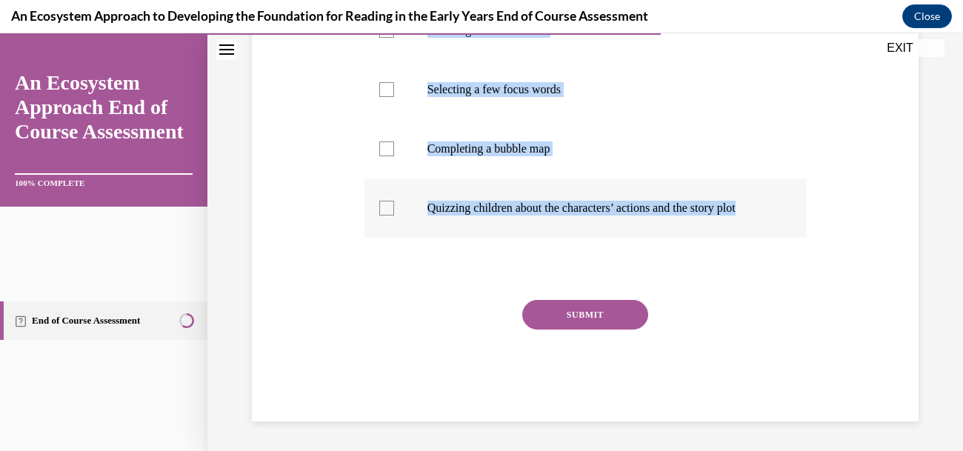
drag, startPoint x: 381, startPoint y: 318, endPoint x: 718, endPoint y: 411, distance: 348.7
click at [718, 411] on div "Question 10/15 Which of these are typically part of planning integrated purpose…" at bounding box center [585, 114] width 674 height 615
click at [394, 38] on div at bounding box center [386, 30] width 15 height 15
click at [394, 38] on input "Selecting an anchor book" at bounding box center [386, 30] width 15 height 15
checkbox input "true"
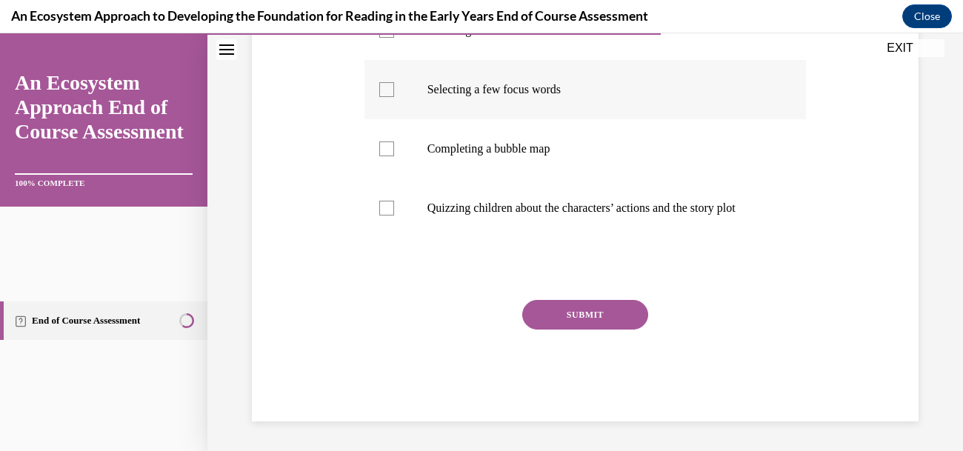
click at [394, 97] on div at bounding box center [386, 89] width 15 height 15
click at [394, 97] on input "Selecting a few focus words" at bounding box center [386, 89] width 15 height 15
checkbox input "true"
click at [394, 156] on div at bounding box center [386, 148] width 15 height 15
click at [394, 156] on input "Completing a bubble map" at bounding box center [386, 148] width 15 height 15
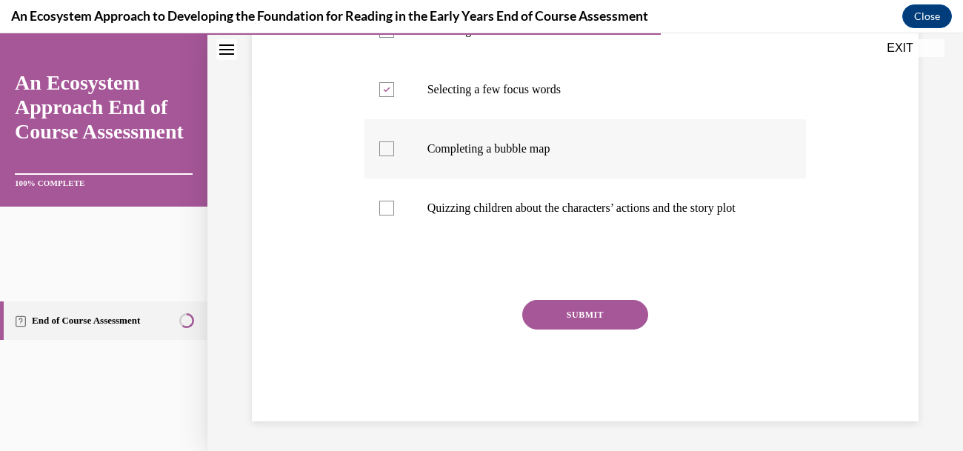
checkbox input "true"
click at [586, 330] on button "SUBMIT" at bounding box center [585, 315] width 126 height 30
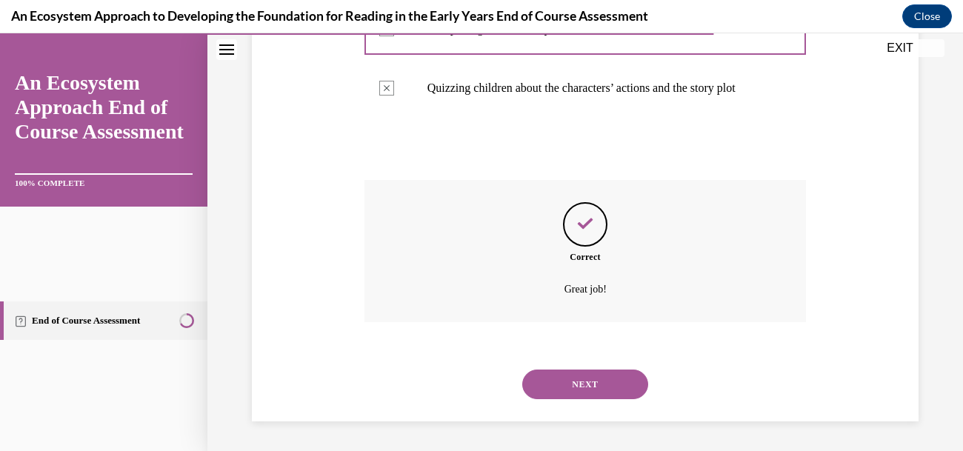
scroll to position [746, 0]
click at [602, 370] on button "NEXT" at bounding box center [585, 385] width 126 height 30
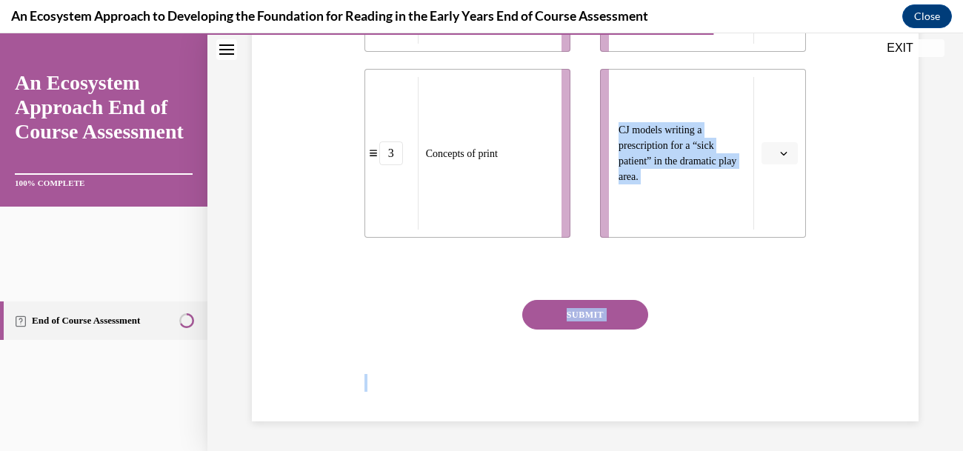
scroll to position [835, 0]
drag, startPoint x: 398, startPoint y: 312, endPoint x: 767, endPoint y: 228, distance: 379.0
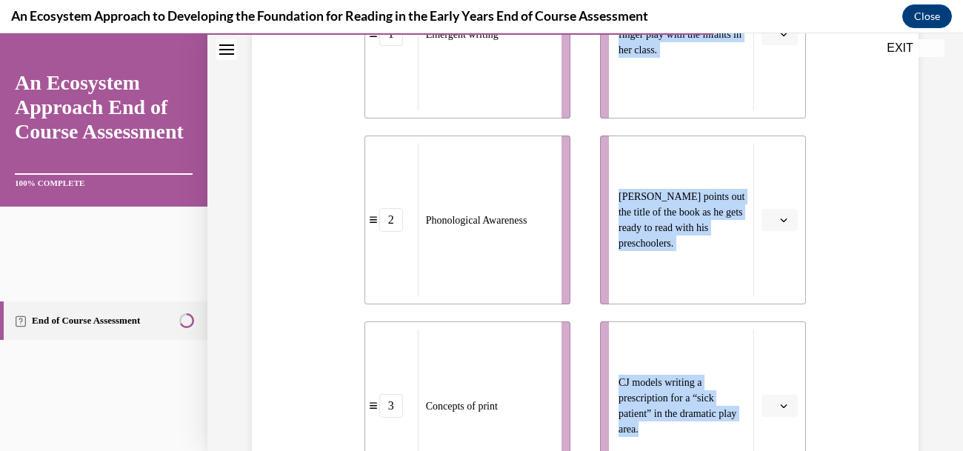
scroll to position [410, 0]
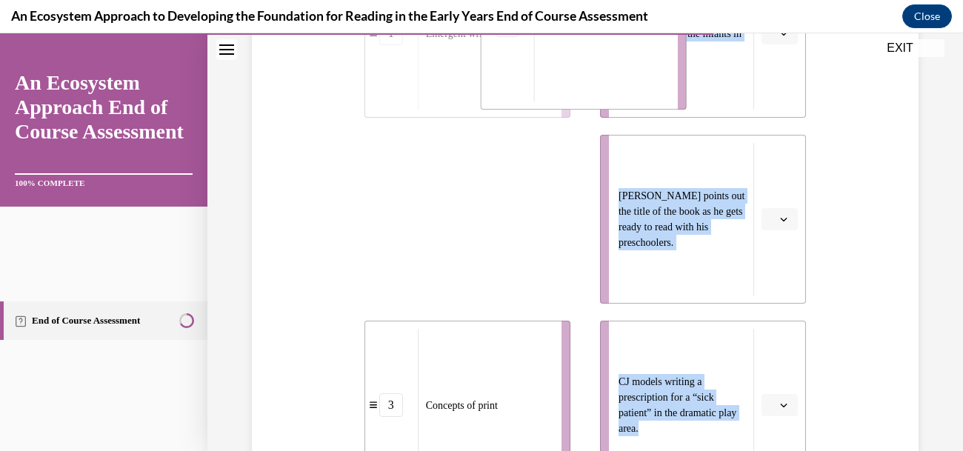
drag, startPoint x: 498, startPoint y: 358, endPoint x: 610, endPoint y: 168, distance: 220.7
click at [610, 101] on div "Phonological Awareness" at bounding box center [600, 25] width 134 height 153
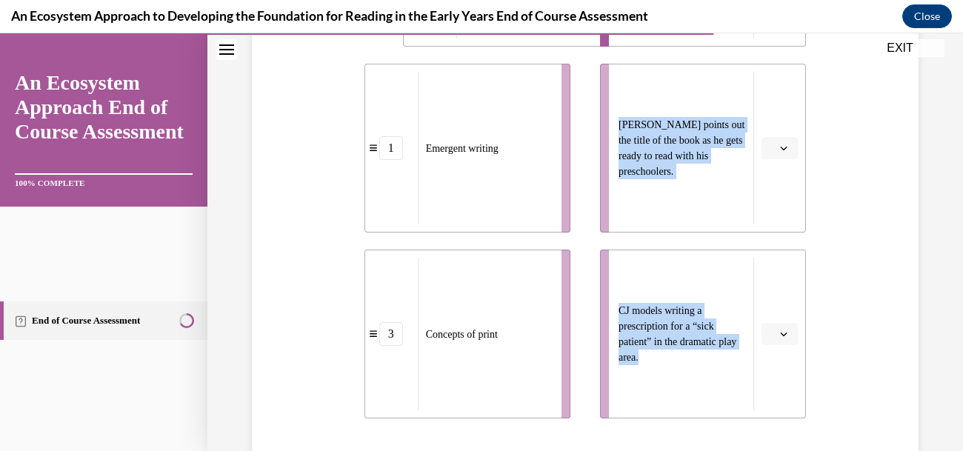
scroll to position [510, 0]
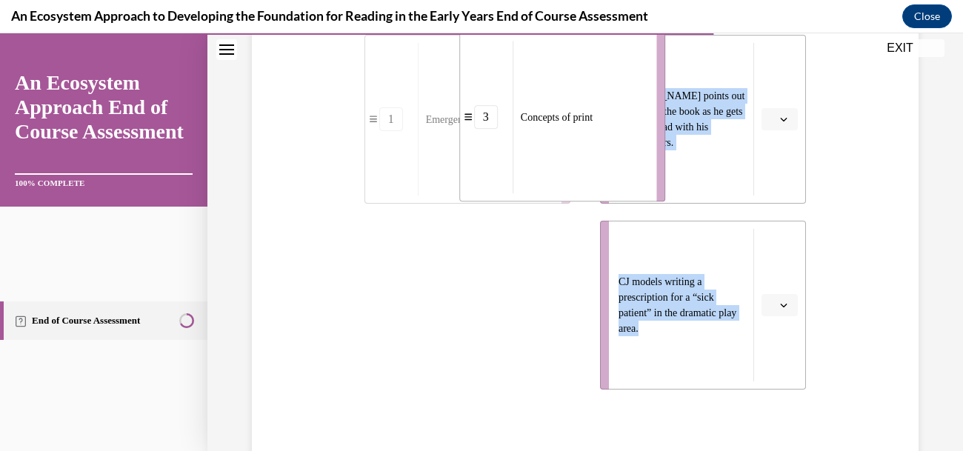
drag, startPoint x: 549, startPoint y: 401, endPoint x: 652, endPoint y: 204, distance: 221.9
click at [646, 193] on div "Concepts of print" at bounding box center [579, 117] width 134 height 153
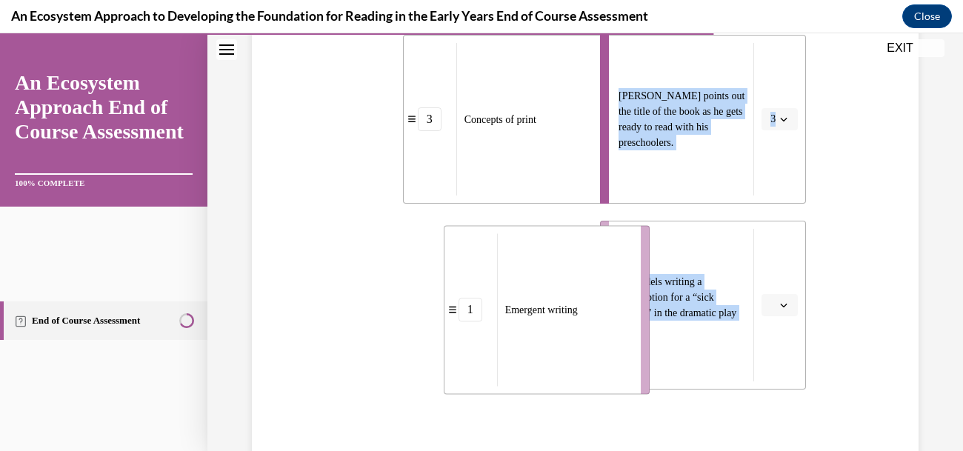
drag, startPoint x: 539, startPoint y: 418, endPoint x: 683, endPoint y: 404, distance: 145.2
click at [683, 389] on div "2 Phonological Awareness 3 Concepts of print 1 Emergent writing Lulu does a fin…" at bounding box center [585, 104] width 442 height 570
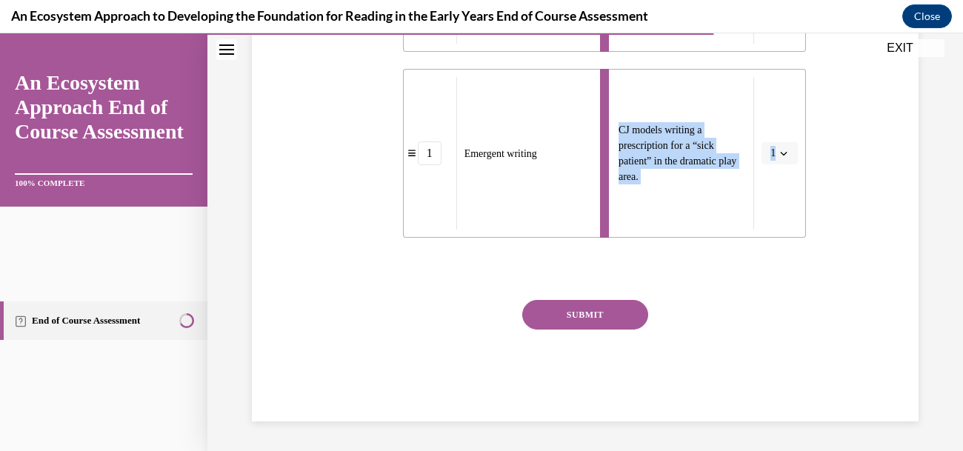
click at [609, 330] on button "SUBMIT" at bounding box center [585, 315] width 126 height 30
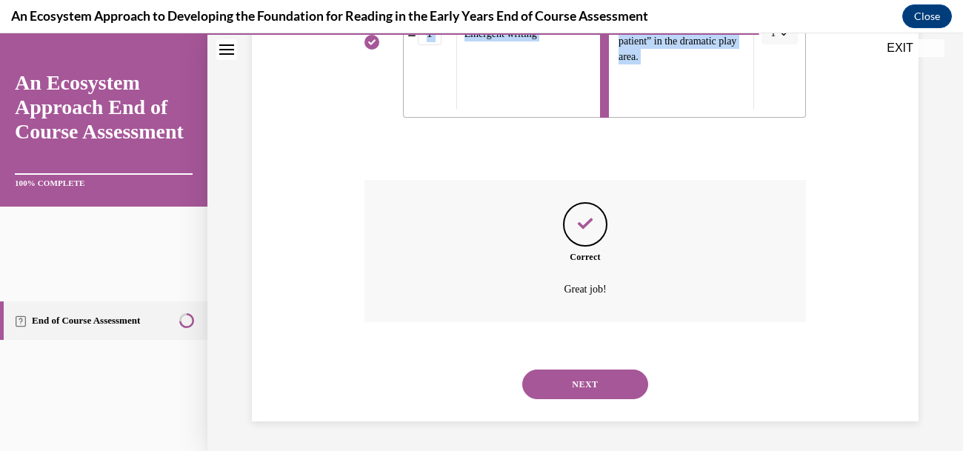
scroll to position [986, 0]
click at [628, 372] on button "NEXT" at bounding box center [585, 385] width 126 height 30
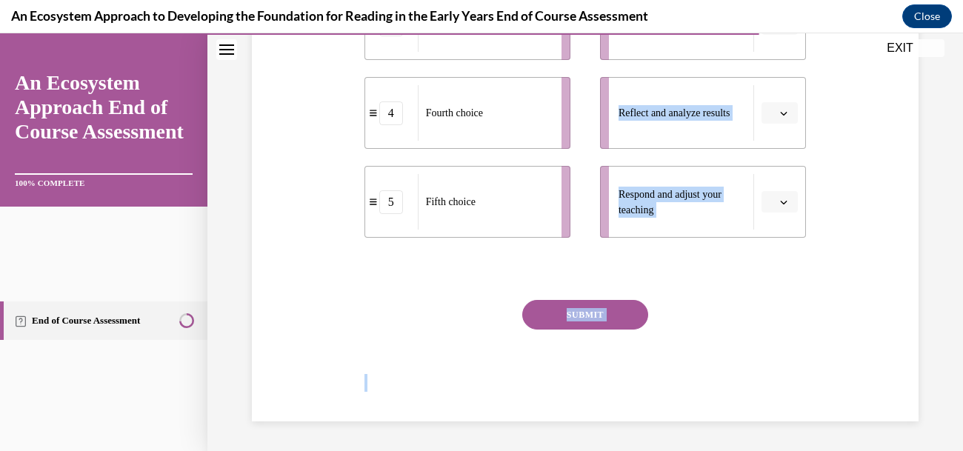
scroll to position [742, 0]
drag, startPoint x: 371, startPoint y: 320, endPoint x: 847, endPoint y: 450, distance: 493.6
click at [777, 235] on div "Question 12/15 Put the steps of the progress monitoring process in the right or…" at bounding box center [585, 39] width 442 height 764
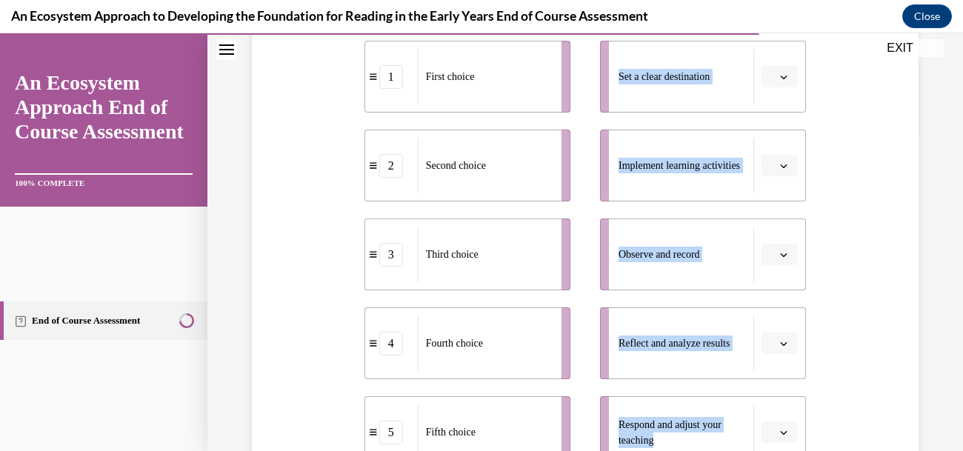
scroll to position [262, 0]
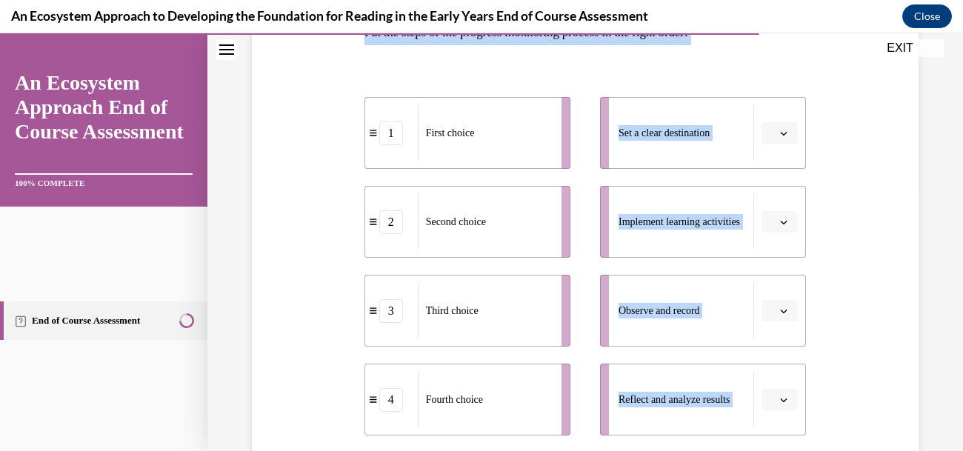
drag, startPoint x: 775, startPoint y: 233, endPoint x: 418, endPoint y: 86, distance: 386.8
click at [418, 86] on div "Question 12/15 Put the steps of the progress monitoring process in the right or…" at bounding box center [585, 326] width 442 height 764
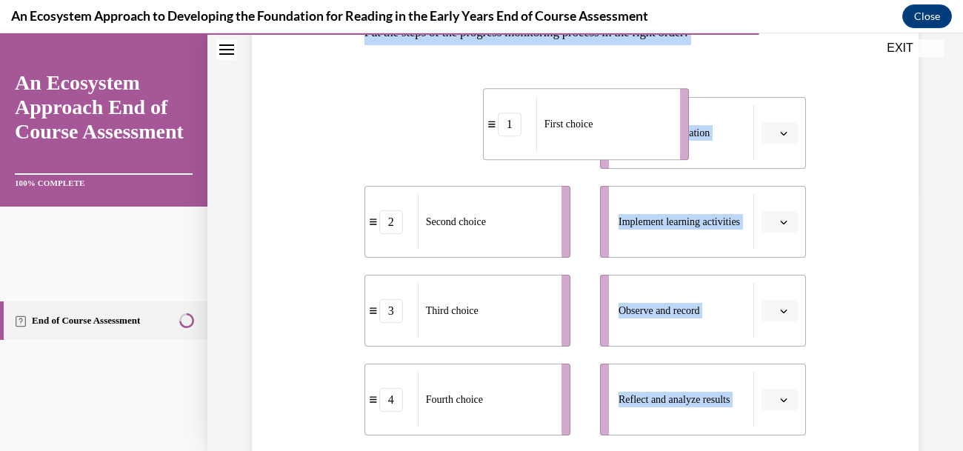
drag, startPoint x: 528, startPoint y: 253, endPoint x: 646, endPoint y: 244, distance: 118.8
click at [593, 130] on span "First choice" at bounding box center [568, 123] width 49 height 11
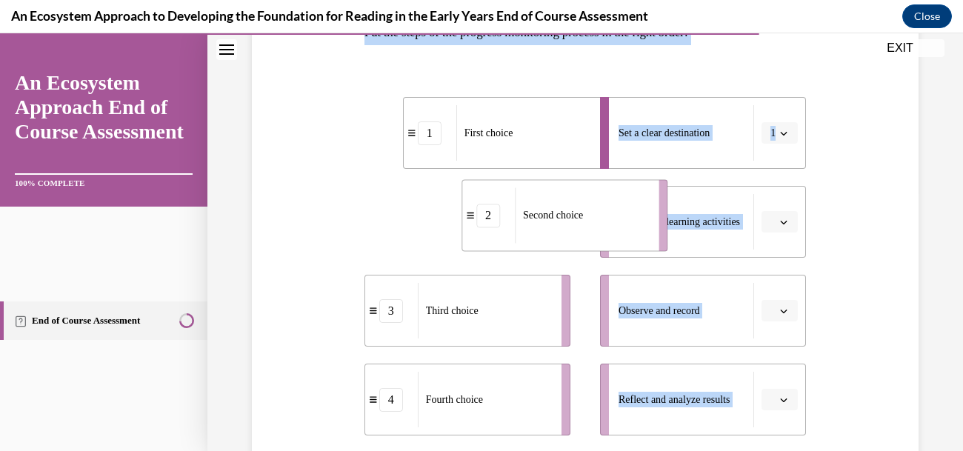
drag, startPoint x: 526, startPoint y: 352, endPoint x: 653, endPoint y: 343, distance: 126.9
click at [583, 223] on span "Second choice" at bounding box center [553, 215] width 60 height 16
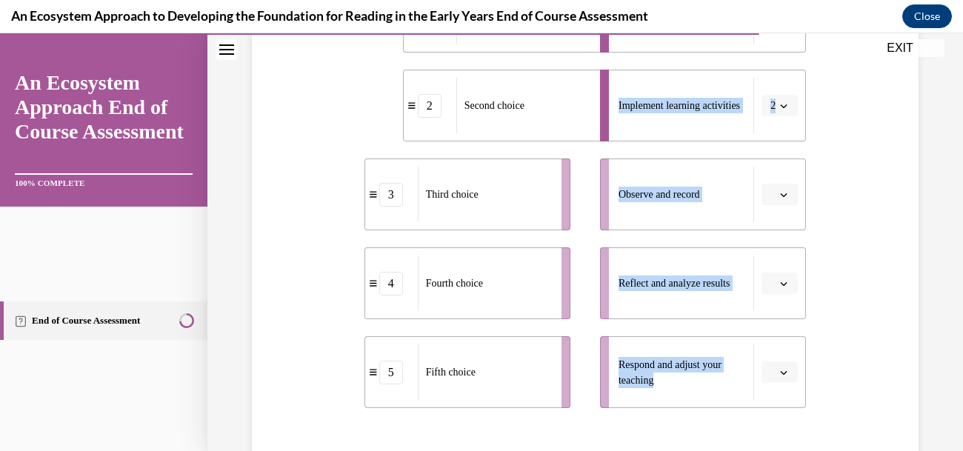
scroll to position [384, 0]
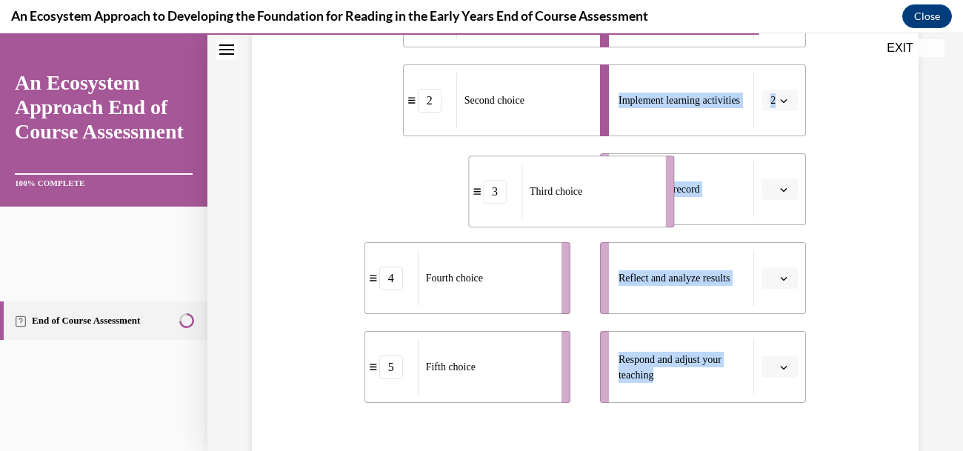
drag, startPoint x: 504, startPoint y: 315, endPoint x: 620, endPoint y: 316, distance: 115.5
click at [582, 197] on span "Third choice" at bounding box center [555, 191] width 53 height 11
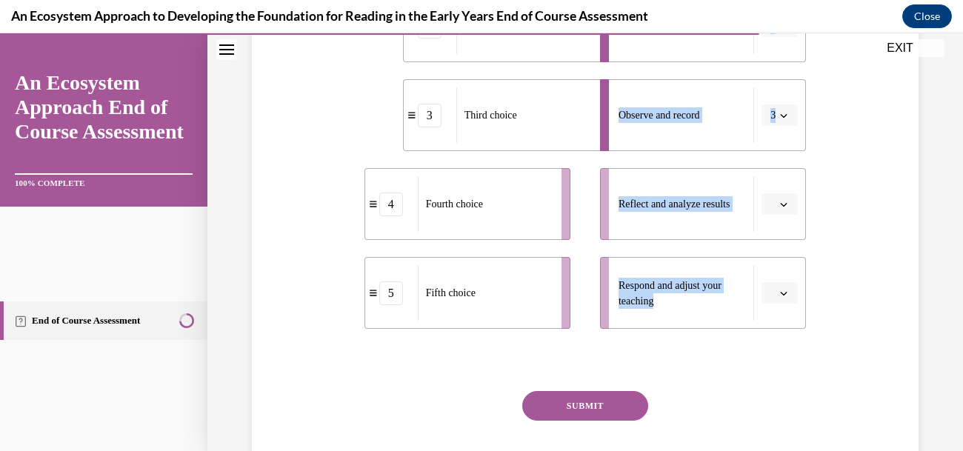
scroll to position [512, 0]
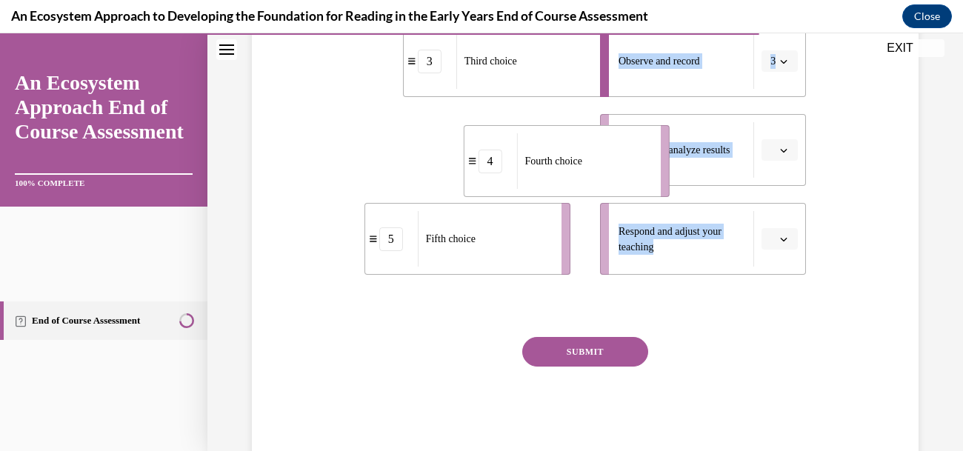
drag, startPoint x: 492, startPoint y: 287, endPoint x: 640, endPoint y: 292, distance: 147.4
click at [581, 167] on span "Fourth choice" at bounding box center [552, 161] width 57 height 11
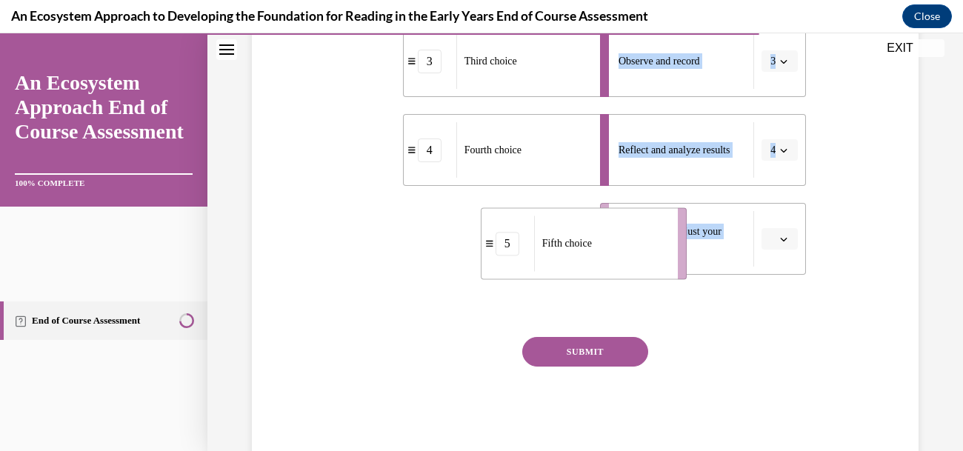
drag, startPoint x: 534, startPoint y: 377, endPoint x: 666, endPoint y: 385, distance: 132.1
click at [592, 249] on span "Fifth choice" at bounding box center [567, 243] width 50 height 11
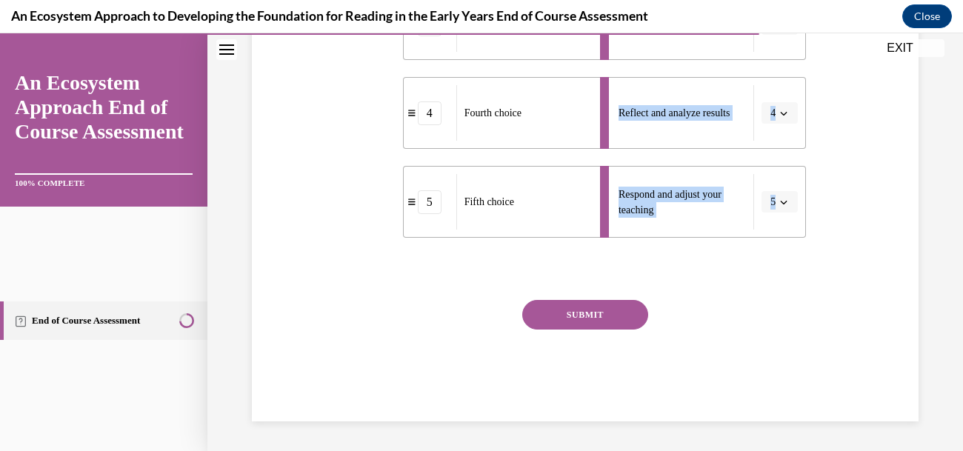
click at [643, 330] on button "SUBMIT" at bounding box center [585, 315] width 126 height 30
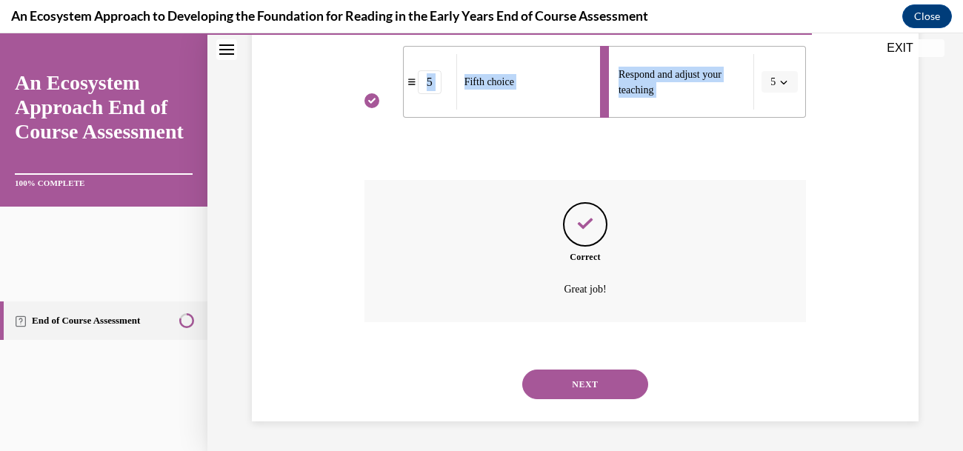
click at [612, 378] on button "NEXT" at bounding box center [585, 385] width 126 height 30
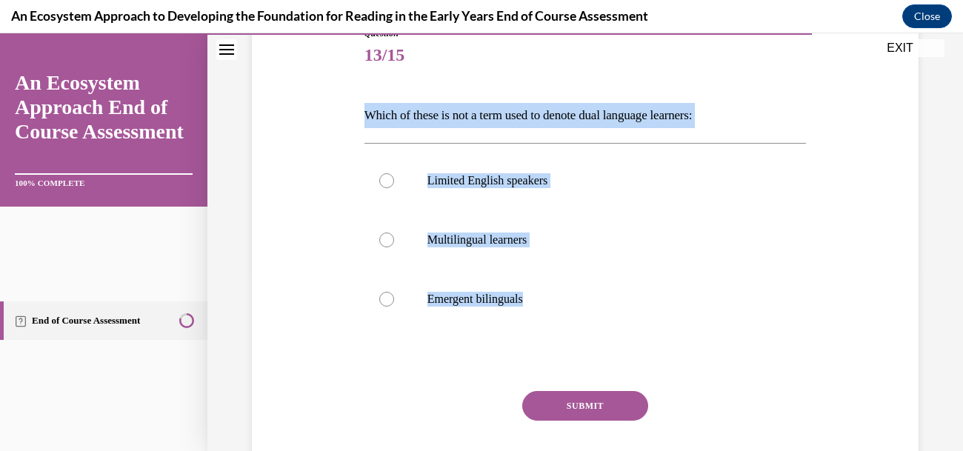
scroll to position [307, 0]
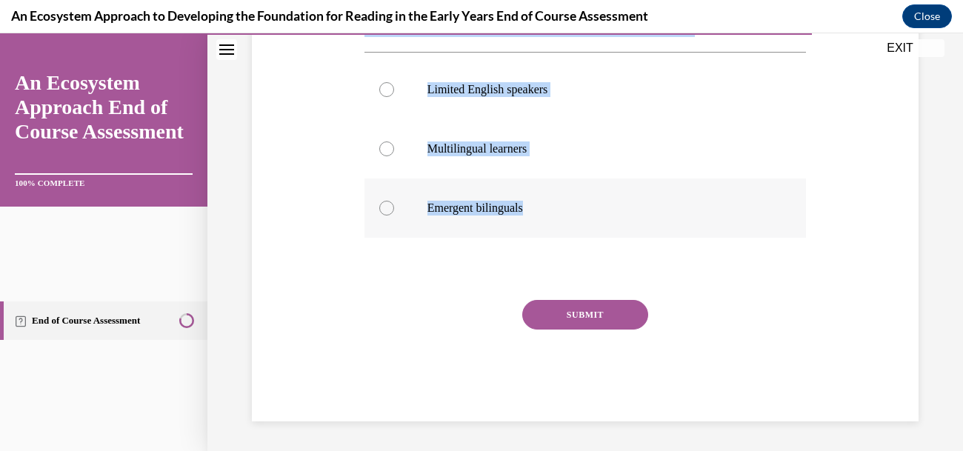
drag, startPoint x: 390, startPoint y: 327, endPoint x: 684, endPoint y: 319, distance: 294.1
click at [684, 319] on div "Question 13/15 Which of these is not a term used to denote dual language learne…" at bounding box center [585, 156] width 674 height 530
click at [394, 97] on div at bounding box center [386, 89] width 15 height 15
click at [394, 97] on input "Limited English speakers" at bounding box center [386, 89] width 15 height 15
radio input "true"
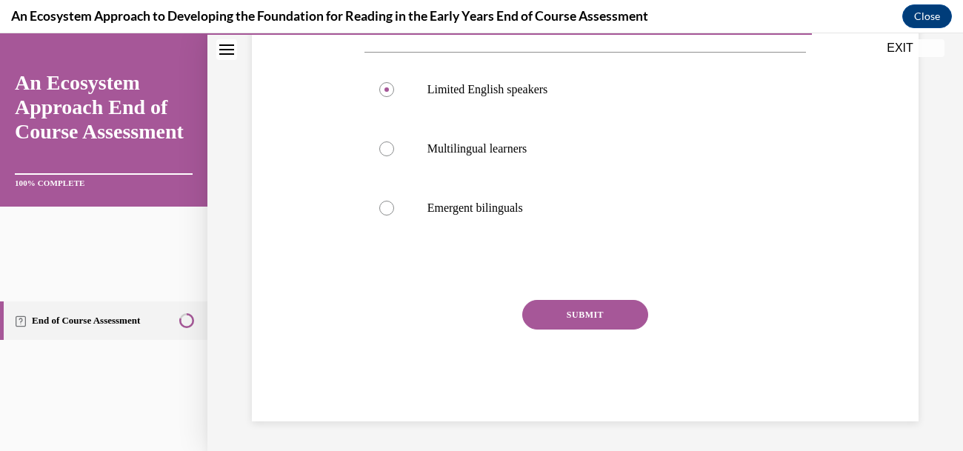
click at [648, 330] on button "SUBMIT" at bounding box center [585, 315] width 126 height 30
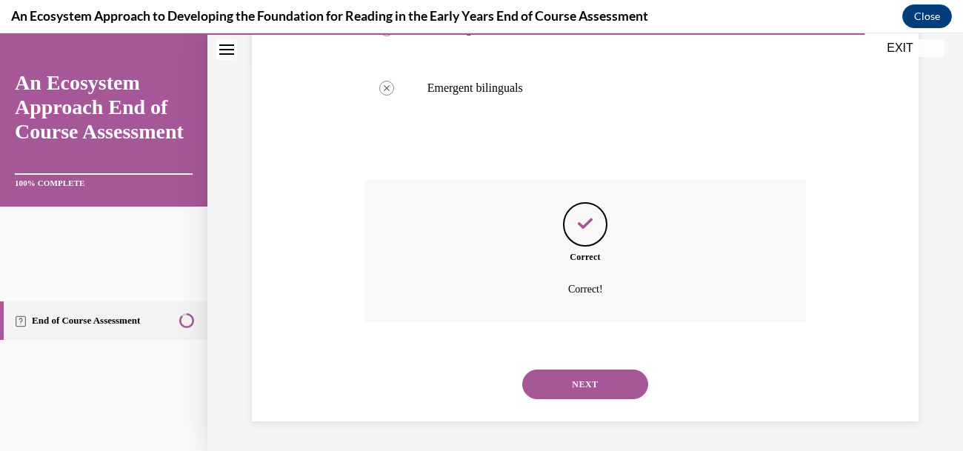
scroll to position [622, 0]
click at [604, 370] on button "NEXT" at bounding box center [585, 385] width 126 height 30
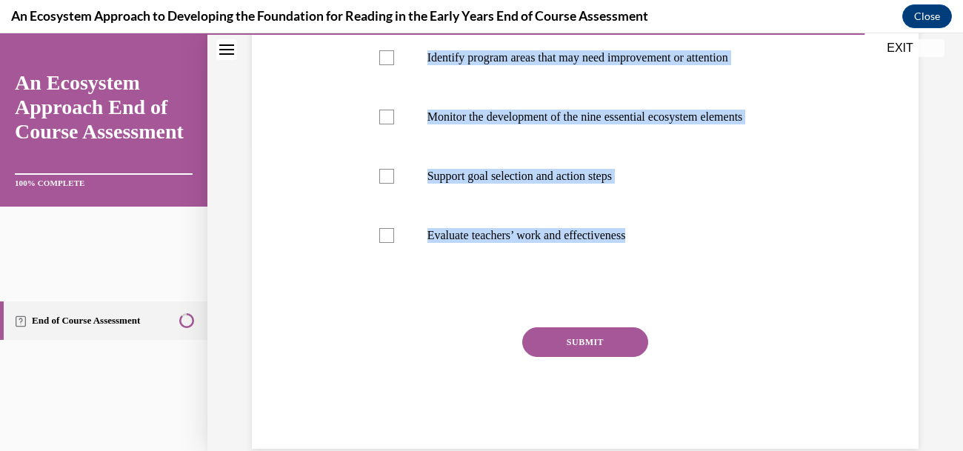
scroll to position [373, 0]
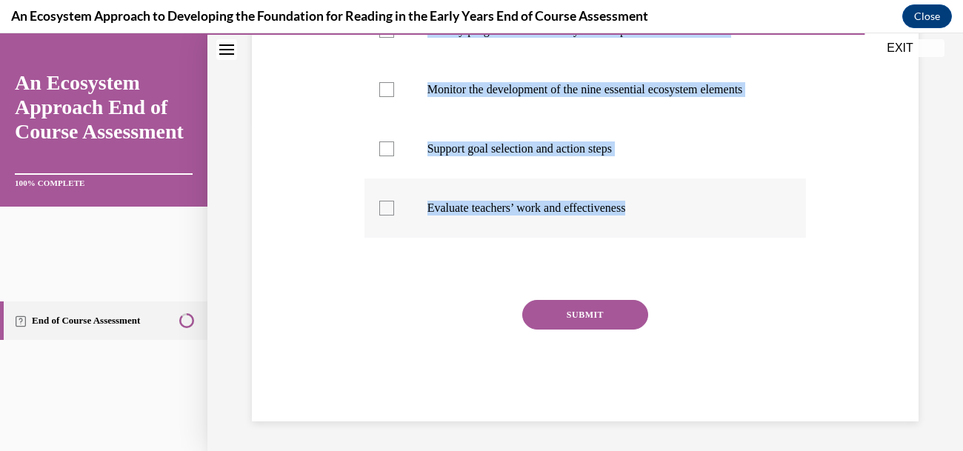
drag, startPoint x: 370, startPoint y: 324, endPoint x: 761, endPoint y: 371, distance: 393.7
click at [761, 371] on div "Question 14/15 The purpose of the Ecosystem Construction Measure is to … check …" at bounding box center [585, 126] width 674 height 589
click at [394, 156] on div at bounding box center [386, 148] width 15 height 15
click at [394, 156] on input "Support goal selection and action steps" at bounding box center [386, 148] width 15 height 15
checkbox input "true"
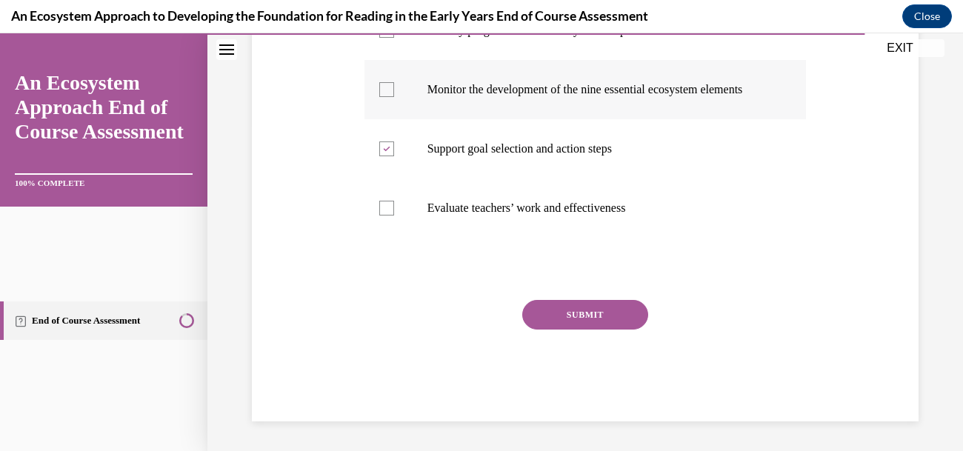
click at [394, 97] on div at bounding box center [386, 89] width 15 height 15
click at [394, 97] on input "Monitor the development of the nine essential ecosystem elements" at bounding box center [386, 89] width 15 height 15
checkbox input "true"
click at [394, 38] on div at bounding box center [386, 30] width 15 height 15
click at [394, 38] on input "Identify program areas that may need improvement or attention" at bounding box center [386, 30] width 15 height 15
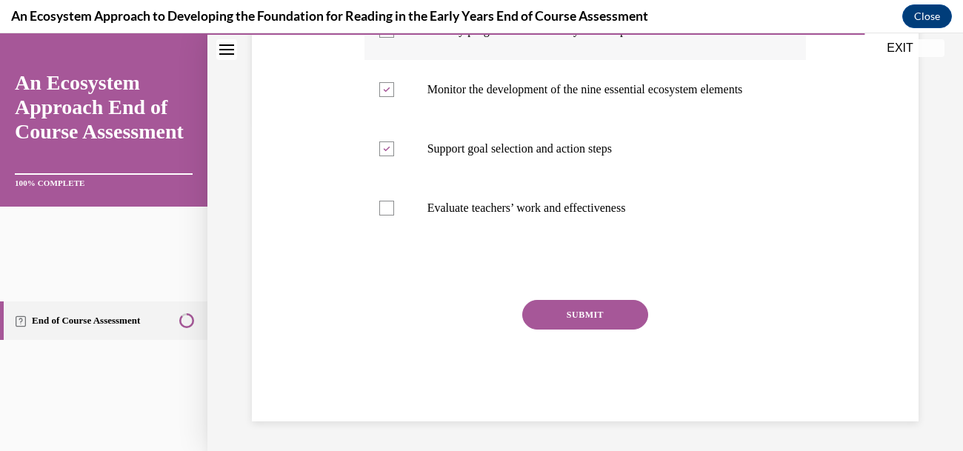
checkbox input "true"
click at [601, 330] on button "SUBMIT" at bounding box center [585, 315] width 126 height 30
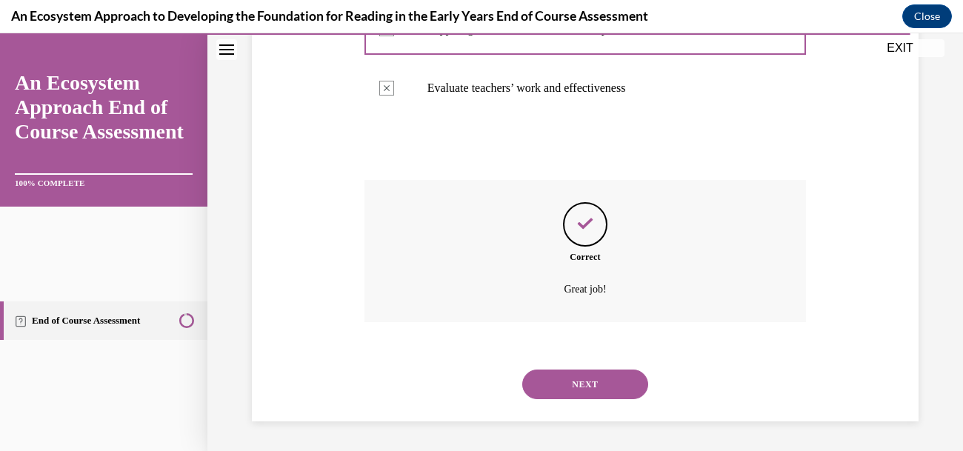
scroll to position [752, 0]
click at [611, 372] on button "NEXT" at bounding box center [585, 385] width 126 height 30
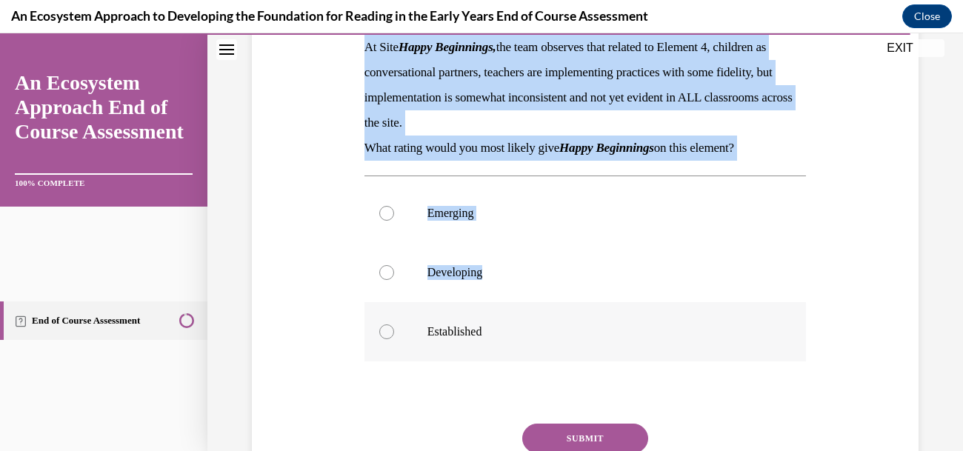
scroll to position [352, 0]
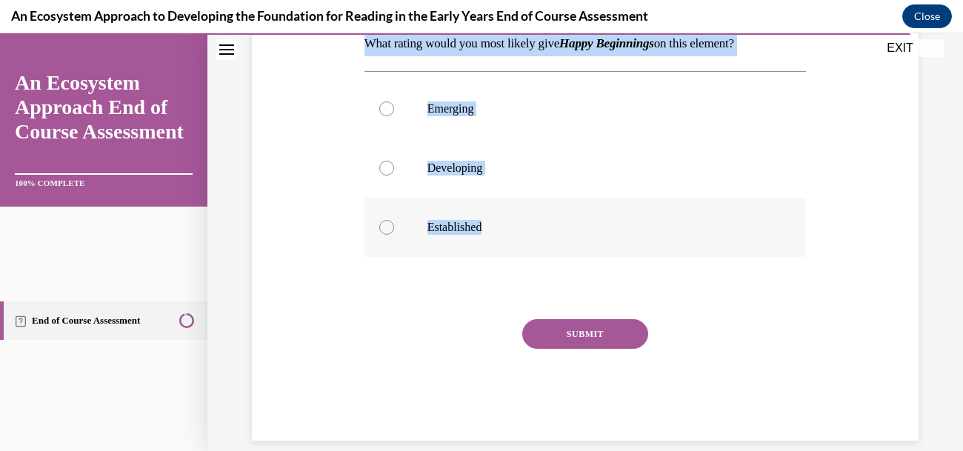
drag, startPoint x: 384, startPoint y: 298, endPoint x: 704, endPoint y: 415, distance: 341.6
click at [704, 415] on div "Question 15/15 At Site Happy Beginnings, the team observes that related to Elem…" at bounding box center [585, 125] width 674 height 631
click at [394, 175] on div at bounding box center [386, 168] width 15 height 15
click at [394, 175] on input "Developing" at bounding box center [386, 168] width 15 height 15
radio input "true"
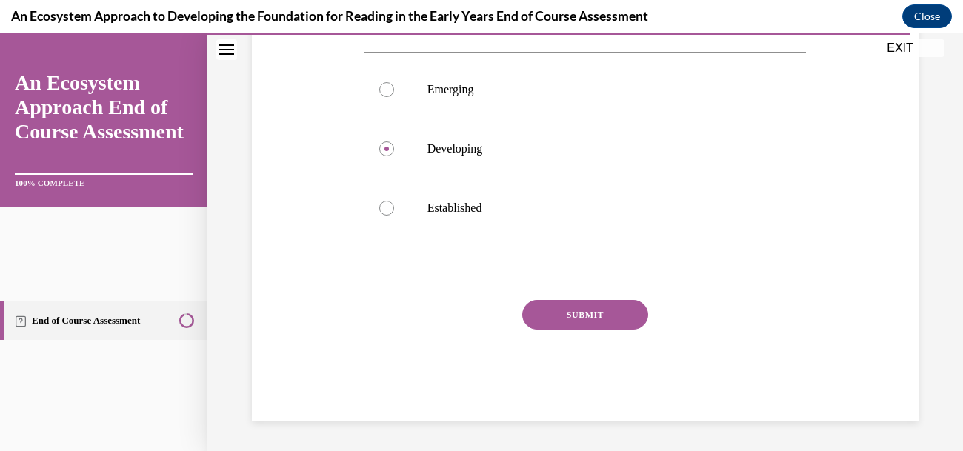
click at [607, 330] on button "SUBMIT" at bounding box center [585, 315] width 126 height 30
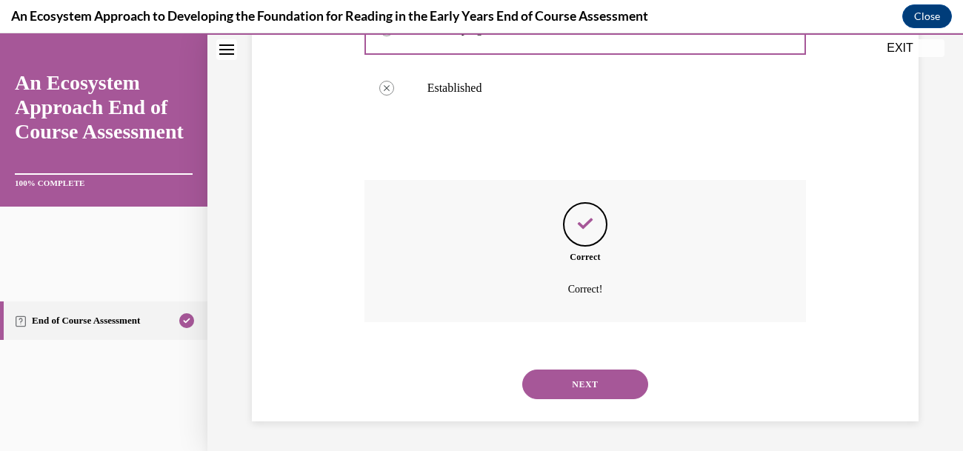
scroll to position [779, 0]
click at [597, 370] on button "NEXT" at bounding box center [585, 385] width 126 height 30
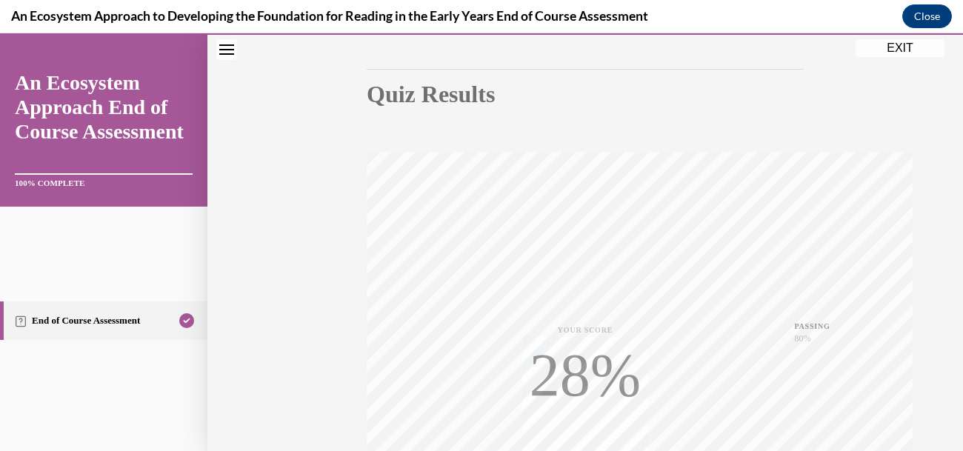
scroll to position [222, 0]
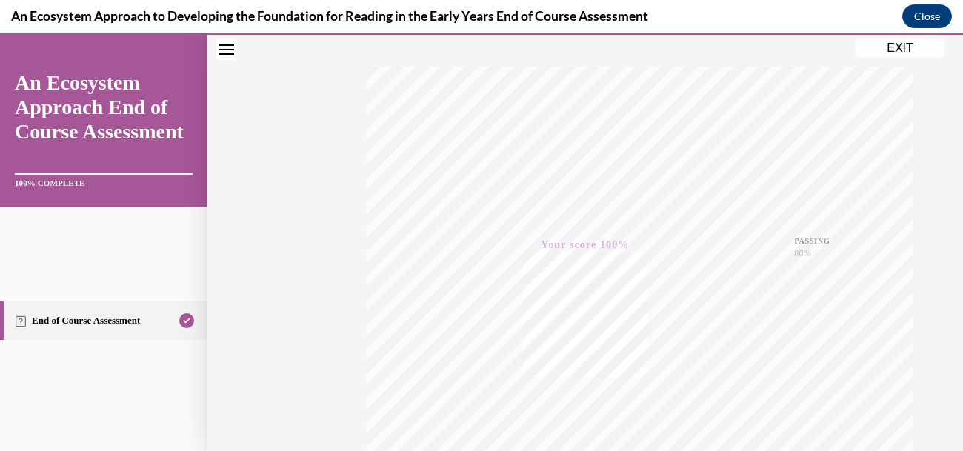
click at [894, 54] on button "EXIT" at bounding box center [899, 48] width 89 height 18
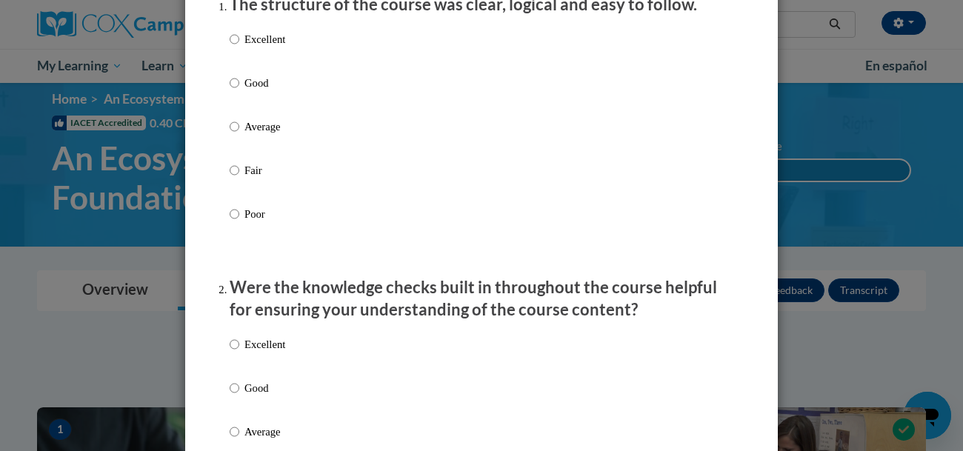
scroll to position [214, 0]
click at [234, 47] on input "Excellent" at bounding box center [235, 38] width 10 height 16
radio input "true"
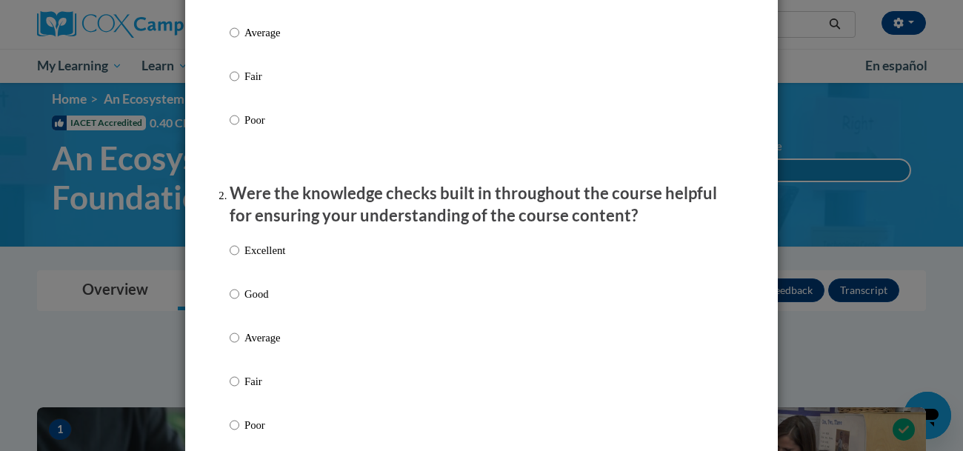
scroll to position [358, 0]
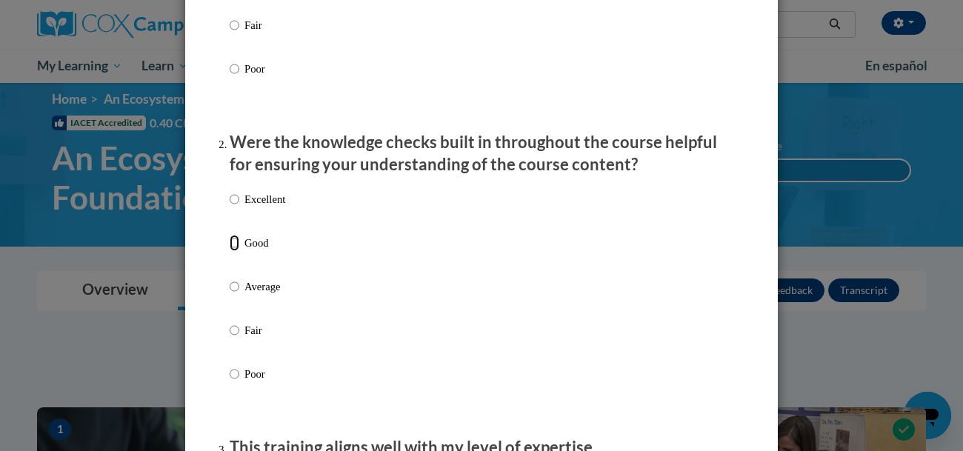
click at [231, 251] on input "Good" at bounding box center [235, 243] width 10 height 16
radio input "true"
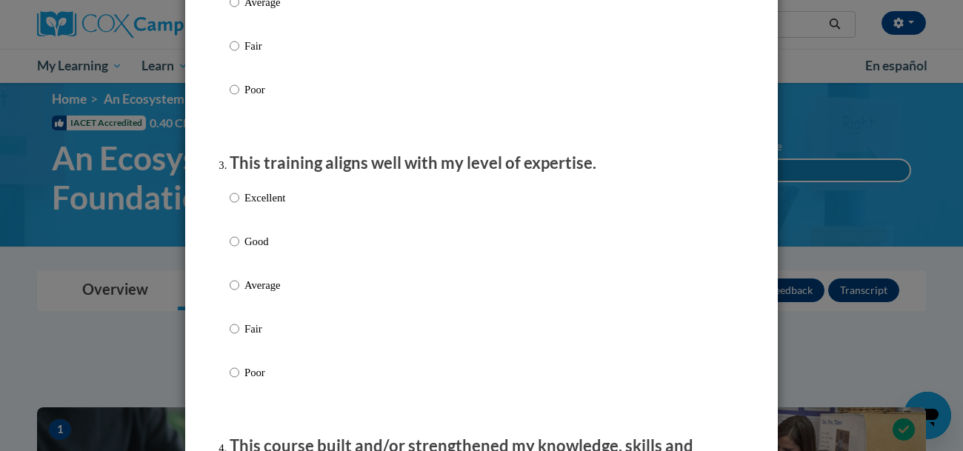
scroll to position [644, 0]
click at [237, 248] on input "Good" at bounding box center [235, 240] width 10 height 16
radio input "true"
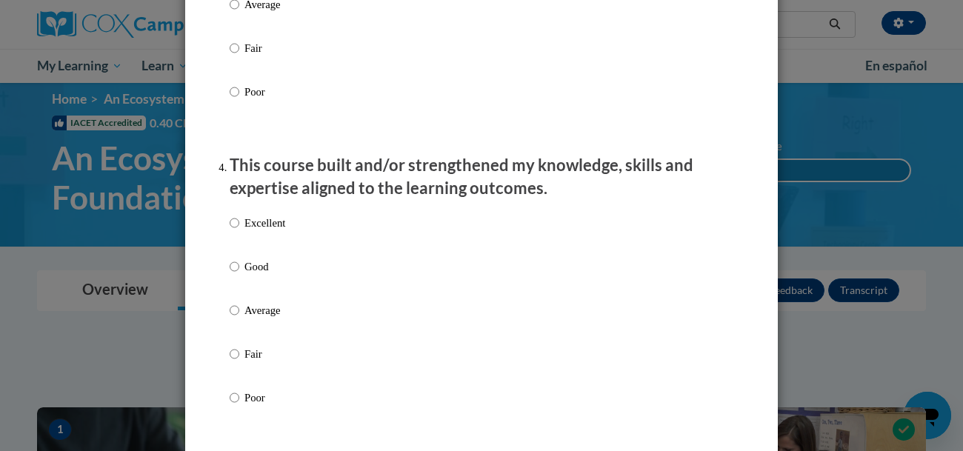
scroll to position [924, 0]
click at [236, 230] on input "Excellent" at bounding box center [235, 222] width 10 height 16
radio input "true"
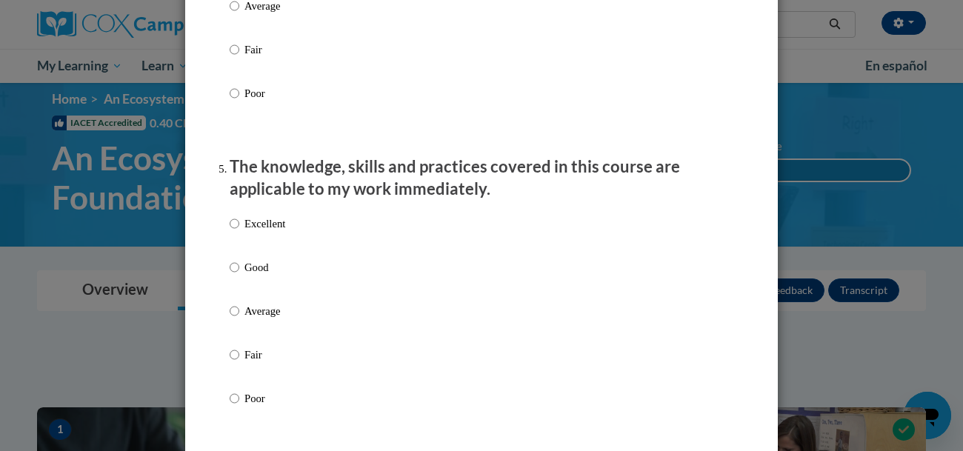
scroll to position [1234, 0]
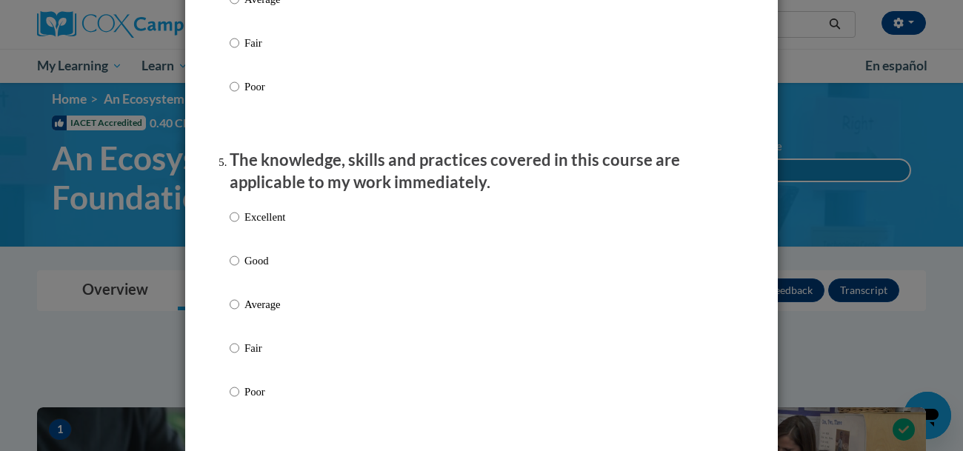
click at [245, 269] on p "Good" at bounding box center [264, 261] width 41 height 16
click at [239, 269] on input "Good" at bounding box center [235, 261] width 10 height 16
radio input "true"
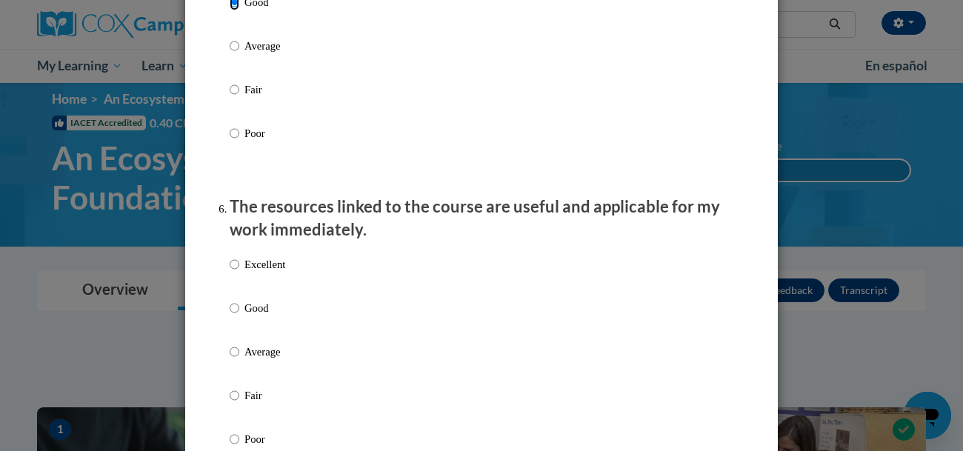
scroll to position [1542, 0]
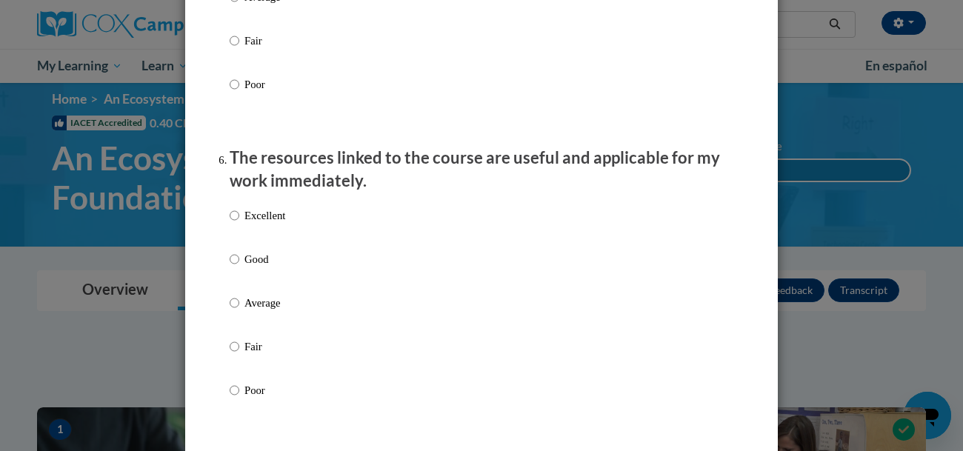
click at [264, 224] on p "Excellent" at bounding box center [264, 215] width 41 height 16
click at [239, 224] on input "Excellent" at bounding box center [235, 215] width 10 height 16
radio input "true"
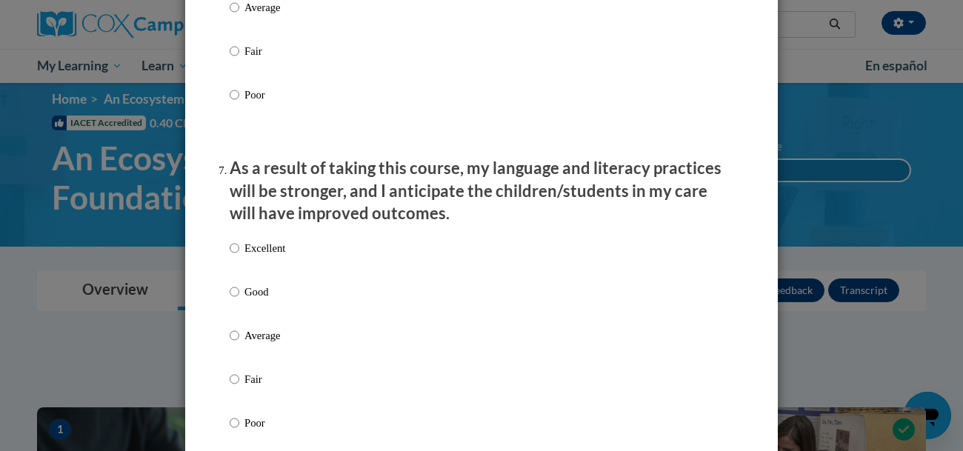
scroll to position [1853, 0]
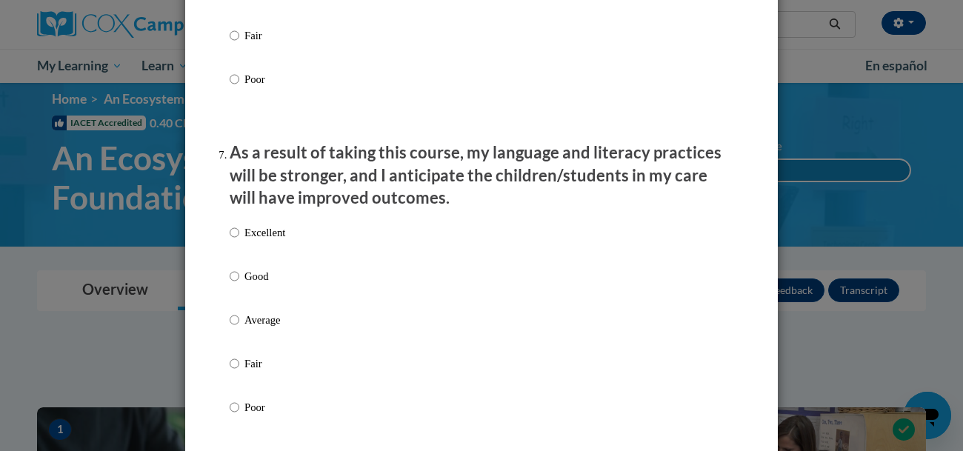
click at [264, 284] on p "Good" at bounding box center [264, 276] width 41 height 16
click at [239, 284] on input "Good" at bounding box center [235, 276] width 10 height 16
radio input "true"
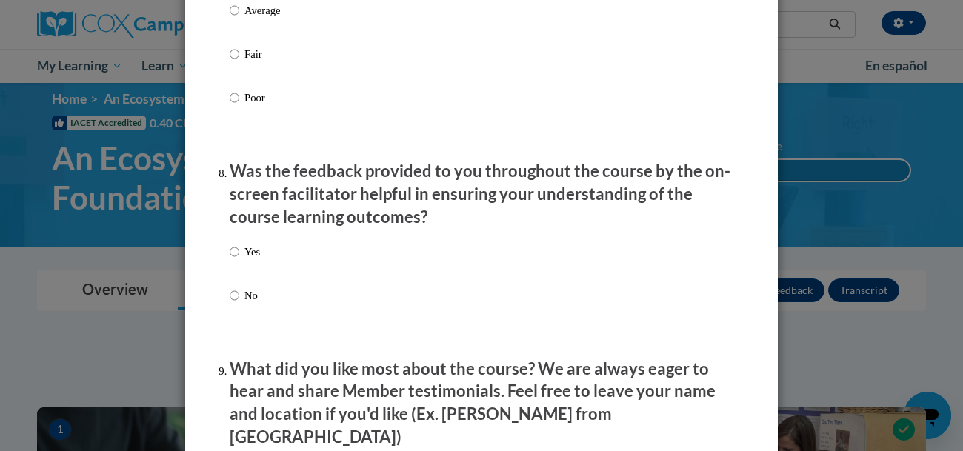
scroll to position [2175, 0]
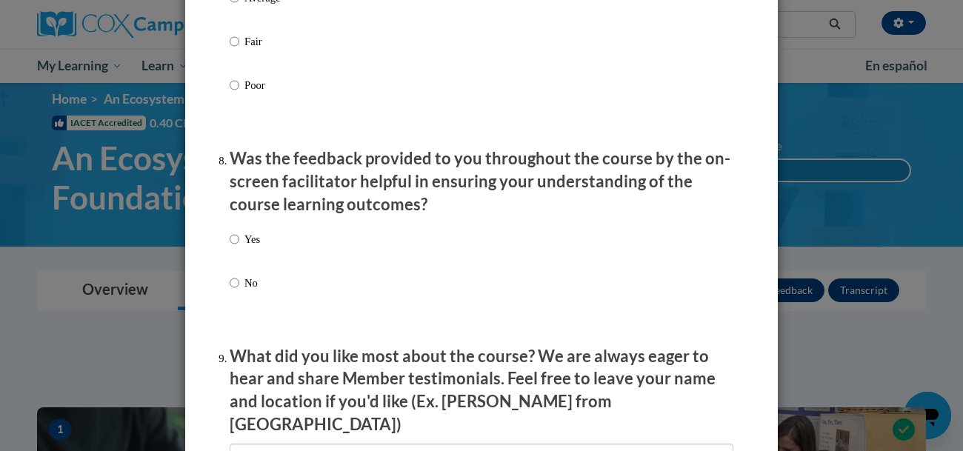
click at [244, 247] on p "Yes" at bounding box center [252, 239] width 16 height 16
click at [239, 247] on input "Yes" at bounding box center [235, 239] width 10 height 16
radio input "true"
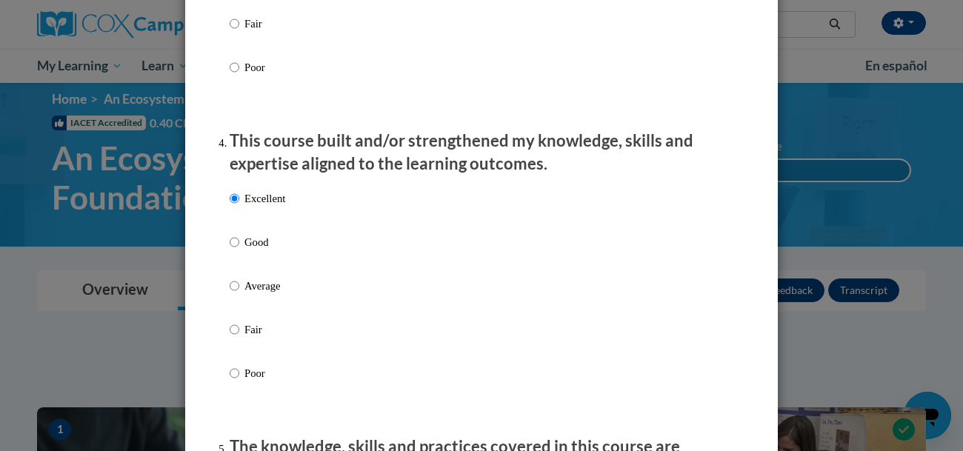
scroll to position [0, 0]
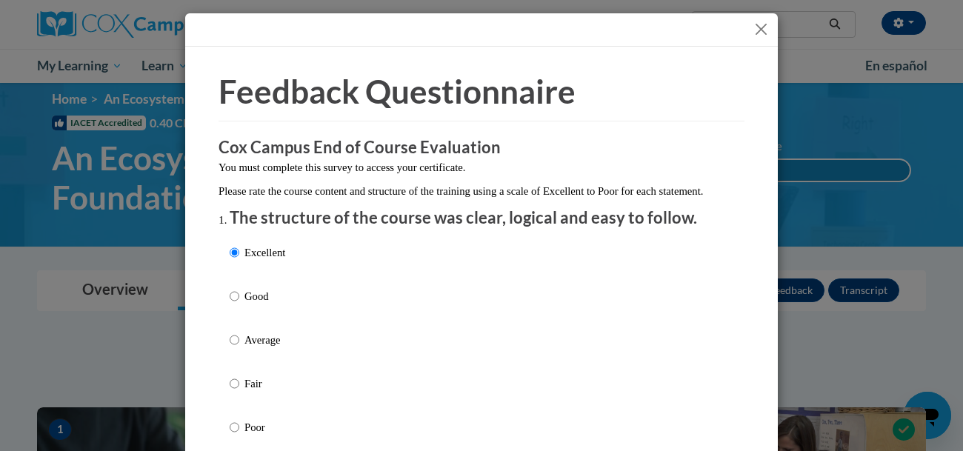
click at [758, 33] on button "Close" at bounding box center [761, 29] width 19 height 19
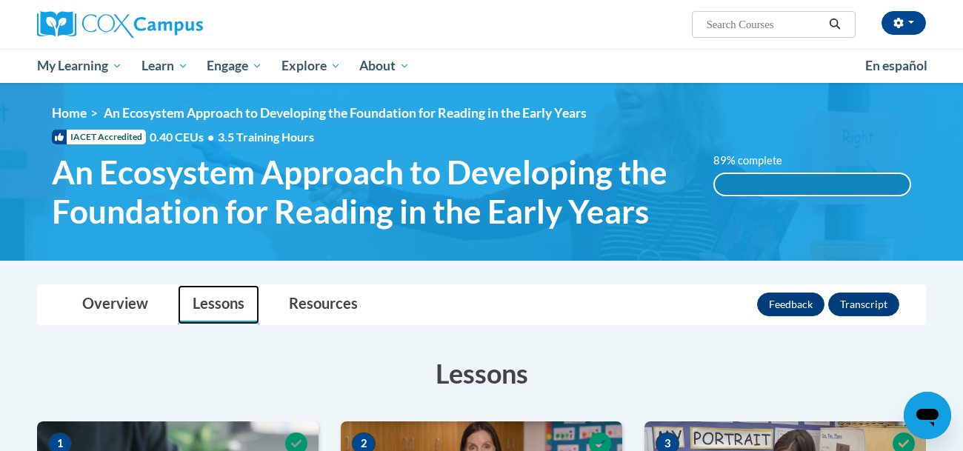
click at [209, 310] on link "Lessons" at bounding box center [218, 304] width 81 height 39
click at [720, 161] on label "89% complete" at bounding box center [755, 161] width 85 height 16
click at [138, 113] on span "An Ecosystem Approach to Developing the Foundation for Reading in the Early Yea…" at bounding box center [345, 113] width 483 height 16
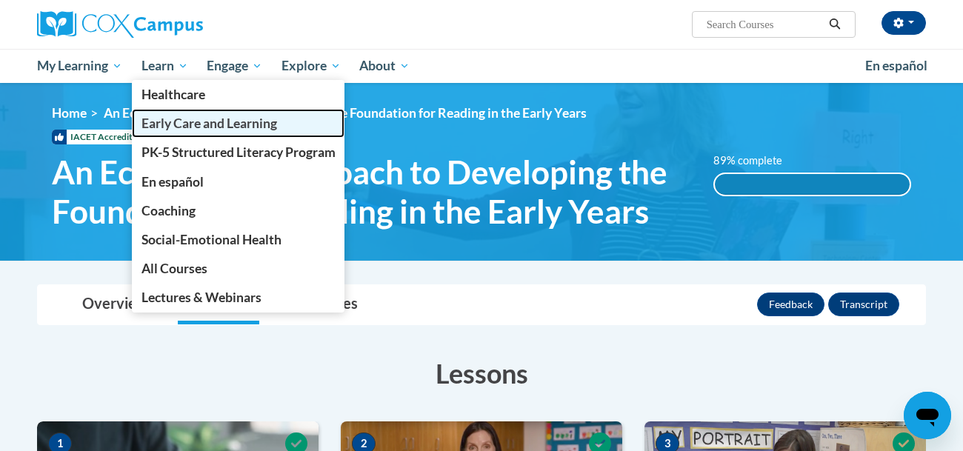
click at [204, 123] on span "Early Care and Learning" at bounding box center [209, 124] width 136 height 16
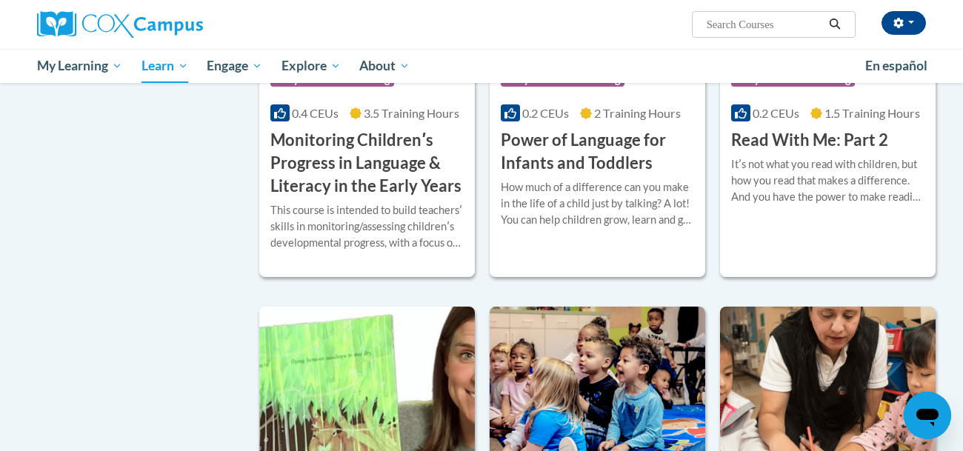
scroll to position [1327, 0]
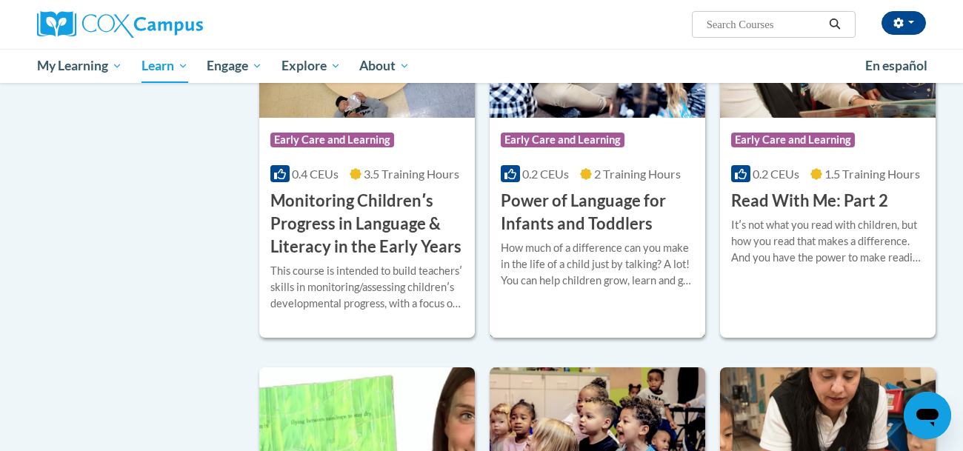
click at [596, 222] on h3 "Power of Language for Infants and Toddlers" at bounding box center [597, 213] width 193 height 46
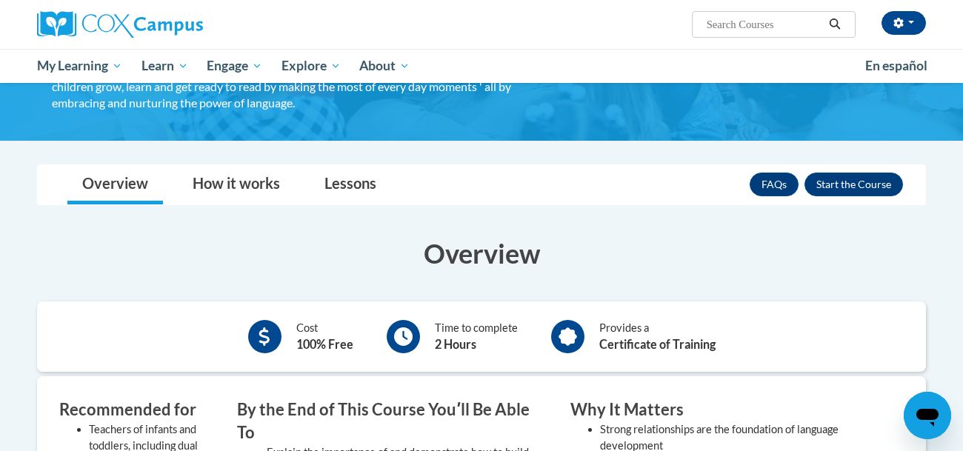
scroll to position [174, 0]
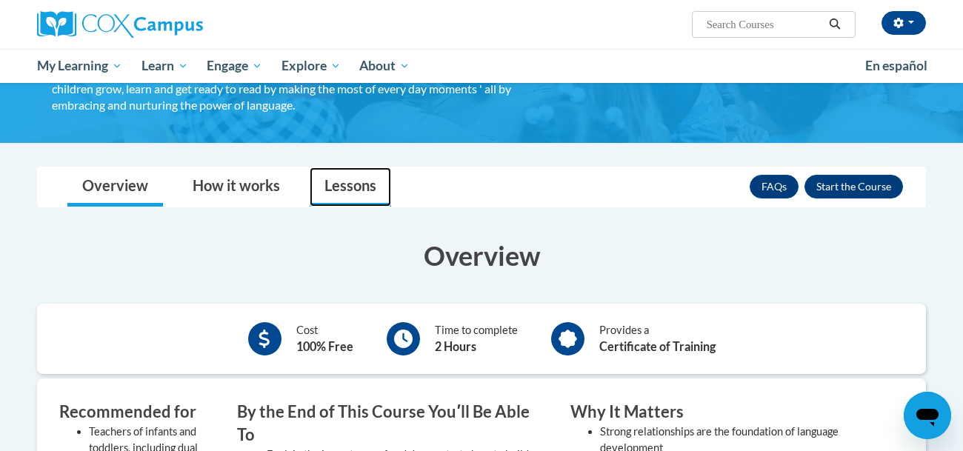
click at [318, 198] on link "Lessons" at bounding box center [350, 186] width 81 height 39
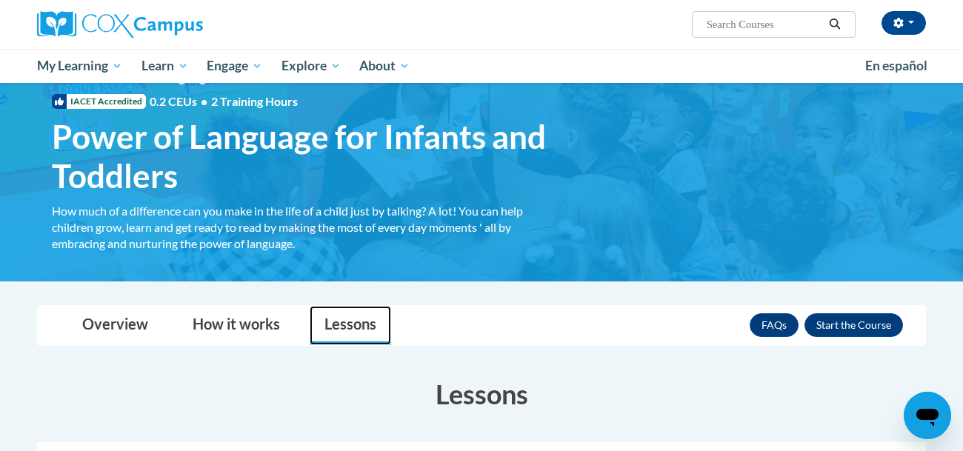
scroll to position [0, 0]
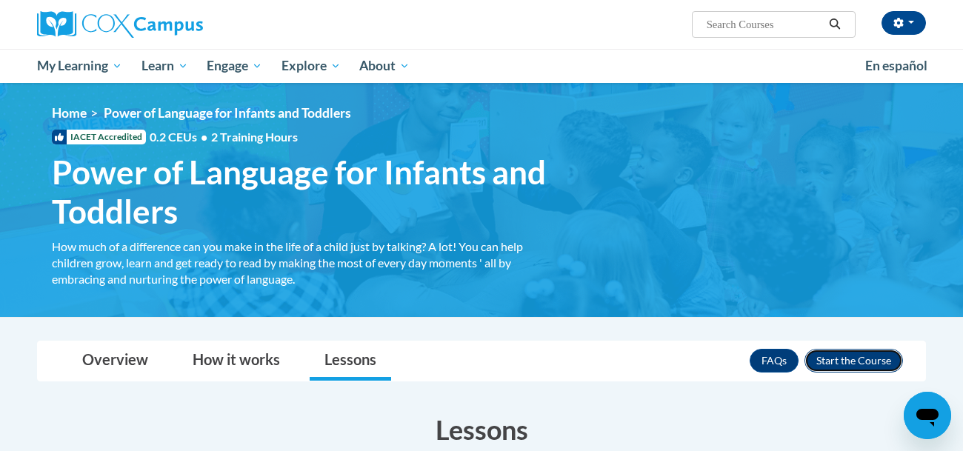
click at [833, 360] on button "Enroll" at bounding box center [853, 361] width 98 height 24
